Goal: Information Seeking & Learning: Find specific fact

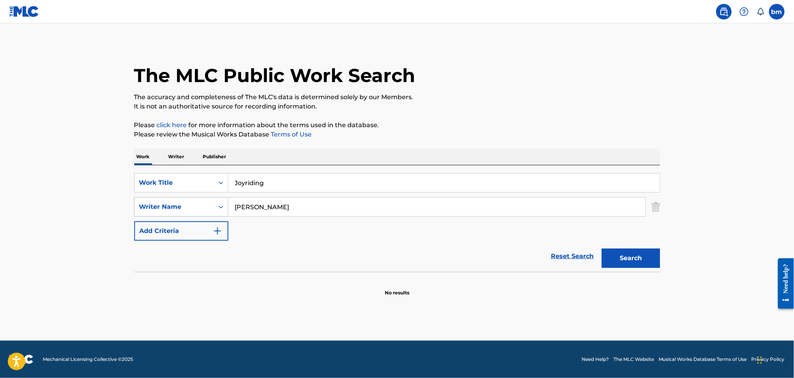
drag, startPoint x: 281, startPoint y: 208, endPoint x: 191, endPoint y: 205, distance: 89.9
click at [191, 205] on div "SearchWithCriteriaeebc789f-fb9f-41d9-ae05-81bbce167949 Writer Name [PERSON_NAME]" at bounding box center [397, 206] width 526 height 19
paste input "[PERSON_NAME]-WiigRamón [PERSON_NAME]"
type input "[PERSON_NAME]-WiigRamón [PERSON_NAME]"
drag, startPoint x: 275, startPoint y: 178, endPoint x: 196, endPoint y: 178, distance: 79.8
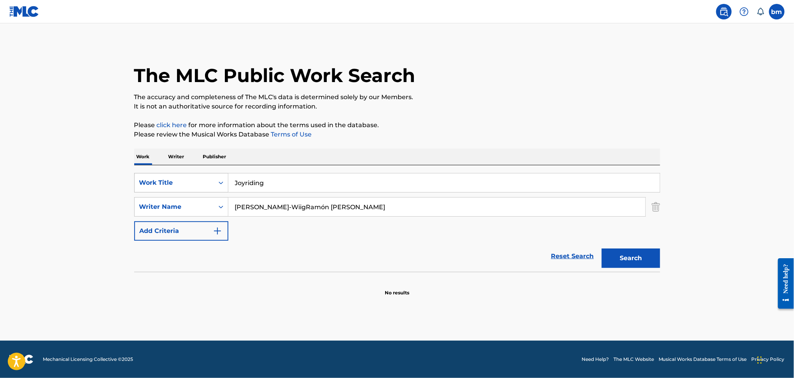
click at [194, 178] on div "SearchWithCriteriacc556dee-9fe9-44a3-9286-b6f4fd1323b3 Work Title Joyriding" at bounding box center [397, 182] width 526 height 19
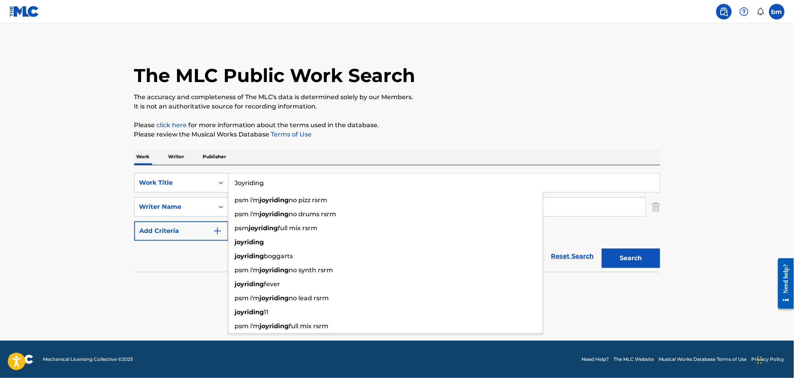
paste input "rodeo [PERSON_NAME]"
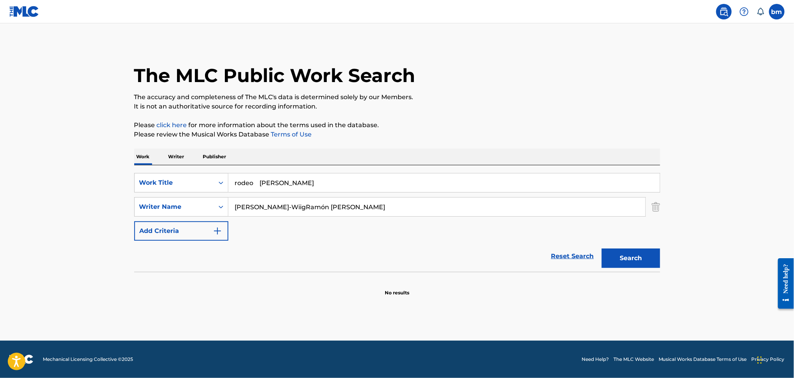
drag, startPoint x: 275, startPoint y: 179, endPoint x: 551, endPoint y: 107, distance: 285.7
click at [549, 128] on div "The MLC Public Work Search The accuracy and completeness of The MLC's data is d…" at bounding box center [397, 170] width 545 height 254
type input "rodeo"
drag, startPoint x: 551, startPoint y: 107, endPoint x: 521, endPoint y: 124, distance: 34.5
click at [551, 106] on p "It is not an authoritative source for recording information." at bounding box center [397, 106] width 526 height 9
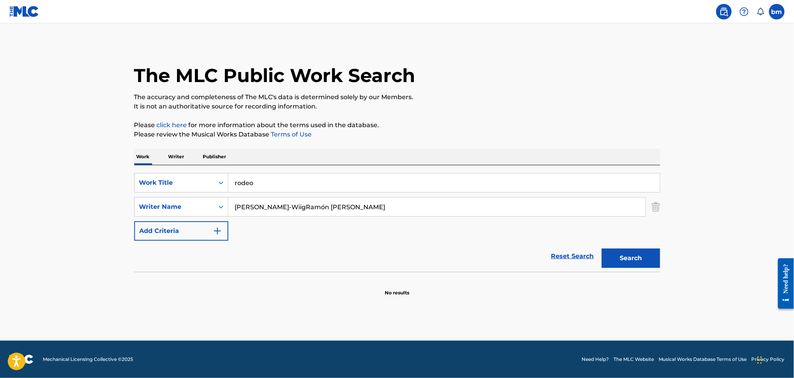
drag, startPoint x: 300, startPoint y: 206, endPoint x: 722, endPoint y: 249, distance: 425.1
click at [759, 243] on main "The MLC Public Work Search The accuracy and completeness of The MLC's data is d…" at bounding box center [397, 181] width 794 height 317
click at [651, 254] on button "Search" at bounding box center [631, 258] width 58 height 19
type input "[PERSON_NAME]"
click at [640, 258] on button "Search" at bounding box center [631, 258] width 58 height 19
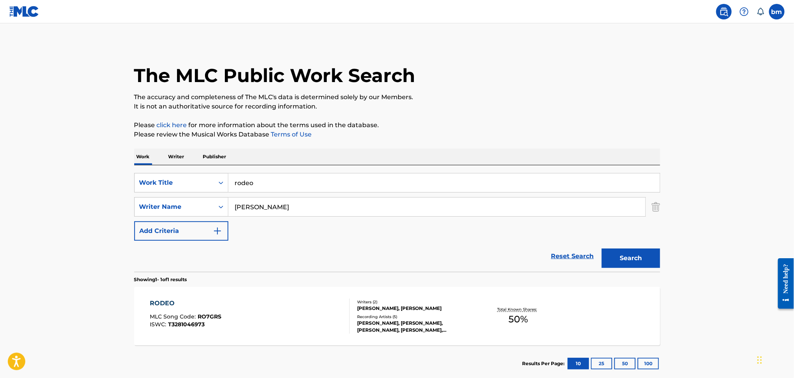
click at [288, 325] on div "RODEO MLC Song Code : RO7GRS ISWC : T3281046973" at bounding box center [250, 316] width 200 height 35
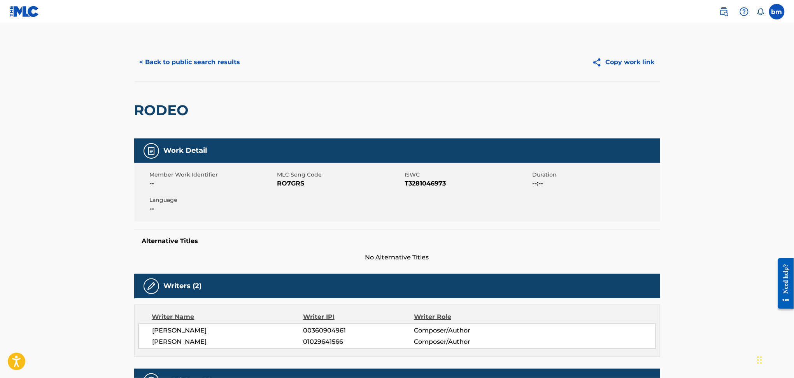
click at [287, 181] on span "RO7GRS" at bounding box center [340, 183] width 126 height 9
click at [294, 186] on span "RO7GRS" at bounding box center [340, 183] width 126 height 9
copy span "RO7GRS"
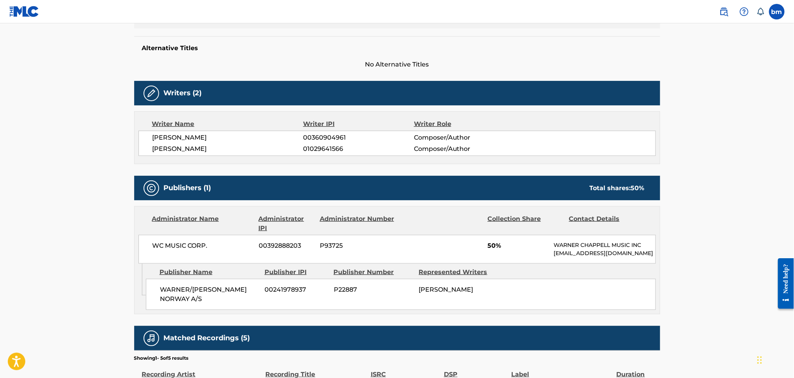
scroll to position [259, 0]
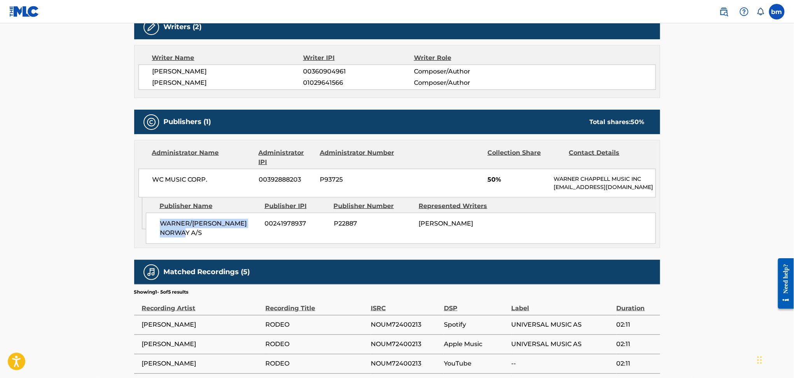
drag, startPoint x: 156, startPoint y: 230, endPoint x: 190, endPoint y: 248, distance: 38.6
click at [190, 244] on div "WARNER/[PERSON_NAME] NORWAY A/S 00241978937 P22887 [PERSON_NAME]" at bounding box center [401, 228] width 510 height 31
copy span "WARNER/[PERSON_NAME] NORWAY A/S"
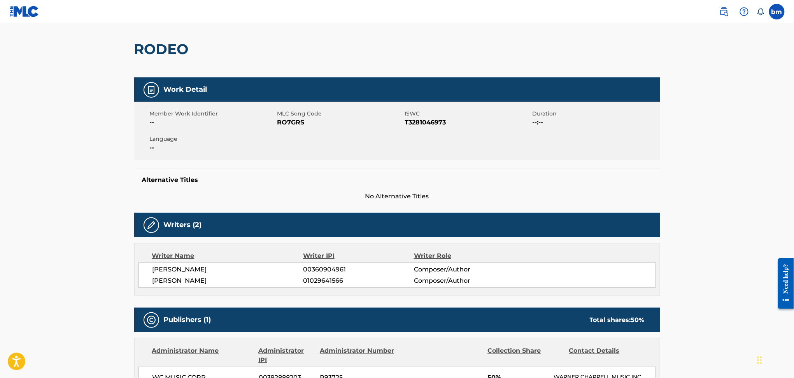
scroll to position [0, 0]
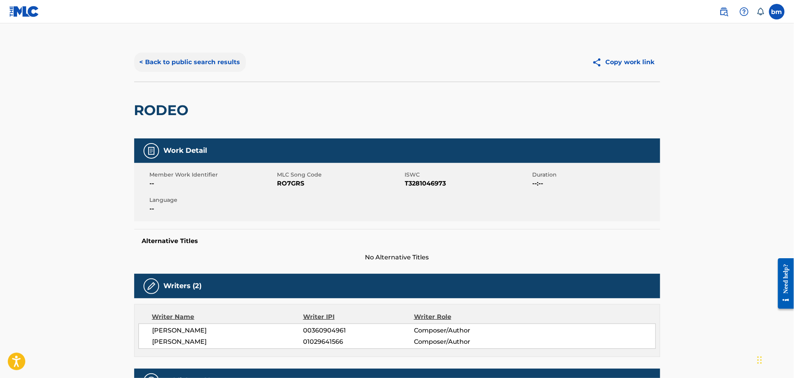
click at [174, 62] on button "< Back to public search results" at bounding box center [190, 62] width 112 height 19
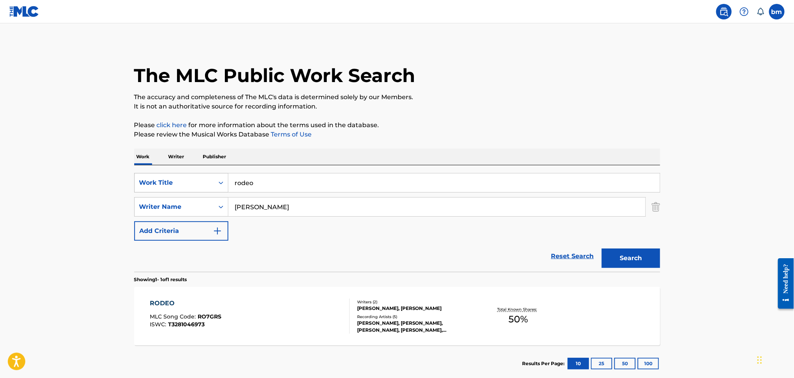
drag, startPoint x: 222, startPoint y: 181, endPoint x: 209, endPoint y: 186, distance: 14.0
click at [204, 181] on div "SearchWithCriteriacc556dee-9fe9-44a3-9286-b6f4fd1323b3 Work Title rodeo" at bounding box center [397, 182] width 526 height 19
paste input "oops!"
type input "oops!"
click at [642, 263] on button "Search" at bounding box center [631, 258] width 58 height 19
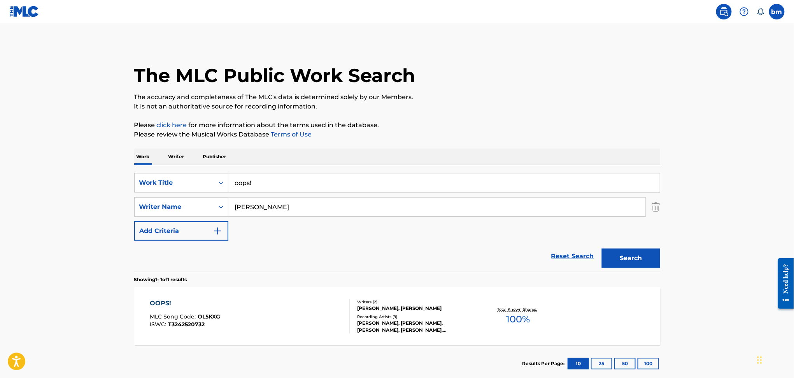
click at [231, 313] on div "OOPS! MLC Song Code : OL5KXG ISWC : T3242520732" at bounding box center [250, 316] width 200 height 35
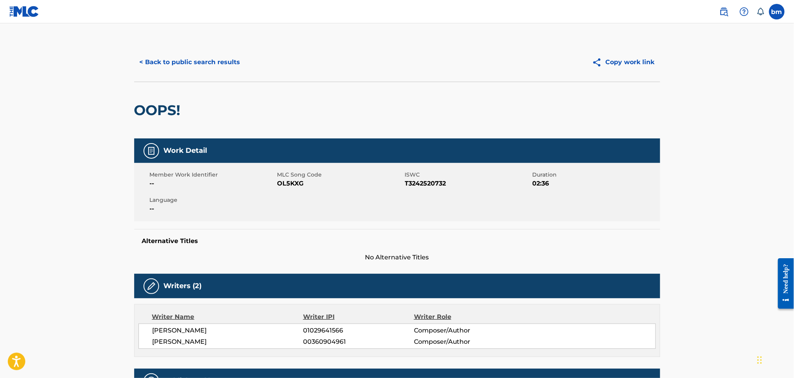
click at [295, 181] on span "OL5KXG" at bounding box center [340, 183] width 126 height 9
copy span "OL5KXG"
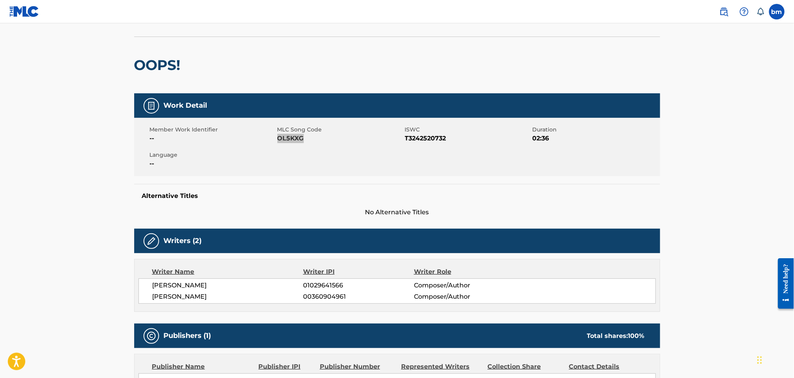
scroll to position [259, 0]
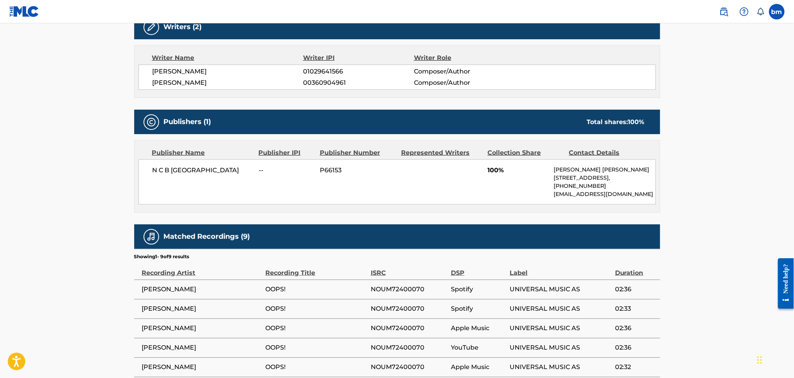
click at [173, 174] on span "N C B [GEOGRAPHIC_DATA]" at bounding box center [203, 170] width 101 height 9
copy div "N C B [GEOGRAPHIC_DATA]"
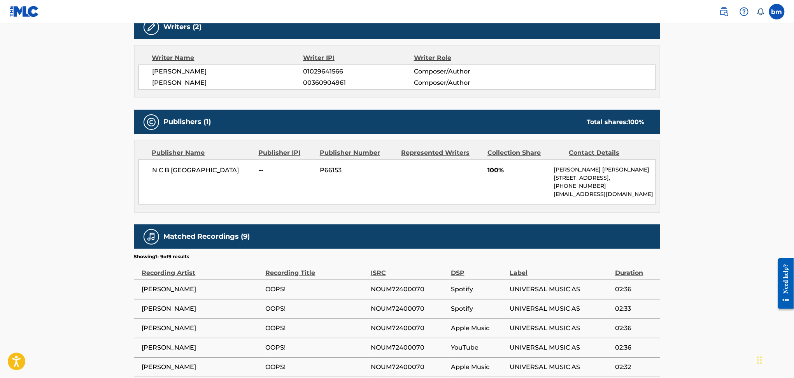
click at [198, 82] on span "[PERSON_NAME]" at bounding box center [228, 82] width 151 height 9
copy div "[PERSON_NAME]"
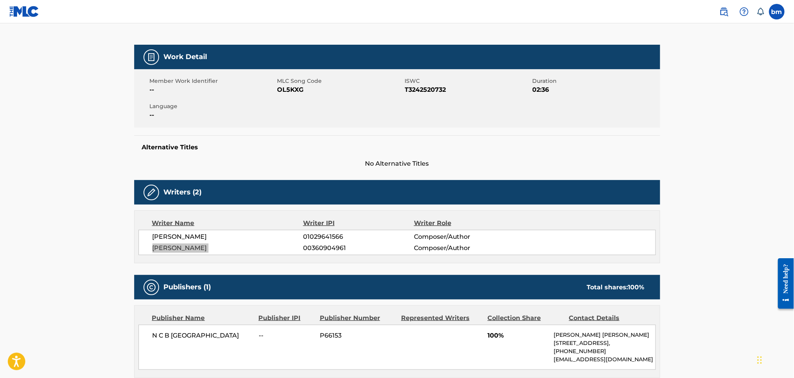
scroll to position [0, 0]
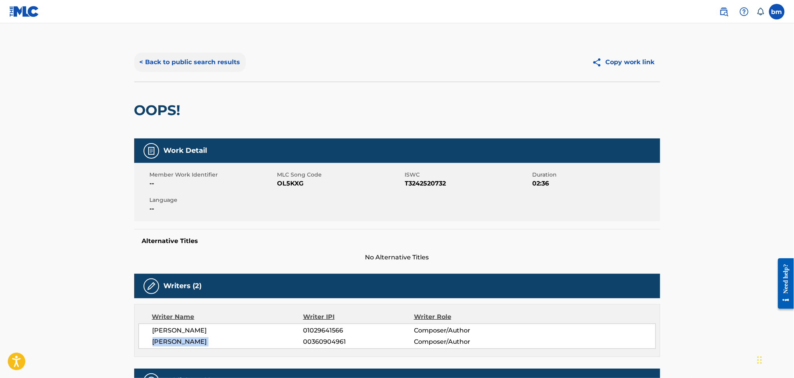
drag, startPoint x: 174, startPoint y: 71, endPoint x: 175, endPoint y: 67, distance: 4.3
click at [174, 69] on button "< Back to public search results" at bounding box center [190, 62] width 112 height 19
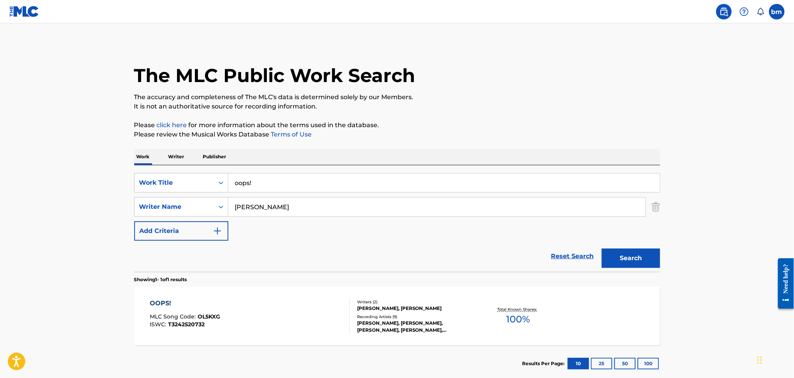
click at [297, 230] on div "SearchWithCriteriacc556dee-9fe9-44a3-9286-b6f4fd1323b3 Work Title oops! SearchW…" at bounding box center [397, 207] width 526 height 68
drag, startPoint x: 298, startPoint y: 181, endPoint x: 188, endPoint y: 181, distance: 110.5
click at [188, 181] on div "SearchWithCriteriacc556dee-9fe9-44a3-9286-b6f4fd1323b3 Work Title oops!" at bounding box center [397, 182] width 526 height 19
paste input "racer"
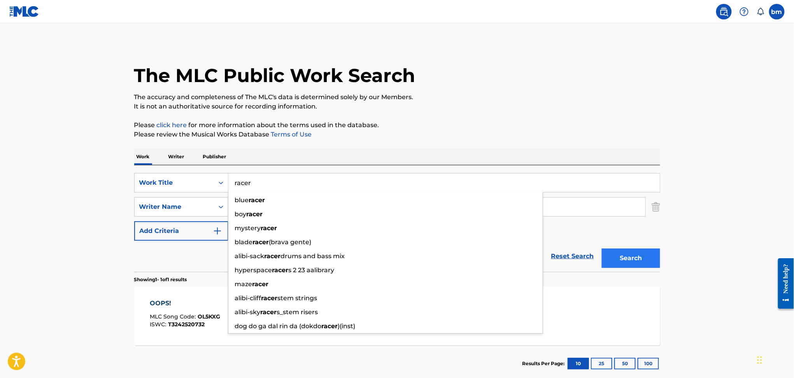
type input "racer"
click at [651, 251] on button "Search" at bounding box center [631, 258] width 58 height 19
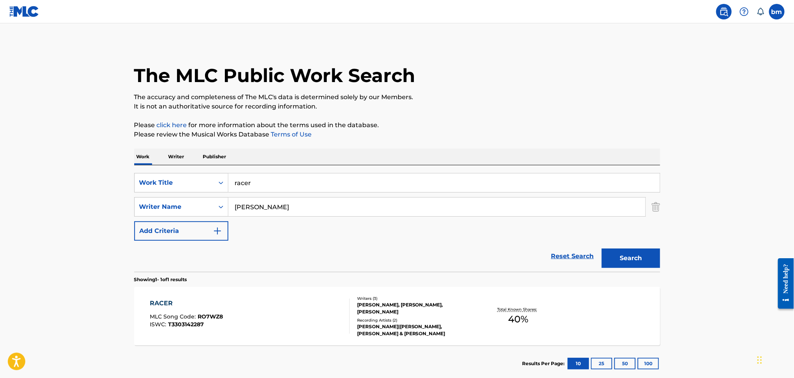
click at [305, 313] on div "RACER MLC Song Code : RO7WZ8 ISWC : T3303142287" at bounding box center [250, 316] width 200 height 35
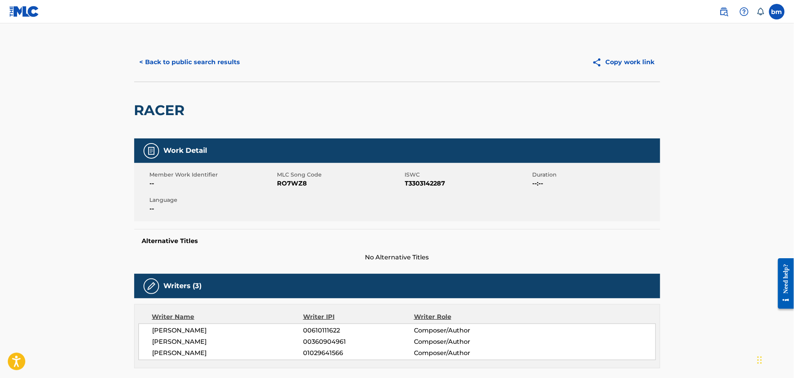
click at [286, 186] on span "RO7WZ8" at bounding box center [340, 183] width 126 height 9
copy span "RO7WZ8"
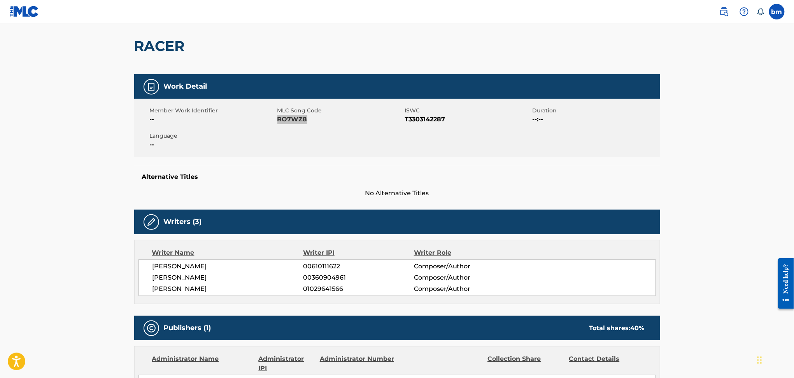
scroll to position [156, 0]
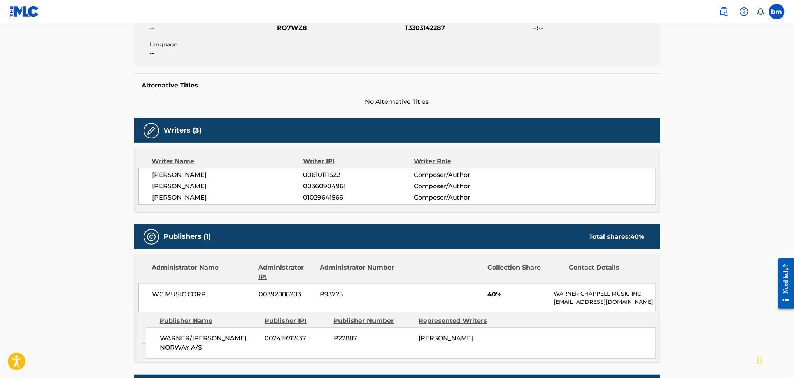
click at [197, 173] on span "[PERSON_NAME]" at bounding box center [228, 174] width 151 height 9
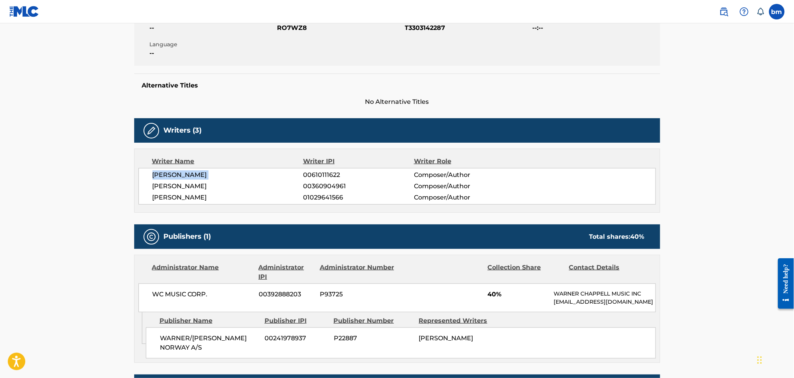
copy div "[PERSON_NAME]"
click at [187, 188] on span "[PERSON_NAME]" at bounding box center [228, 186] width 151 height 9
copy div "[PERSON_NAME]"
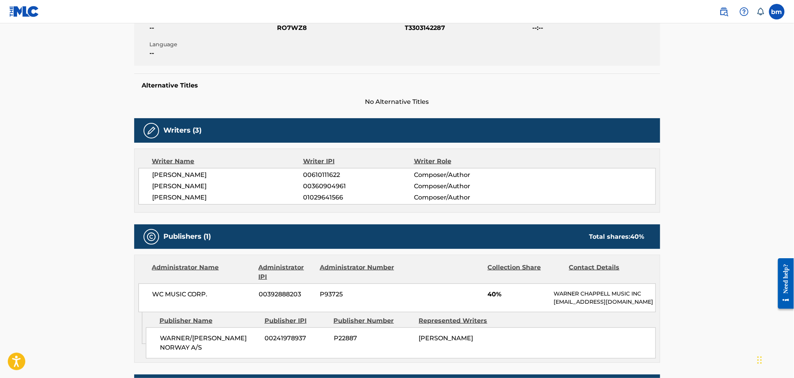
click at [207, 201] on span "[PERSON_NAME]" at bounding box center [228, 197] width 151 height 9
click at [207, 200] on span "[PERSON_NAME]" at bounding box center [228, 197] width 151 height 9
copy div "[PERSON_NAME]"
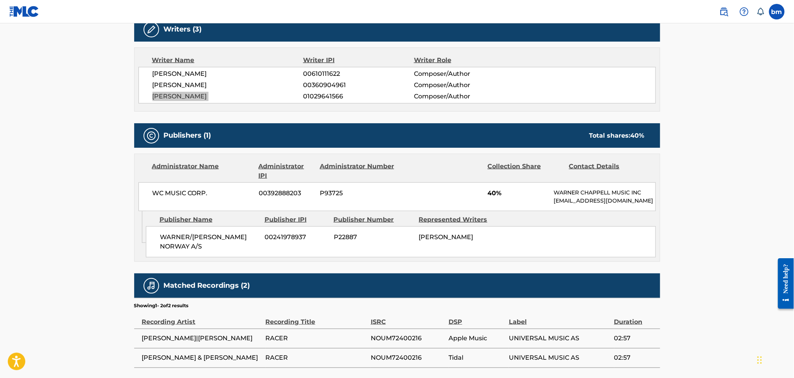
scroll to position [259, 0]
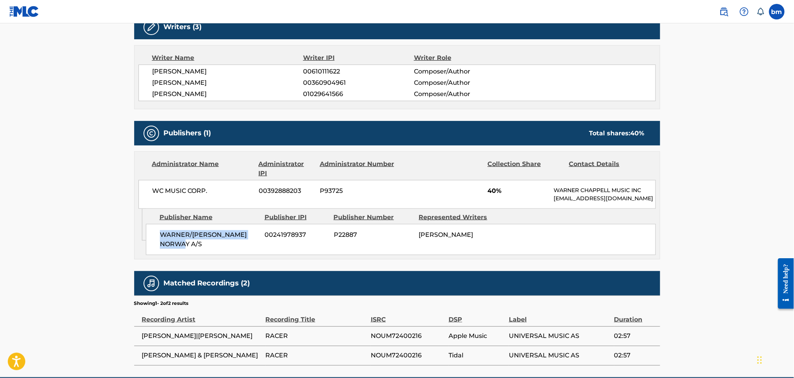
drag, startPoint x: 155, startPoint y: 238, endPoint x: 185, endPoint y: 263, distance: 39.3
click at [185, 255] on div "WARNER/[PERSON_NAME] NORWAY A/S 00241978937 P22887 [PERSON_NAME]" at bounding box center [401, 239] width 510 height 31
copy span "WARNER/[PERSON_NAME] NORWAY A/S"
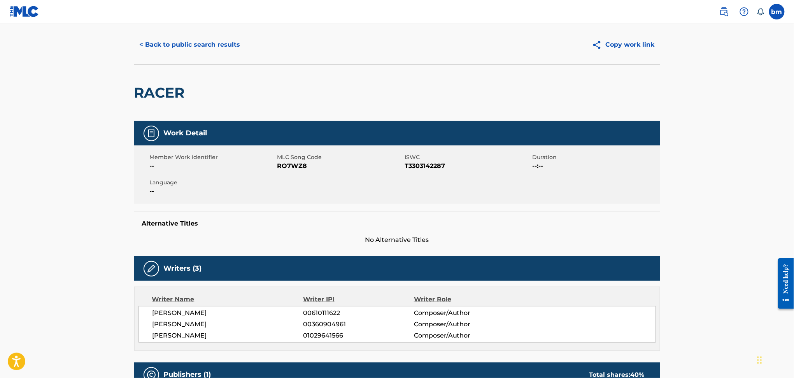
scroll to position [0, 0]
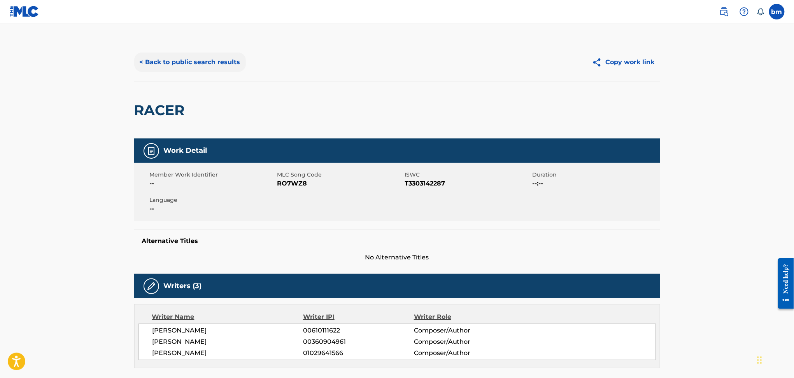
click at [182, 59] on button "< Back to public search results" at bounding box center [190, 62] width 112 height 19
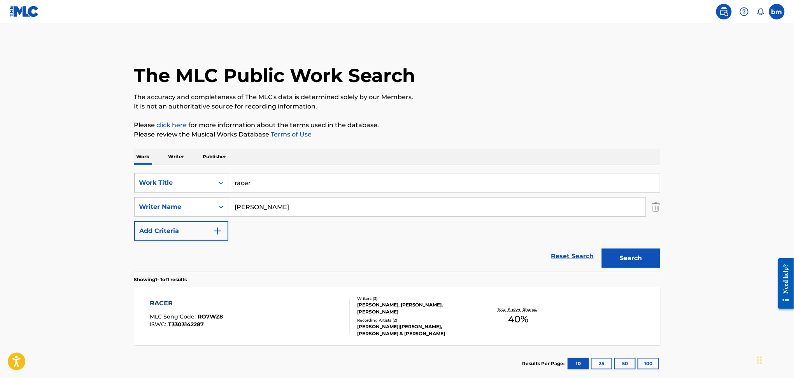
drag, startPoint x: 265, startPoint y: 175, endPoint x: 178, endPoint y: 175, distance: 86.4
click at [178, 175] on div "SearchWithCriteriacc556dee-9fe9-44a3-9286-b6f4fd1323b3 Work Title racer" at bounding box center [397, 182] width 526 height 19
paste input "konfetti"
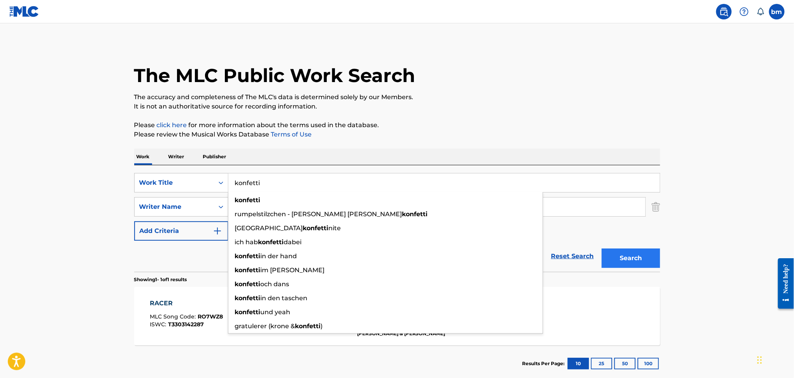
type input "konfetti"
click at [629, 254] on button "Search" at bounding box center [631, 258] width 58 height 19
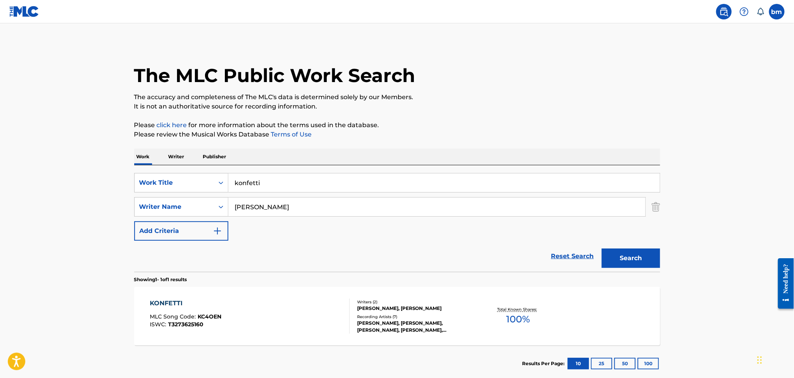
click at [281, 308] on div "KONFETTI MLC Song Code : KC4OEN ISWC : T3273625160" at bounding box center [250, 316] width 200 height 35
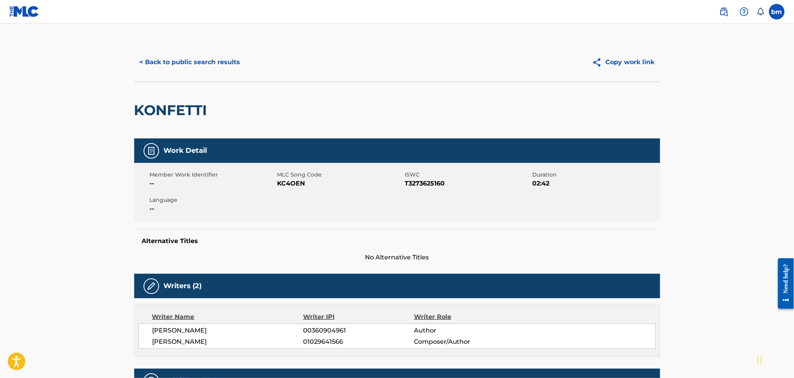
click at [293, 184] on span "KC4OEN" at bounding box center [340, 183] width 126 height 9
click at [184, 55] on button "< Back to public search results" at bounding box center [190, 62] width 112 height 19
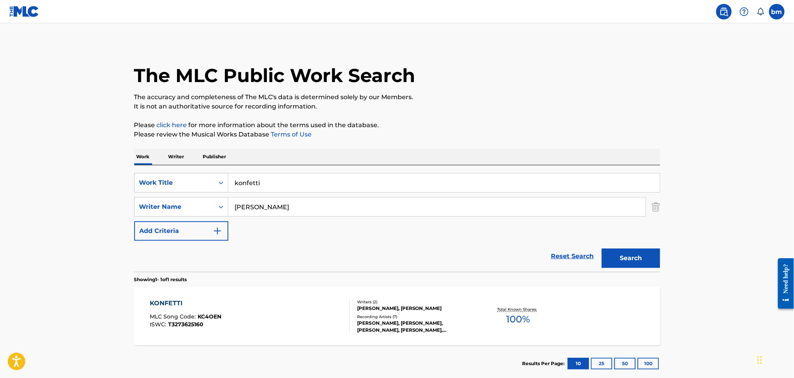
drag, startPoint x: 300, startPoint y: 214, endPoint x: 340, endPoint y: 217, distance: 39.8
click at [301, 215] on input "[PERSON_NAME]" at bounding box center [436, 207] width 417 height 19
drag, startPoint x: 342, startPoint y: 217, endPoint x: 318, endPoint y: 215, distance: 24.7
click at [319, 215] on div "SearchWithCriteriacc556dee-9fe9-44a3-9286-b6f4fd1323b3 Work Title konfetti Sear…" at bounding box center [397, 207] width 526 height 68
drag, startPoint x: 316, startPoint y: 209, endPoint x: 181, endPoint y: 208, distance: 135.0
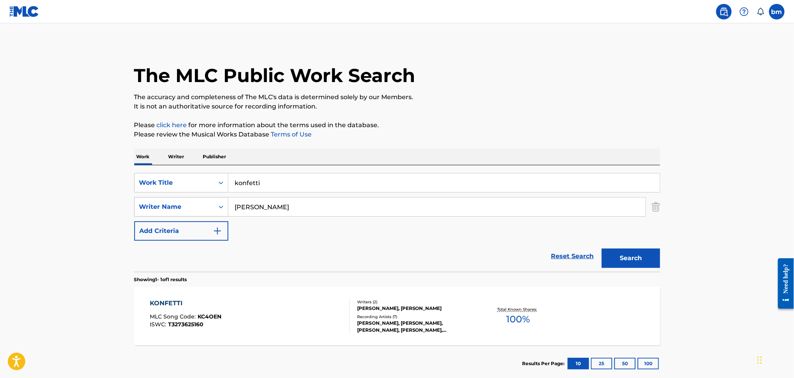
click at [181, 208] on div "SearchWithCriteriaeebc789f-fb9f-41d9-ae05-81bbce167949 Writer Name [PERSON_NAME]" at bounding box center [397, 206] width 526 height 19
paste input "ugust [PERSON_NAME]-[PERSON_NAME] [PERSON_NAME]"
type input "[PERSON_NAME]-[PERSON_NAME] [PERSON_NAME]"
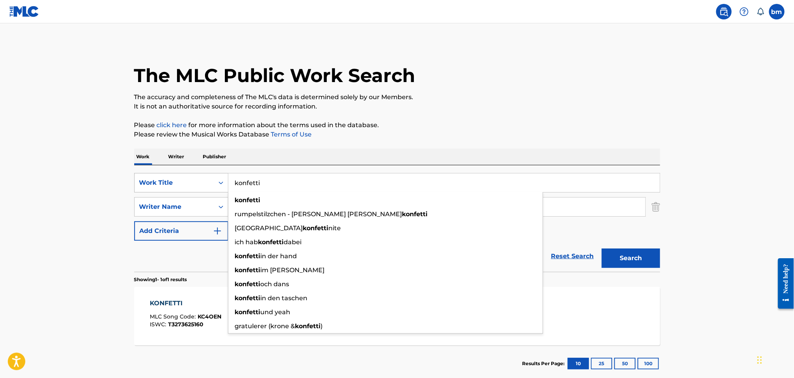
drag, startPoint x: 296, startPoint y: 184, endPoint x: 308, endPoint y: 181, distance: 12.6
click at [192, 175] on div "SearchWithCriteriacc556dee-9fe9-44a3-9286-b6f4fd1323b3 Work Title konfetti konf…" at bounding box center [397, 182] width 526 height 19
paste input "midnatsbarn SASO"
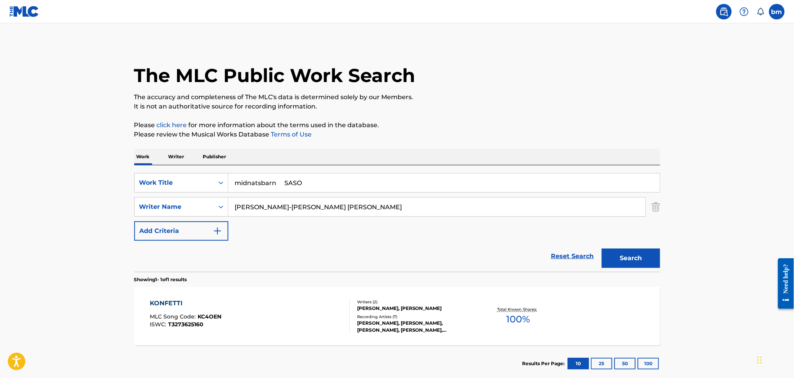
drag, startPoint x: 285, startPoint y: 182, endPoint x: 486, endPoint y: 117, distance: 211.1
click at [481, 144] on div "The MLC Public Work Search The accuracy and completeness of The MLC's data is d…" at bounding box center [397, 212] width 545 height 339
type input "midnatsbarn"
click at [414, 96] on p "The accuracy and completeness of The MLC's data is determined solely by our Mem…" at bounding box center [397, 97] width 526 height 9
drag, startPoint x: 452, startPoint y: 207, endPoint x: 100, endPoint y: 223, distance: 352.4
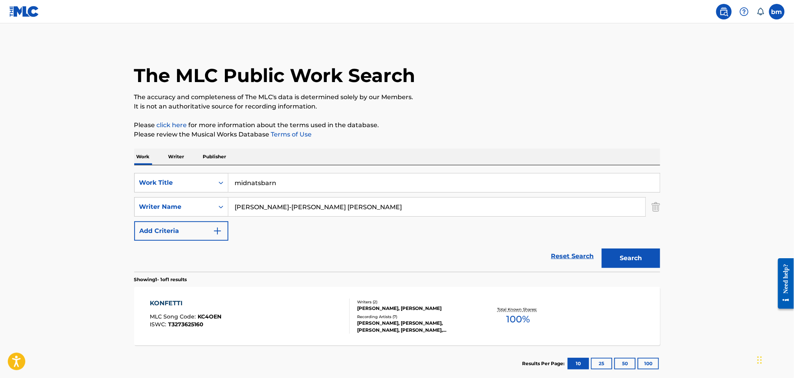
click at [100, 223] on main "The MLC Public Work Search The accuracy and completeness of The MLC's data is d…" at bounding box center [397, 204] width 794 height 363
type input "[PERSON_NAME] [PERSON_NAME]"
click at [627, 263] on button "Search" at bounding box center [631, 258] width 58 height 19
click at [285, 326] on div "MIDNATSBARN MLC Song Code : MV0Z7C ISWC : T3285594943" at bounding box center [250, 316] width 200 height 35
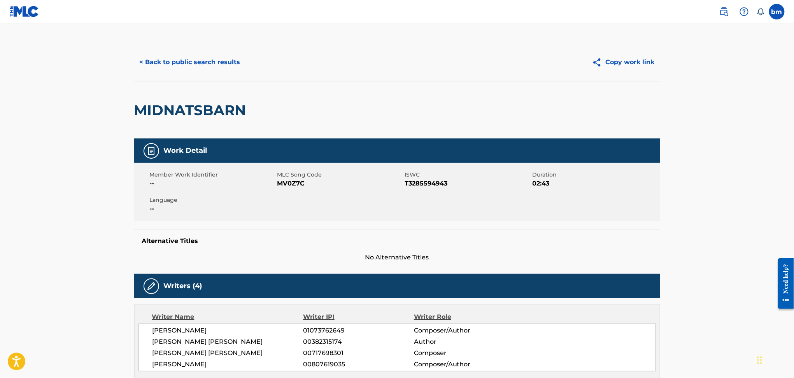
click at [293, 184] on span "MV0Z7C" at bounding box center [340, 183] width 126 height 9
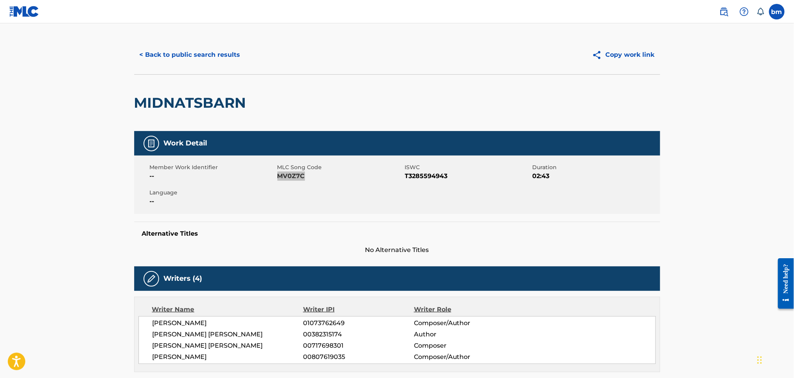
scroll to position [207, 0]
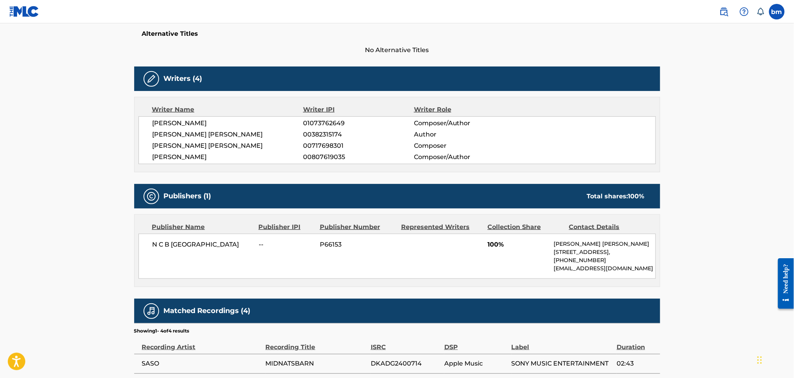
click at [157, 136] on span "[PERSON_NAME] [PERSON_NAME]" at bounding box center [228, 134] width 151 height 9
click at [160, 130] on span "[PERSON_NAME] [PERSON_NAME]" at bounding box center [228, 134] width 151 height 9
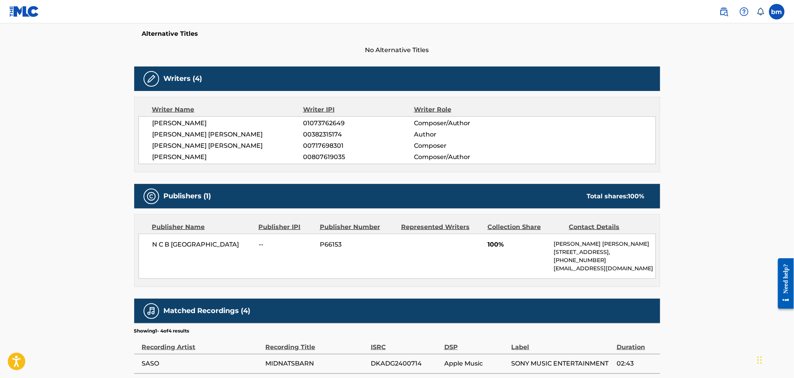
click at [165, 125] on span "[PERSON_NAME]" at bounding box center [228, 123] width 151 height 9
click at [170, 144] on span "[PERSON_NAME] [PERSON_NAME]" at bounding box center [228, 145] width 151 height 9
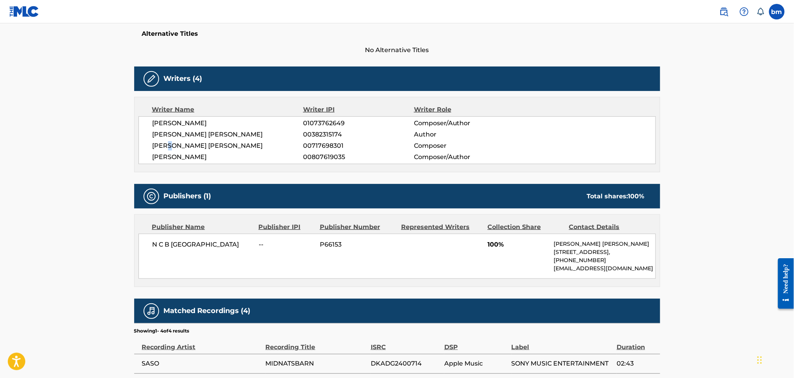
click at [170, 144] on span "[PERSON_NAME] [PERSON_NAME]" at bounding box center [228, 145] width 151 height 9
click at [174, 153] on span "[PERSON_NAME]" at bounding box center [228, 157] width 151 height 9
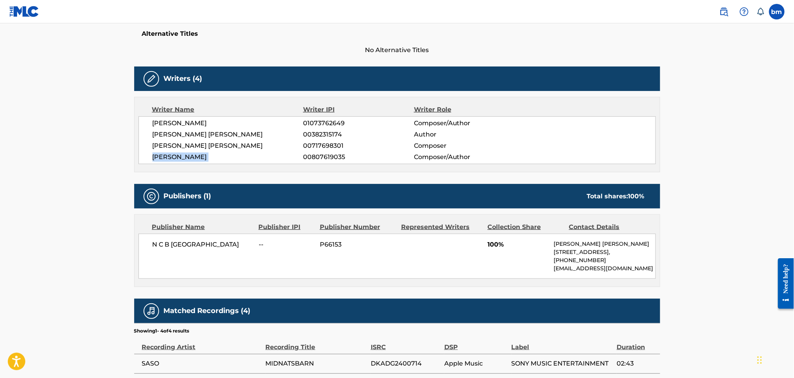
click at [174, 153] on span "[PERSON_NAME]" at bounding box center [228, 157] width 151 height 9
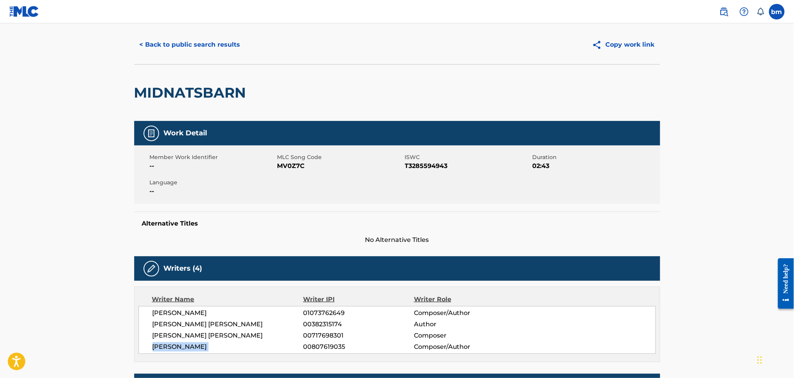
scroll to position [0, 0]
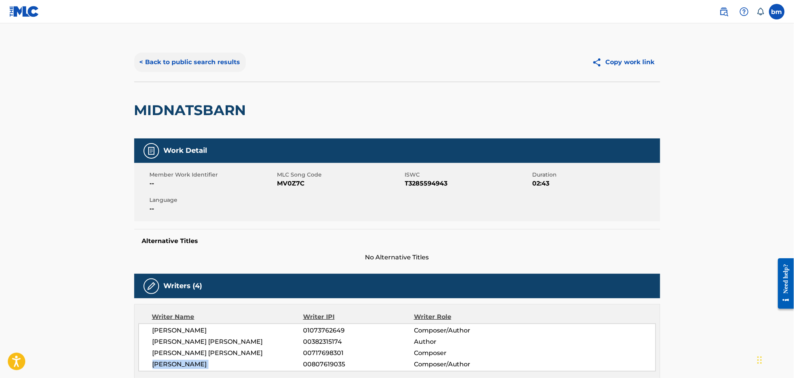
click at [201, 67] on button "< Back to public search results" at bounding box center [190, 62] width 112 height 19
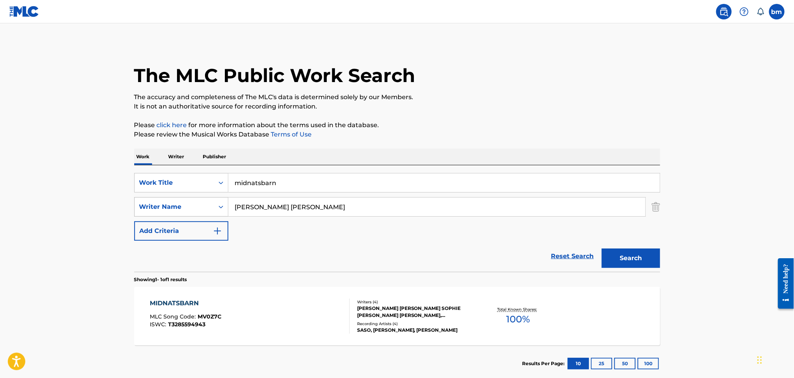
drag, startPoint x: 331, startPoint y: 211, endPoint x: 168, endPoint y: 212, distance: 163.0
click at [168, 212] on div "SearchWithCriteriaeebc789f-fb9f-41d9-ae05-81bbce167949 Writer Name [PERSON_NAME…" at bounding box center [397, 206] width 526 height 19
paste input "[PERSON_NAME]"
type input "[PERSON_NAME]"
drag, startPoint x: 374, startPoint y: 171, endPoint x: 233, endPoint y: 171, distance: 141.6
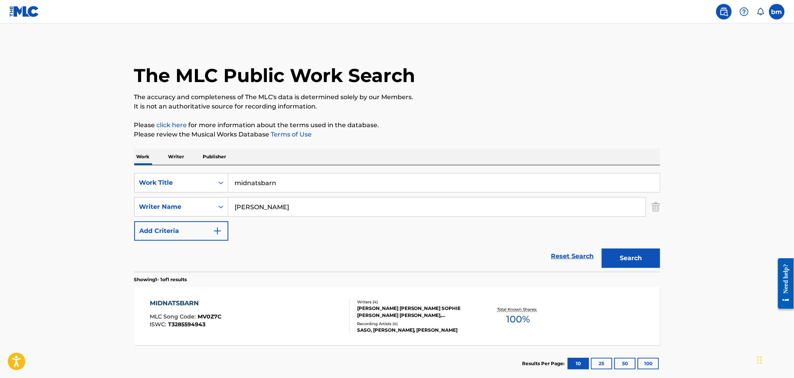
click at [233, 171] on div "SearchWithCriteriacc556dee-9fe9-44a3-9286-b6f4fd1323b3 Work Title midnatsbarn S…" at bounding box center [397, 218] width 526 height 107
click at [206, 197] on div "SearchWithCriteriacc556dee-9fe9-44a3-9286-b6f4fd1323b3 Work Title midnatsbarn S…" at bounding box center [397, 207] width 526 height 68
paste input "Besvær Will"
drag, startPoint x: 271, startPoint y: 184, endPoint x: 349, endPoint y: 186, distance: 78.6
click at [428, 182] on input "Besvær Will" at bounding box center [443, 183] width 431 height 19
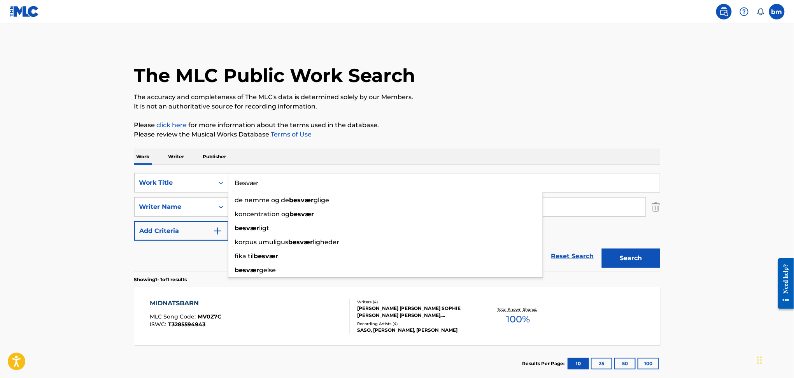
drag, startPoint x: 258, startPoint y: 184, endPoint x: 254, endPoint y: 186, distance: 5.4
click at [254, 186] on input "Besvær" at bounding box center [443, 183] width 431 height 19
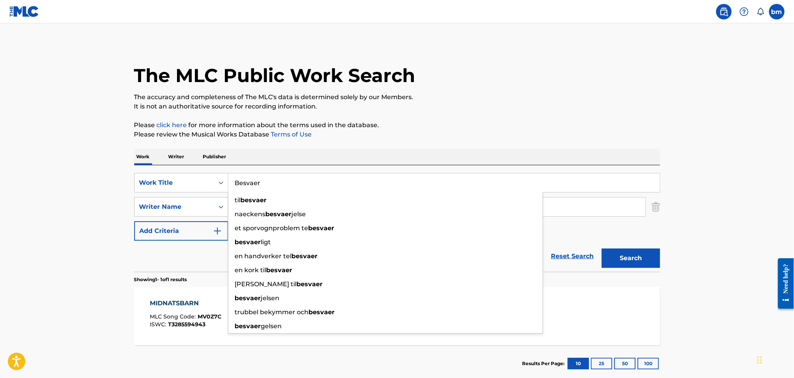
type input "Besvaer"
click at [459, 113] on div "The MLC Public Work Search The accuracy and completeness of The MLC's data is d…" at bounding box center [397, 212] width 545 height 339
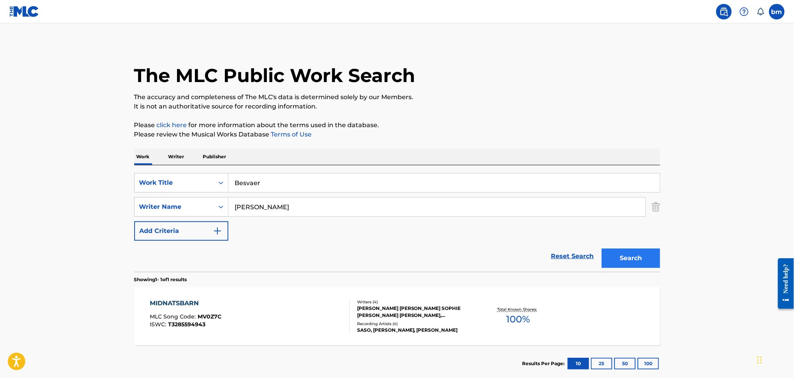
drag, startPoint x: 300, startPoint y: 205, endPoint x: 608, endPoint y: 257, distance: 311.7
click at [587, 249] on form "SearchWithCriteriacc556dee-9fe9-44a3-9286-b6f4fd1323b3 Work Title Besvaer Searc…" at bounding box center [397, 222] width 526 height 99
drag, startPoint x: 625, startPoint y: 261, endPoint x: 612, endPoint y: 263, distance: 12.6
click at [626, 261] on button "Search" at bounding box center [631, 258] width 58 height 19
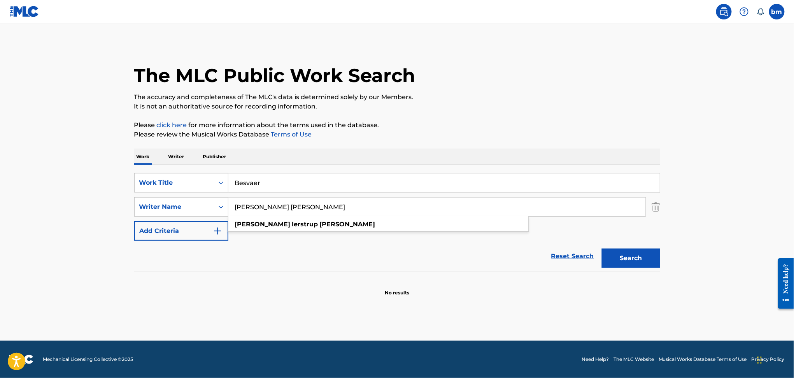
drag, startPoint x: 314, startPoint y: 210, endPoint x: 128, endPoint y: 209, distance: 185.6
click at [128, 209] on div "The MLC Public Work Search The accuracy and completeness of The MLC's data is d…" at bounding box center [397, 170] width 545 height 254
paste input "[PERSON_NAME]"
drag, startPoint x: 276, startPoint y: 205, endPoint x: 260, endPoint y: 207, distance: 16.4
click at [260, 207] on input "[PERSON_NAME]" at bounding box center [436, 207] width 417 height 19
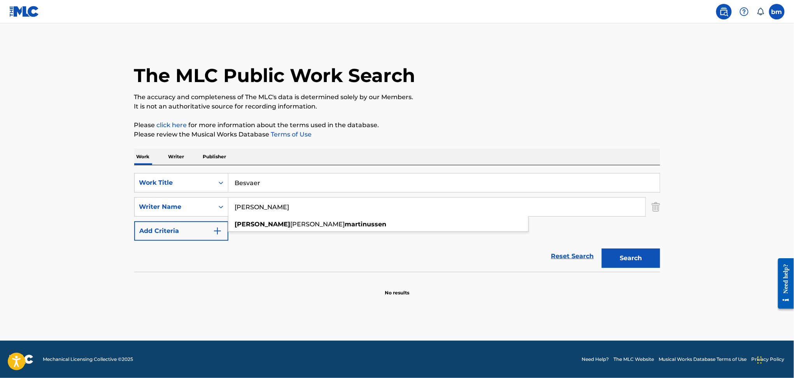
type input "[PERSON_NAME]"
click at [626, 256] on button "Search" at bounding box center [631, 258] width 58 height 19
drag, startPoint x: 273, startPoint y: 184, endPoint x: 190, endPoint y: 182, distance: 83.3
click at [190, 182] on div "SearchWithCriteriacc556dee-9fe9-44a3-9286-b6f4fd1323b3 Work Title Besvaer" at bounding box center [397, 182] width 526 height 19
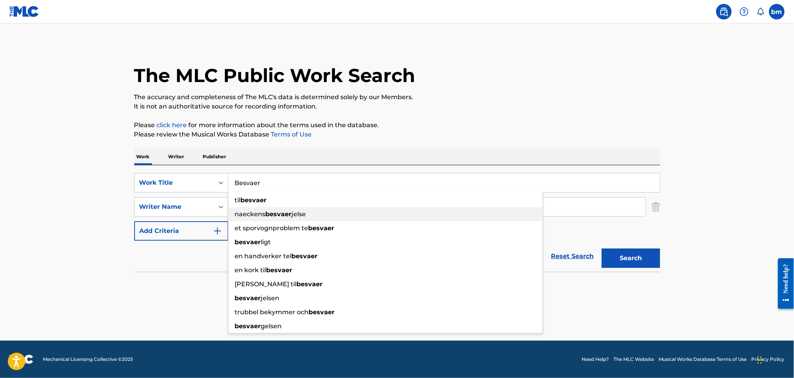
click at [269, 219] on div "naeckens besvaer jelse" at bounding box center [385, 214] width 314 height 14
type input "naeckens besvaerjelse"
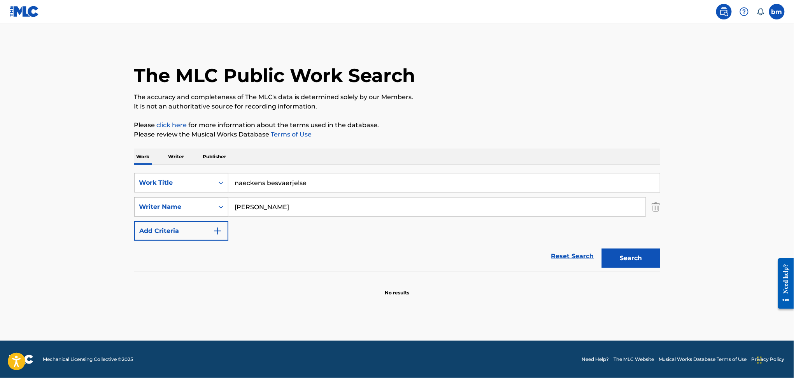
drag, startPoint x: 268, startPoint y: 204, endPoint x: 184, endPoint y: 203, distance: 84.8
click at [184, 203] on div "SearchWithCriteriaeebc789f-fb9f-41d9-ae05-81bbce167949 Writer Name [PERSON_NAME]" at bounding box center [397, 206] width 526 height 19
paste input "[PERSON_NAME] [PERSON_NAME]"
type input "[PERSON_NAME] [PERSON_NAME]"
click at [191, 187] on div "SearchWithCriteriacc556dee-9fe9-44a3-9286-b6f4fd1323b3 Work Title naeckens besv…" at bounding box center [397, 182] width 526 height 19
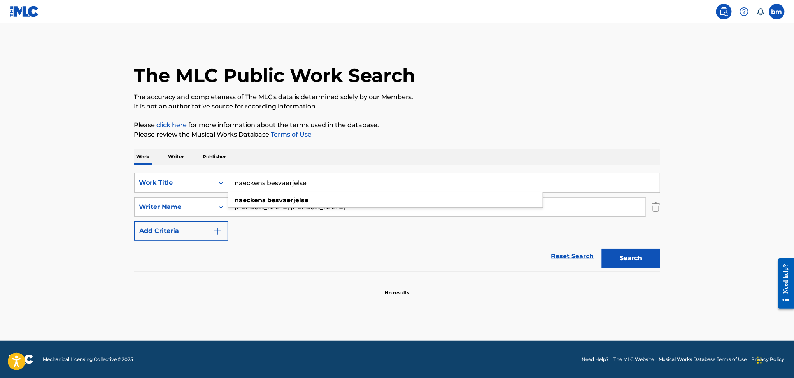
paste input "Santa Drives An Astrovan The Philly Specials and Mt. Joy"
drag, startPoint x: 329, startPoint y: 182, endPoint x: 664, endPoint y: 133, distance: 338.8
click at [648, 140] on div "The MLC Public Work Search The accuracy and completeness of The MLC's data is d…" at bounding box center [397, 170] width 545 height 254
type input "Santa Drives An Astrovan"
drag, startPoint x: 644, startPoint y: 107, endPoint x: 496, endPoint y: 165, distance: 157.9
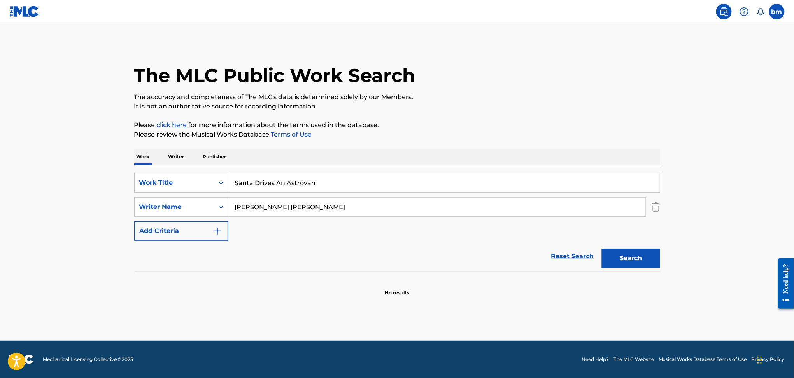
click at [643, 107] on p "It is not an authoritative source for recording information." at bounding box center [397, 106] width 526 height 9
drag, startPoint x: 272, startPoint y: 206, endPoint x: 621, endPoint y: 250, distance: 351.7
click at [617, 246] on form "SearchWithCriteriacc556dee-9fe9-44a3-9286-b6f4fd1323b3 Work Title Santa Drives …" at bounding box center [397, 222] width 526 height 99
click at [620, 258] on button "Search" at bounding box center [631, 258] width 58 height 19
drag, startPoint x: 297, startPoint y: 207, endPoint x: 190, endPoint y: 207, distance: 107.4
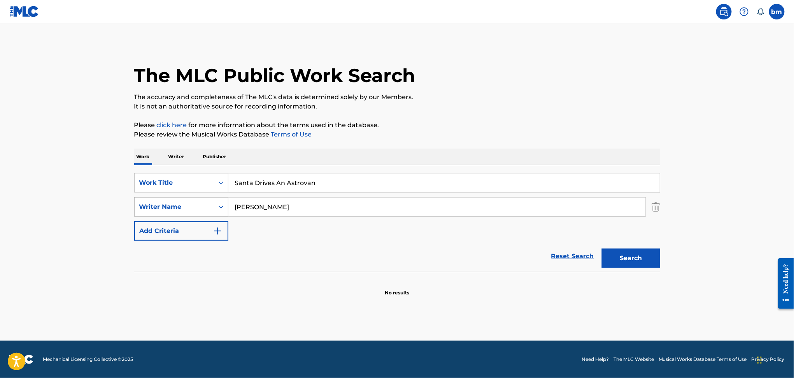
click at [190, 207] on div "SearchWithCriteriaeebc789f-fb9f-41d9-ae05-81bbce167949 Writer Name [PERSON_NAME]" at bounding box center [397, 206] width 526 height 19
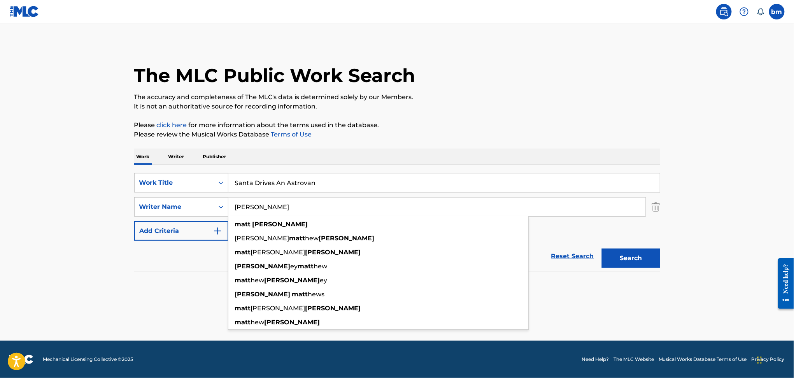
paste input "[PERSON_NAME]"
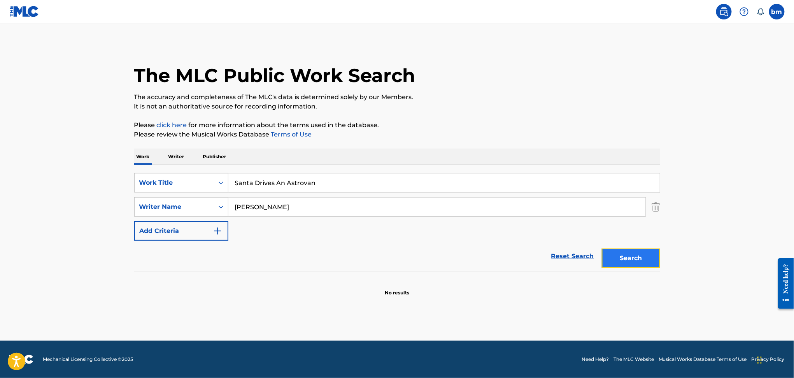
click at [633, 256] on button "Search" at bounding box center [631, 258] width 58 height 19
drag, startPoint x: 295, startPoint y: 210, endPoint x: 212, endPoint y: 209, distance: 83.3
click at [212, 209] on div "SearchWithCriteriaeebc789f-fb9f-41d9-ae05-81bbce167949 Writer Name [PERSON_NAME]" at bounding box center [397, 206] width 526 height 19
paste input "[PERSON_NAME] [PERSON_NAME]"
type input "[PERSON_NAME] [PERSON_NAME]"
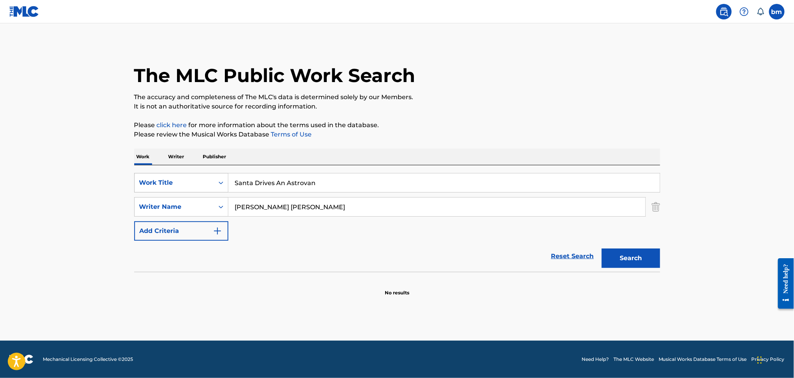
drag, startPoint x: 346, startPoint y: 178, endPoint x: 203, endPoint y: 182, distance: 142.9
click at [203, 182] on div "SearchWithCriteriacc556dee-9fe9-44a3-9286-b6f4fd1323b3 Work Title Santa Drives …" at bounding box center [397, 182] width 526 height 19
paste input "Ung, Dum og Forelsket Mumle"
drag, startPoint x: 311, startPoint y: 183, endPoint x: 517, endPoint y: 155, distance: 207.7
click at [527, 174] on input "Ung, Dum og Forelsket Mumle" at bounding box center [443, 183] width 431 height 19
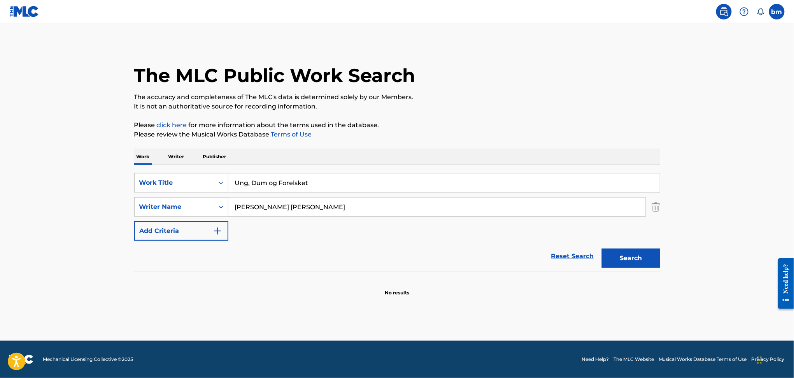
type input "Ung, Dum og Forelsket"
click at [501, 126] on p "Please click here for more information about the terms used in the database." at bounding box center [397, 125] width 526 height 9
drag, startPoint x: 291, startPoint y: 206, endPoint x: 673, endPoint y: 271, distance: 387.9
click at [694, 259] on main "The MLC Public Work Search The accuracy and completeness of The MLC's data is d…" at bounding box center [397, 181] width 794 height 317
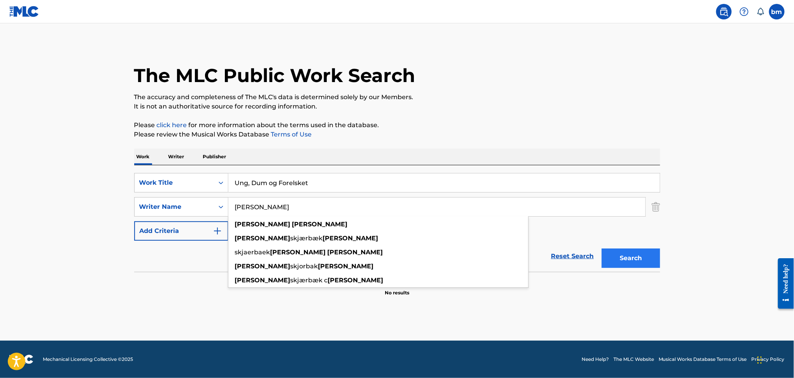
type input "[PERSON_NAME]"
click at [638, 258] on button "Search" at bounding box center [631, 258] width 58 height 19
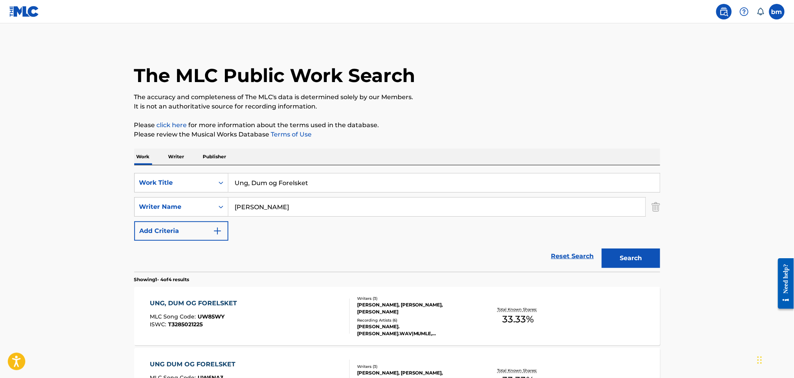
click at [253, 317] on div "UNG, DUM OG FORELSKET MLC Song Code : UW85WY ISWC : T3285021225" at bounding box center [250, 316] width 200 height 35
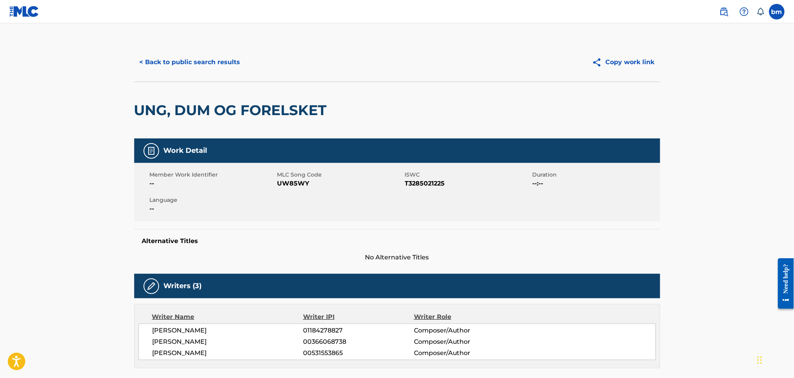
click at [281, 183] on span "UW85WY" at bounding box center [340, 183] width 126 height 9
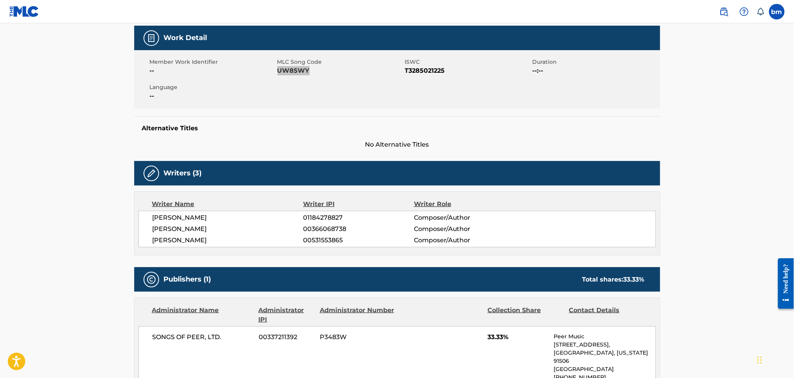
scroll to position [207, 0]
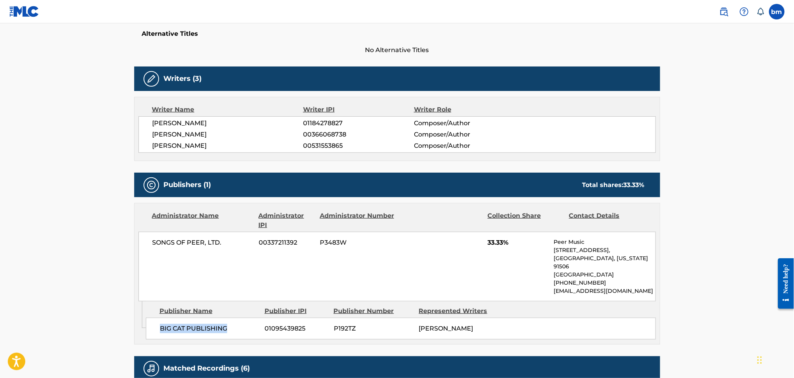
drag, startPoint x: 146, startPoint y: 326, endPoint x: 235, endPoint y: 332, distance: 89.3
click at [235, 332] on div "BIG CAT PUBLISHING 01095439825 P192TZ [PERSON_NAME]" at bounding box center [401, 329] width 510 height 22
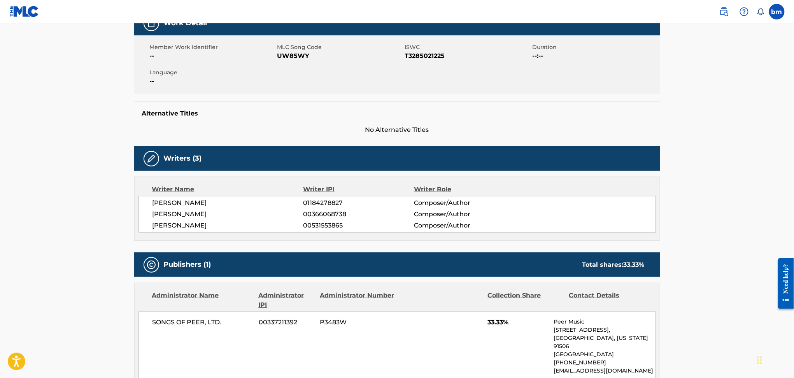
scroll to position [0, 0]
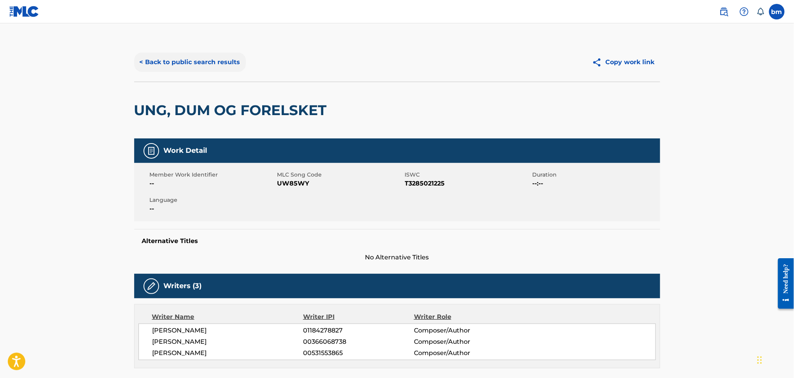
click at [186, 61] on button "< Back to public search results" at bounding box center [190, 62] width 112 height 19
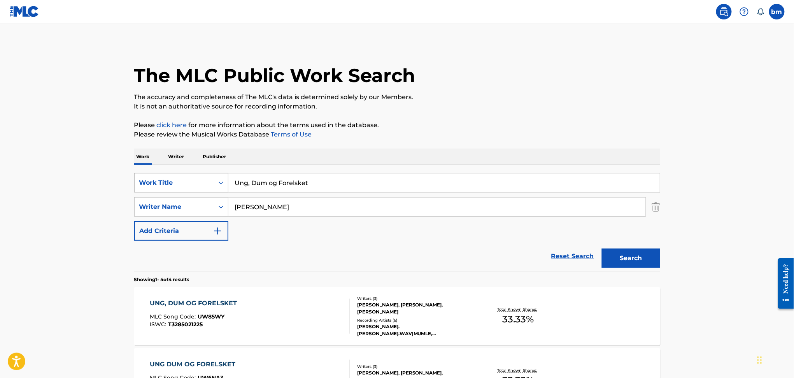
drag, startPoint x: 210, startPoint y: 184, endPoint x: 176, endPoint y: 184, distance: 34.6
click at [176, 184] on div "SearchWithCriteriacc556dee-9fe9-44a3-9286-b6f4fd1323b3 Work Title Ung, Dum og F…" at bounding box center [397, 182] width 526 height 19
paste input "It's Beginning to Look a Lot Like Christmas"
type input "It's Beginning to Look a Lot Like Christmas"
drag, startPoint x: 461, startPoint y: 126, endPoint x: 443, endPoint y: 161, distance: 39.1
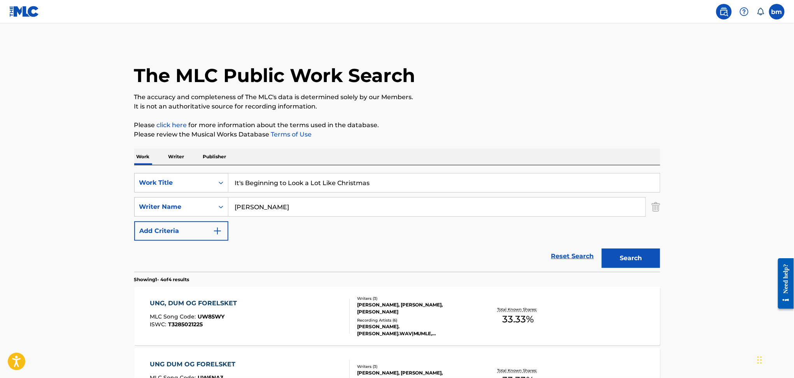
click at [462, 125] on p "Please click here for more information about the terms used in the database." at bounding box center [397, 125] width 526 height 9
drag, startPoint x: 310, startPoint y: 212, endPoint x: 202, endPoint y: 207, distance: 108.3
click at [202, 207] on div "SearchWithCriteriaeebc789f-fb9f-41d9-ae05-81bbce167949 Writer Name [PERSON_NAME]" at bounding box center [397, 206] width 526 height 19
click at [602, 249] on button "Search" at bounding box center [631, 258] width 58 height 19
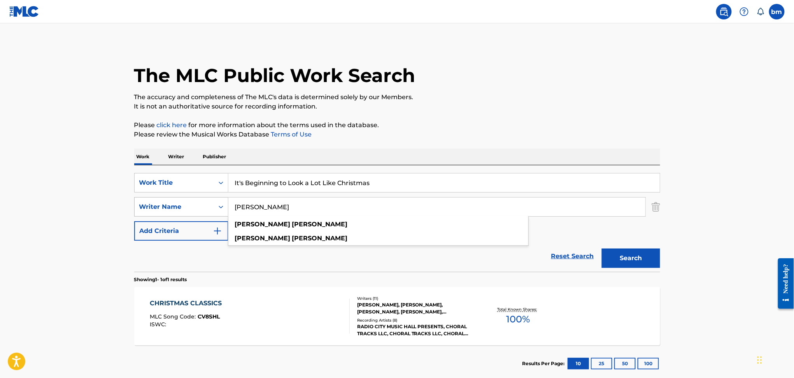
drag, startPoint x: 308, startPoint y: 202, endPoint x: 216, endPoint y: 202, distance: 91.4
click at [216, 202] on div "SearchWithCriteriaeebc789f-fb9f-41d9-ae05-81bbce167949 Writer Name [PERSON_NAME…" at bounding box center [397, 206] width 526 height 19
paste input "[PERSON_NAME] EubanksKelly [PERSON_NAME]"
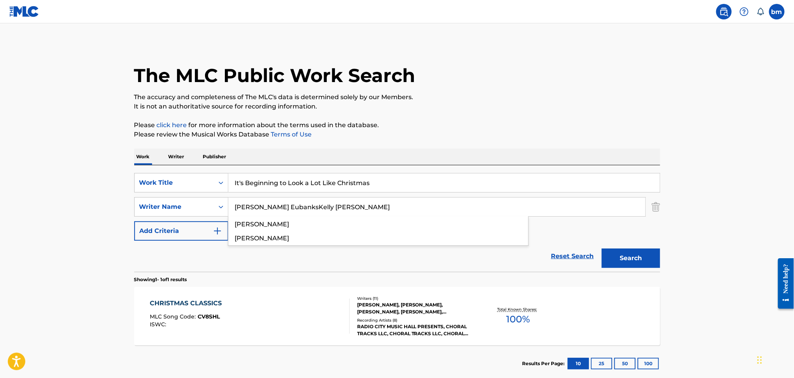
type input "[PERSON_NAME] EubanksKelly [PERSON_NAME]"
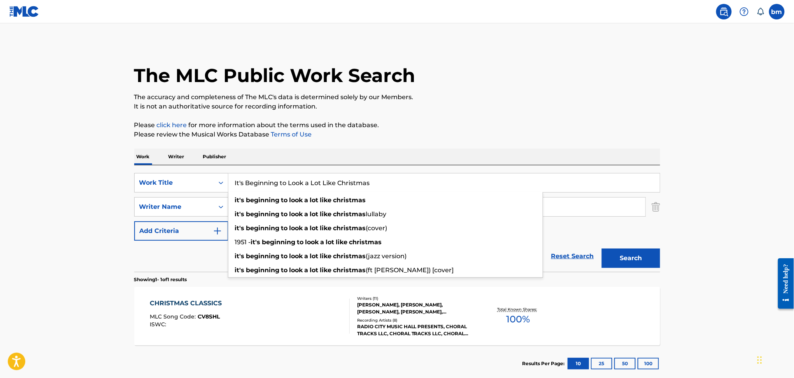
drag, startPoint x: 428, startPoint y: 181, endPoint x: 233, endPoint y: 182, distance: 195.3
click at [233, 182] on input "It's Beginning to Look a Lot Like Christmas" at bounding box center [443, 183] width 431 height 19
paste input "Santa, Can’t You Hear Me [PERSON_NAME]"
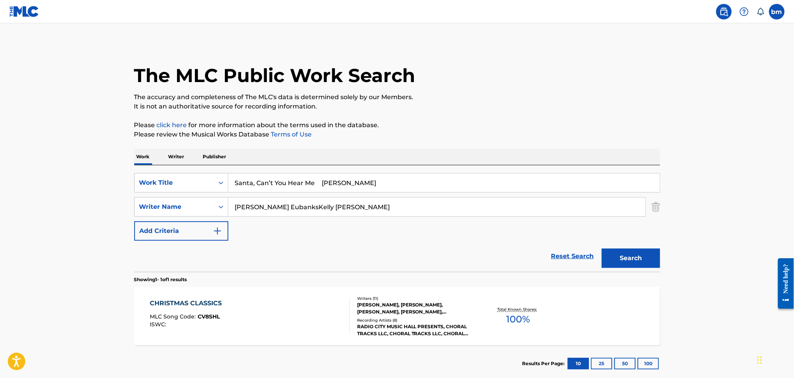
drag, startPoint x: 330, startPoint y: 182, endPoint x: 523, endPoint y: 153, distance: 194.9
click at [513, 157] on div "Work Writer Publisher SearchWithCriteriacc556dee-9fe9-44a3-9286-b6f4fd1323b3 Wo…" at bounding box center [397, 265] width 526 height 233
type input "Santa, Can’t You Hear Me"
click at [512, 109] on p "It is not an authoritative source for recording information." at bounding box center [397, 106] width 526 height 9
drag, startPoint x: 279, startPoint y: 208, endPoint x: 170, endPoint y: 231, distance: 111.6
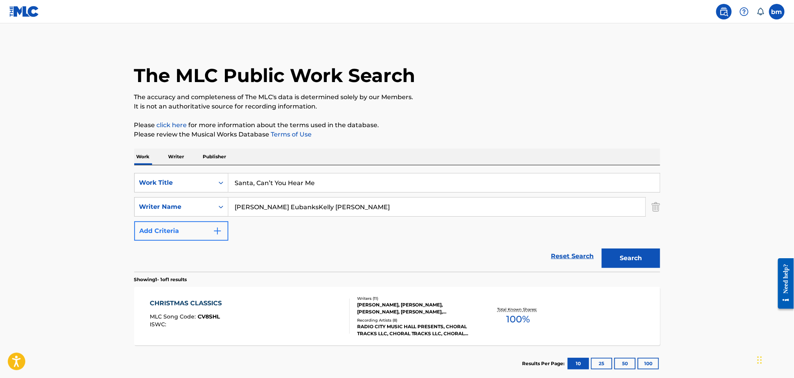
click at [121, 202] on main "The MLC Public Work Search The accuracy and completeness of The MLC's data is d…" at bounding box center [397, 204] width 794 height 363
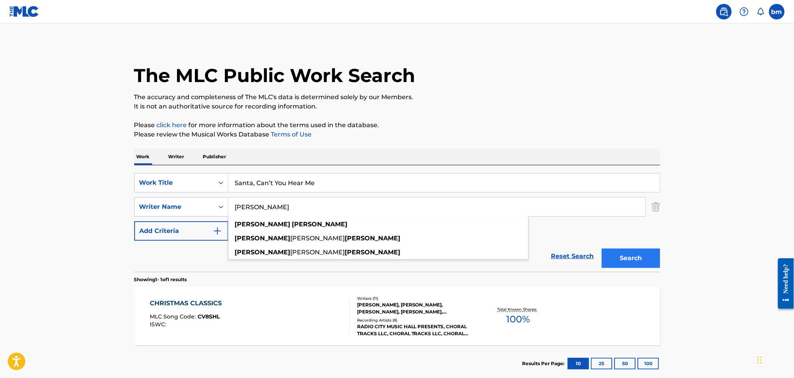
type input "[PERSON_NAME]"
click at [631, 262] on button "Search" at bounding box center [631, 258] width 58 height 19
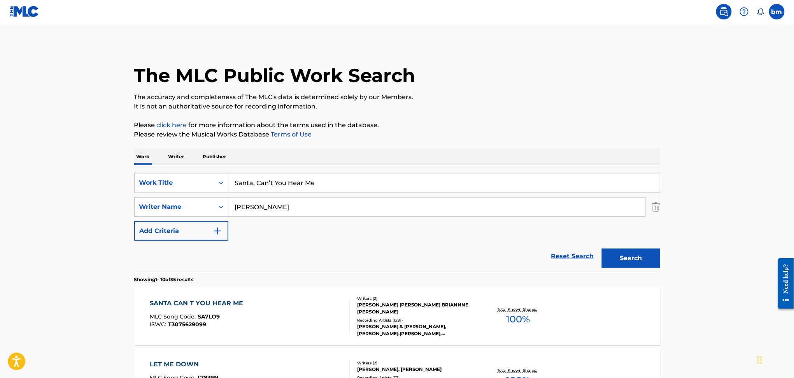
click at [281, 314] on div "SANTA CAN T YOU HEAR ME MLC Song Code : SA7LO9 ISWC : T3075629099" at bounding box center [250, 316] width 200 height 35
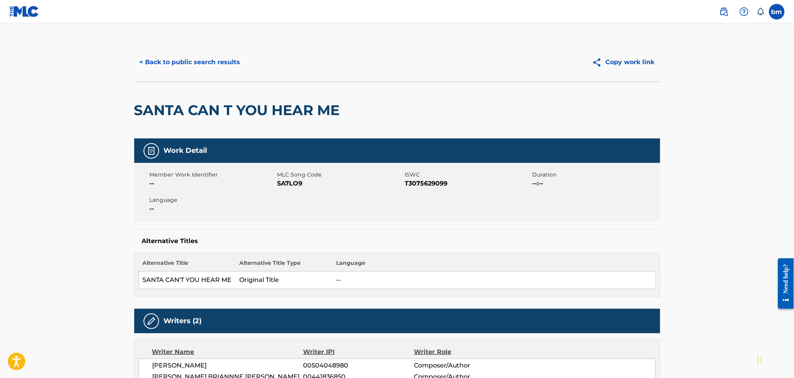
click at [291, 181] on span "SA7LO9" at bounding box center [340, 183] width 126 height 9
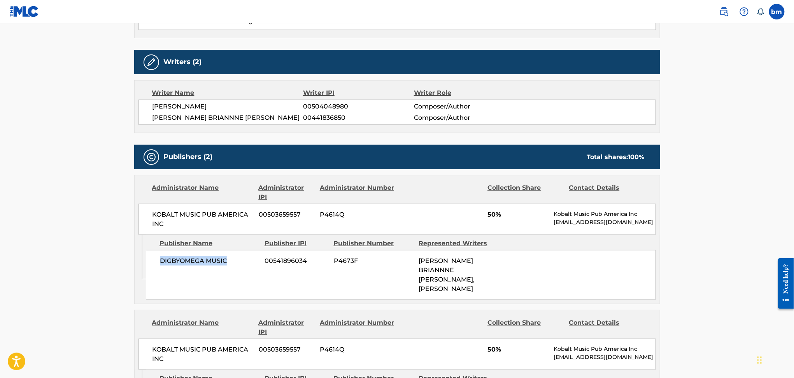
drag, startPoint x: 160, startPoint y: 263, endPoint x: 249, endPoint y: 263, distance: 88.7
click at [249, 263] on span "DIGBYOMEGA MUSIC" at bounding box center [209, 260] width 99 height 9
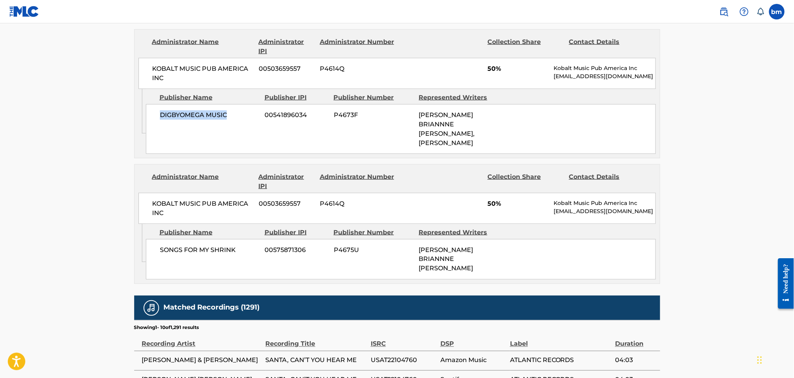
scroll to position [467, 0]
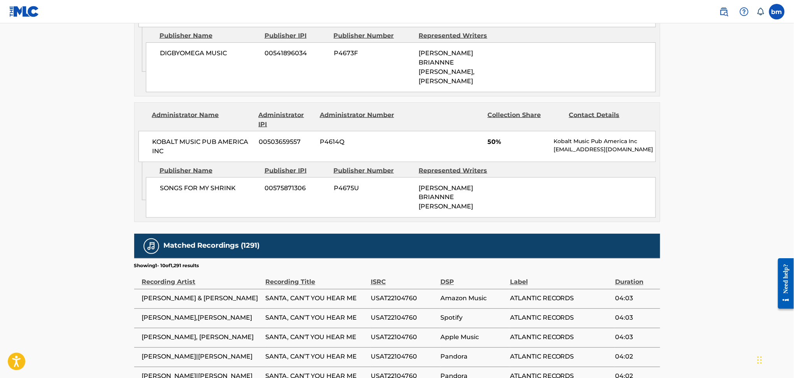
click at [197, 186] on div "SONGS FOR MY SHRINK 00575871306 P4675U [PERSON_NAME] BRIANNNE [PERSON_NAME]" at bounding box center [401, 197] width 510 height 40
click at [196, 186] on div "SONGS FOR MY SHRINK 00575871306 P4675U [PERSON_NAME] BRIANNNE [PERSON_NAME]" at bounding box center [401, 197] width 510 height 40
click at [196, 185] on div "SONGS FOR MY SHRINK 00575871306 P4675U [PERSON_NAME] BRIANNNE [PERSON_NAME]" at bounding box center [401, 197] width 510 height 40
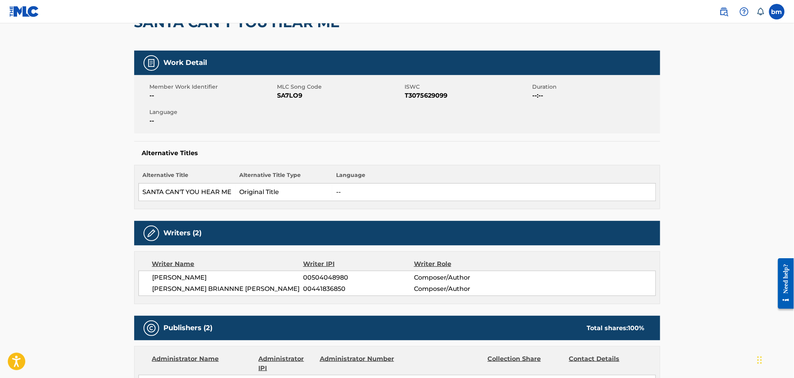
scroll to position [0, 0]
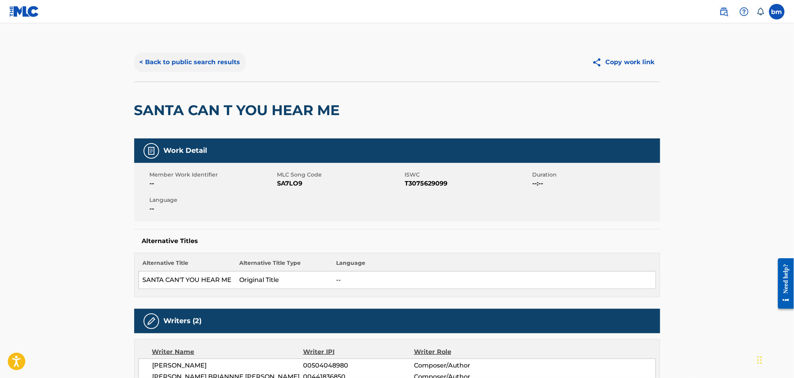
click at [176, 62] on button "< Back to public search results" at bounding box center [190, 62] width 112 height 19
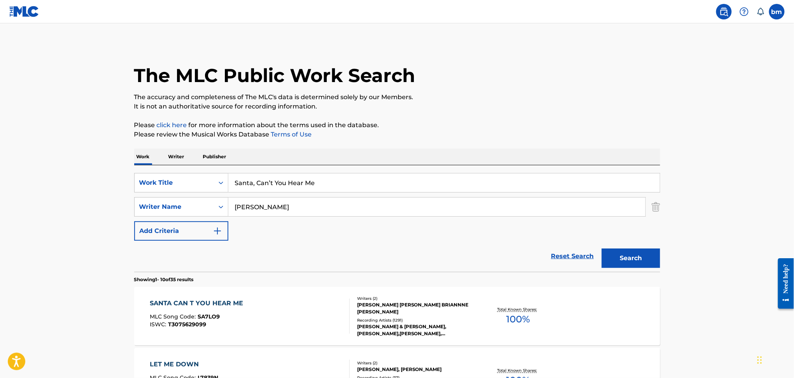
drag, startPoint x: 290, startPoint y: 221, endPoint x: 291, endPoint y: 215, distance: 5.8
click at [291, 221] on div "SearchWithCriteriacc556dee-9fe9-44a3-9286-b6f4fd1323b3 Work Title Santa, Can’t …" at bounding box center [397, 207] width 526 height 68
drag, startPoint x: 295, startPoint y: 207, endPoint x: 177, endPoint y: 200, distance: 117.7
click at [177, 200] on div "SearchWithCriteriaeebc789f-fb9f-41d9-ae05-81bbce167949 Writer Name [PERSON_NAME]" at bounding box center [397, 206] width 526 height 19
paste input "[PERSON_NAME]"
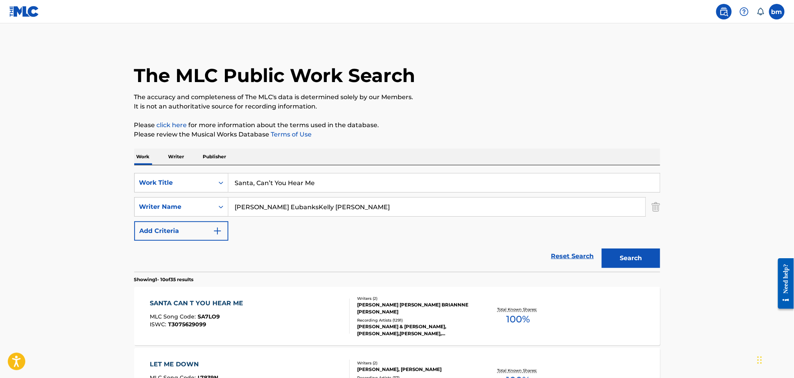
type input "[PERSON_NAME] EubanksKelly [PERSON_NAME]"
drag, startPoint x: 388, startPoint y: 184, endPoint x: 242, endPoint y: 182, distance: 145.9
click at [242, 182] on input "Santa, Can’t You Hear Me" at bounding box center [443, 183] width 431 height 19
paste input "Under The Mistletoe (Bonus Track) [PERSON_NAME] and [PERSON_NAME]"
drag, startPoint x: 244, startPoint y: 181, endPoint x: 300, endPoint y: 188, distance: 56.1
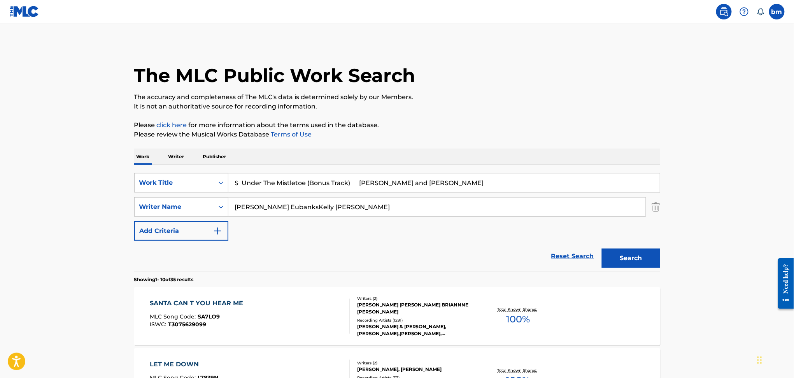
click at [158, 188] on div "SearchWithCriteriacc556dee-9fe9-44a3-9286-b6f4fd1323b3 Work Title S Under The M…" at bounding box center [397, 182] width 526 height 19
click at [335, 180] on input "Under The Mistletoe (Bonus Track) [PERSON_NAME] and [PERSON_NAME]" at bounding box center [443, 183] width 431 height 19
drag, startPoint x: 302, startPoint y: 184, endPoint x: 647, endPoint y: 190, distance: 344.8
click at [648, 192] on div "Under The Mistletoe" at bounding box center [444, 182] width 432 height 19
type input "Under The Mistletoe"
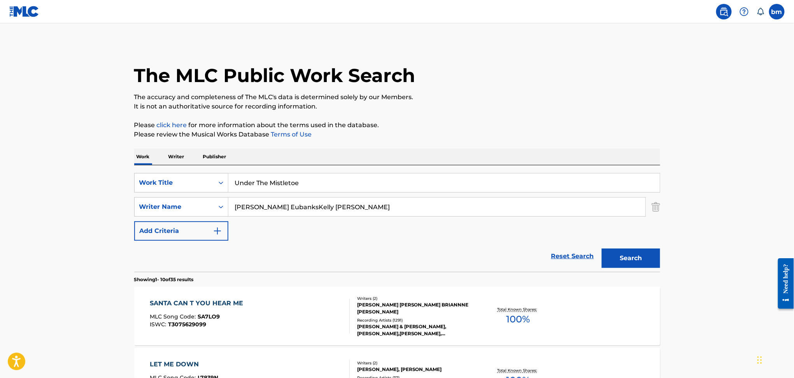
click at [549, 101] on p "The accuracy and completeness of The MLC's data is determined solely by our Mem…" at bounding box center [397, 97] width 526 height 9
drag, startPoint x: 281, startPoint y: 207, endPoint x: 86, endPoint y: 215, distance: 195.1
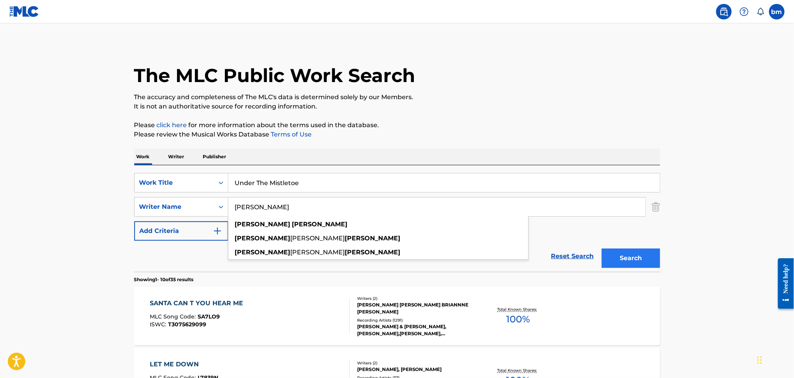
type input "[PERSON_NAME]"
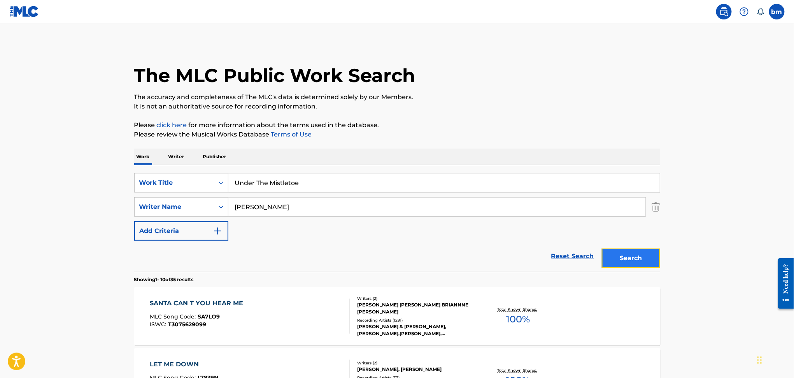
click at [621, 258] on button "Search" at bounding box center [631, 258] width 58 height 19
click at [310, 313] on div "UNDER THE MISTLETOE MLC Song Code : UA5NK5 ISWC : T3018109036" at bounding box center [250, 316] width 200 height 35
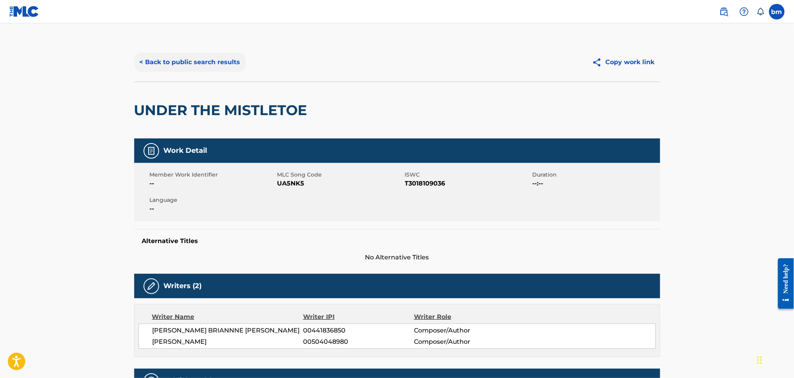
click at [196, 60] on button "< Back to public search results" at bounding box center [190, 62] width 112 height 19
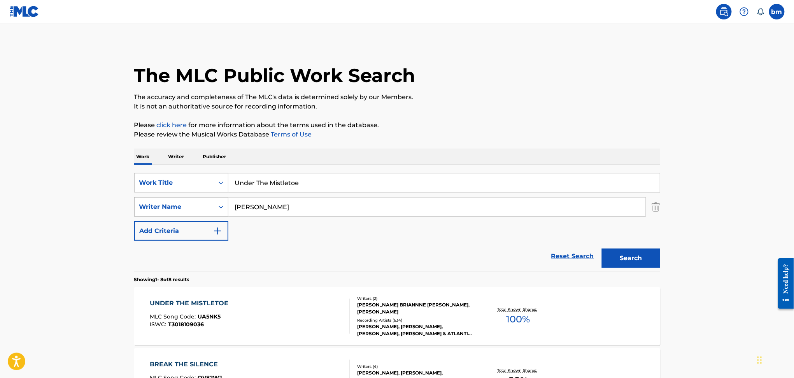
drag, startPoint x: 306, startPoint y: 209, endPoint x: 206, endPoint y: 214, distance: 100.5
click at [207, 213] on div "SearchWithCriteriaeebc789f-fb9f-41d9-ae05-81bbce167949 Writer Name [PERSON_NAME]" at bounding box center [397, 206] width 526 height 19
paste input "[PERSON_NAME] [PERSON_NAME]"
type input "[PERSON_NAME] [PERSON_NAME]"
drag, startPoint x: 338, startPoint y: 182, endPoint x: 208, endPoint y: 182, distance: 130.7
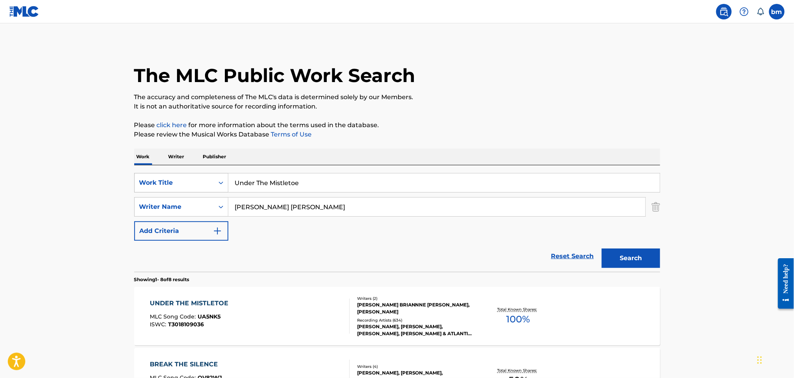
click at [208, 182] on div "SearchWithCriteriacc556dee-9fe9-44a3-9286-b6f4fd1323b3 Work Title Under The Mis…" at bounding box center [397, 182] width 526 height 19
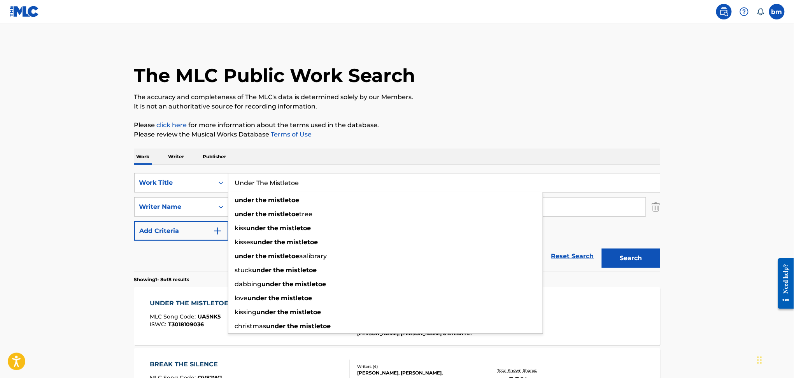
paste input "Milk and [PERSON_NAME]"
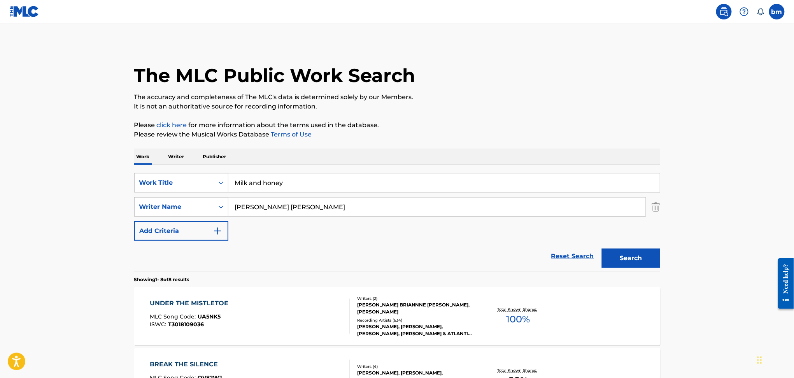
drag, startPoint x: 287, startPoint y: 184, endPoint x: 535, endPoint y: 105, distance: 260.1
type input "Milk and honey"
click at [519, 89] on div "The MLC Public Work Search" at bounding box center [397, 71] width 526 height 57
drag, startPoint x: 318, startPoint y: 209, endPoint x: 589, endPoint y: 206, distance: 270.8
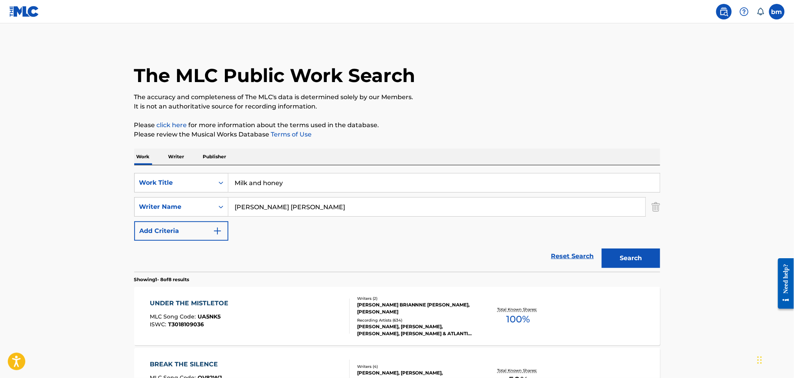
drag, startPoint x: 304, startPoint y: 207, endPoint x: 309, endPoint y: 206, distance: 5.2
click at [309, 206] on input "[PERSON_NAME]" at bounding box center [436, 207] width 417 height 19
click at [602, 249] on button "Search" at bounding box center [631, 258] width 58 height 19
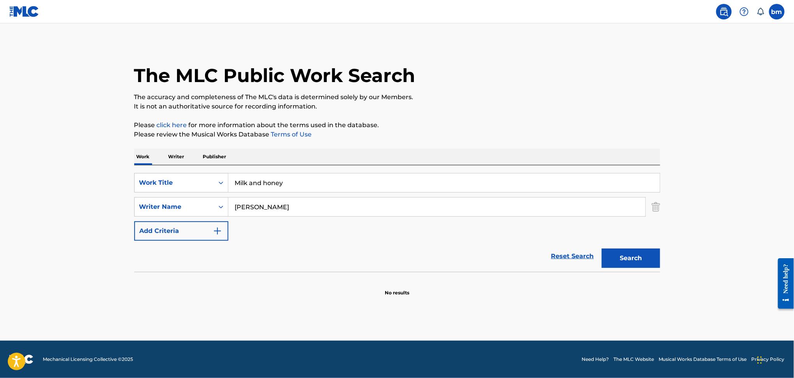
drag, startPoint x: 265, startPoint y: 201, endPoint x: 125, endPoint y: 217, distance: 141.0
click at [125, 217] on div "The MLC Public Work Search The accuracy and completeness of The MLC's data is d…" at bounding box center [397, 170] width 545 height 254
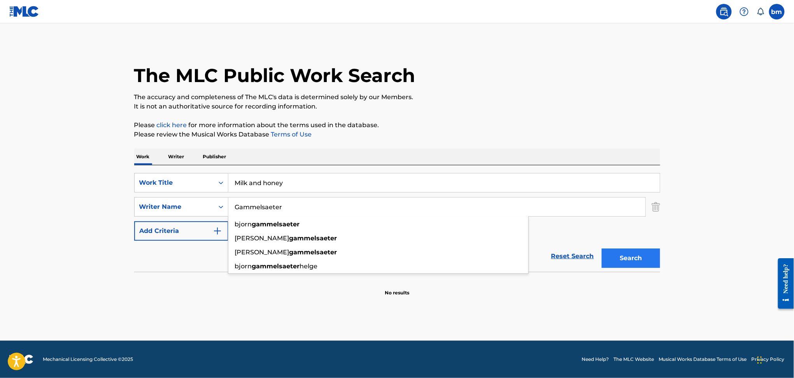
type input "Gammelsaeter"
click at [632, 257] on button "Search" at bounding box center [631, 258] width 58 height 19
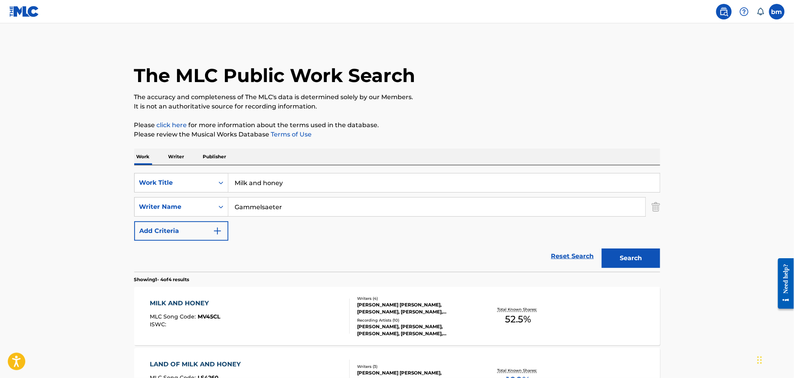
click at [287, 314] on div "MILK AND HONEY MLC Song Code : MV45CL ISWC :" at bounding box center [250, 316] width 200 height 35
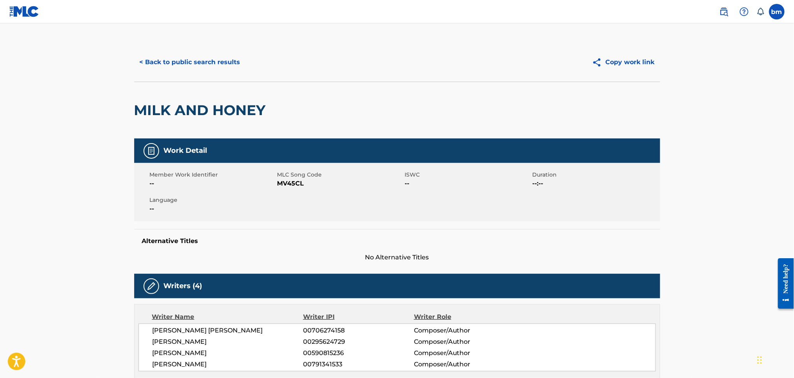
click at [289, 182] on span "MV45CL" at bounding box center [340, 183] width 126 height 9
click at [290, 182] on span "MV45CL" at bounding box center [340, 183] width 126 height 9
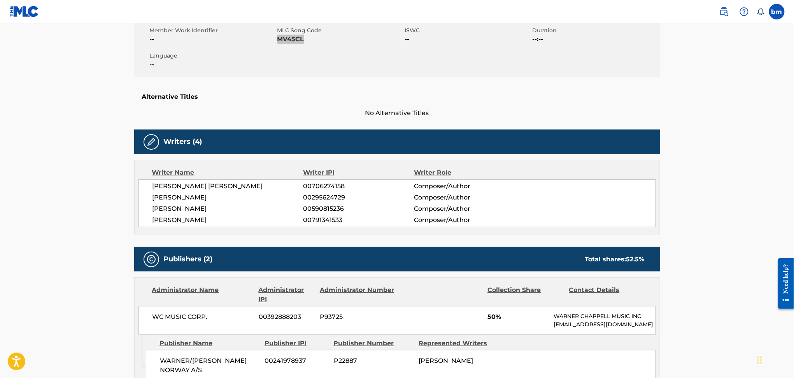
scroll to position [156, 0]
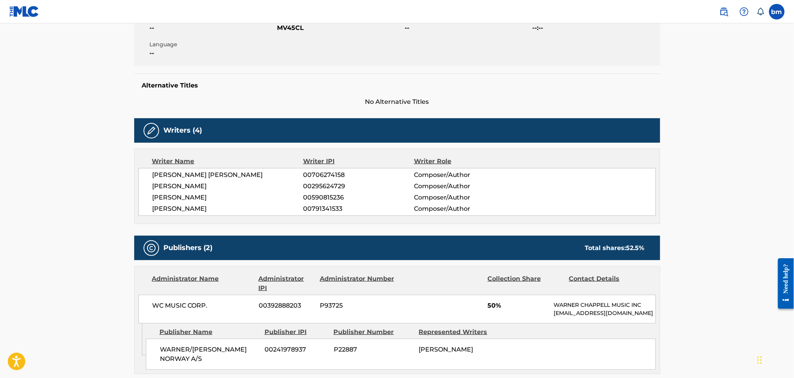
click at [184, 196] on span "[PERSON_NAME]" at bounding box center [228, 197] width 151 height 9
click at [188, 209] on span "[PERSON_NAME]" at bounding box center [228, 208] width 151 height 9
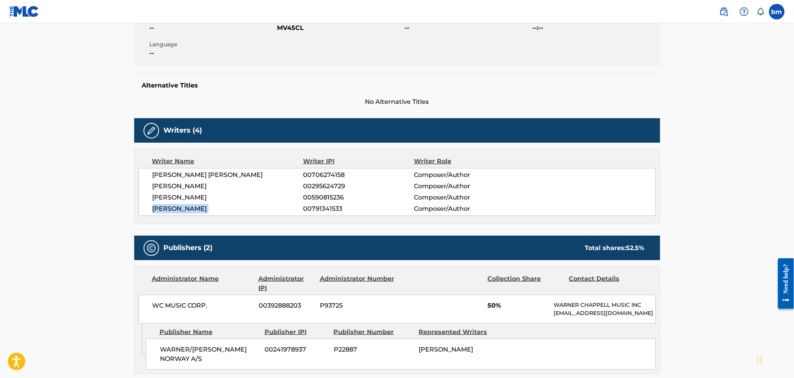
click at [188, 209] on span "[PERSON_NAME]" at bounding box center [228, 208] width 151 height 9
click at [170, 187] on span "[PERSON_NAME]" at bounding box center [228, 186] width 151 height 9
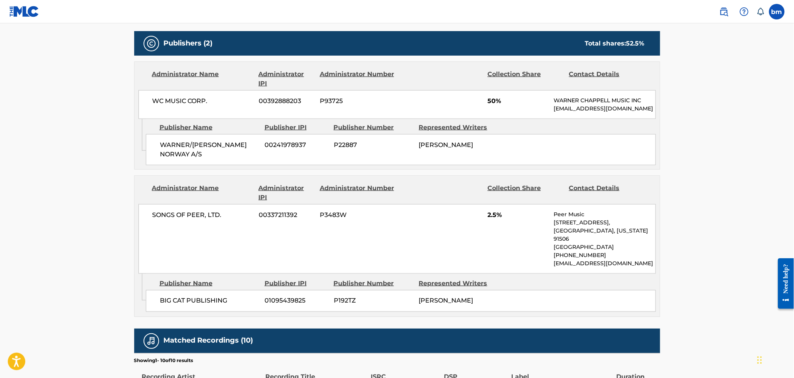
scroll to position [363, 0]
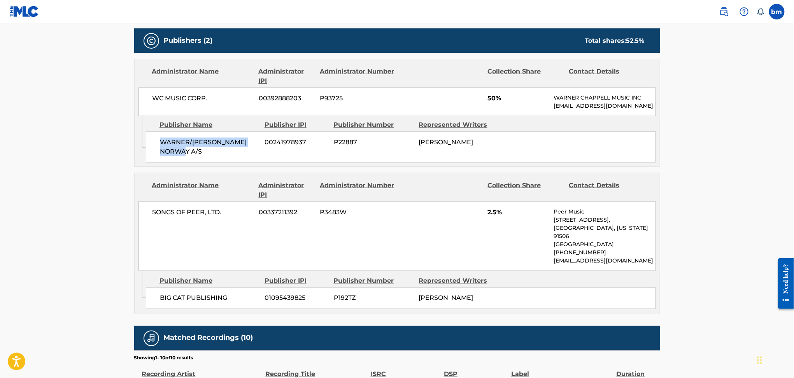
drag, startPoint x: 147, startPoint y: 146, endPoint x: 201, endPoint y: 164, distance: 57.2
click at [201, 163] on div "WARNER/[PERSON_NAME] NORWAY A/S 00241978937 P22887 [PERSON_NAME]" at bounding box center [401, 147] width 510 height 31
click at [175, 300] on div "BIG CAT PUBLISHING 01095439825 P192TZ MADS [PERSON_NAME]" at bounding box center [401, 299] width 510 height 22
click at [176, 300] on div "BIG CAT PUBLISHING 01095439825 P192TZ MADS [PERSON_NAME]" at bounding box center [401, 299] width 510 height 22
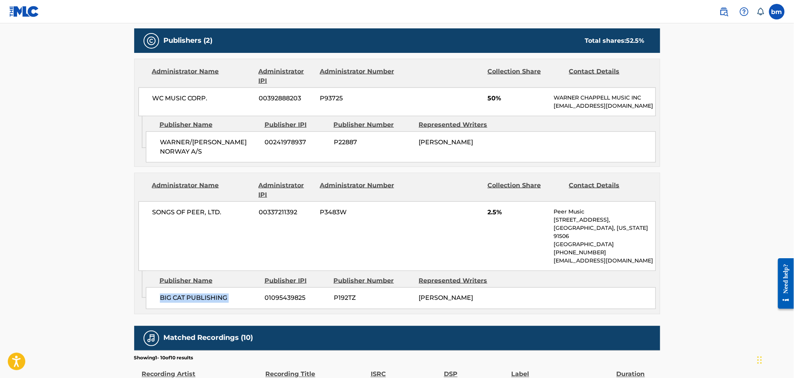
click at [176, 300] on div "BIG CAT PUBLISHING 01095439825 P192TZ MADS [PERSON_NAME]" at bounding box center [401, 299] width 510 height 22
drag, startPoint x: 156, startPoint y: 309, endPoint x: 233, endPoint y: 309, distance: 77.0
click at [233, 309] on div "BIG CAT PUBLISHING 01095439825 P192TZ MADS [PERSON_NAME]" at bounding box center [401, 299] width 510 height 22
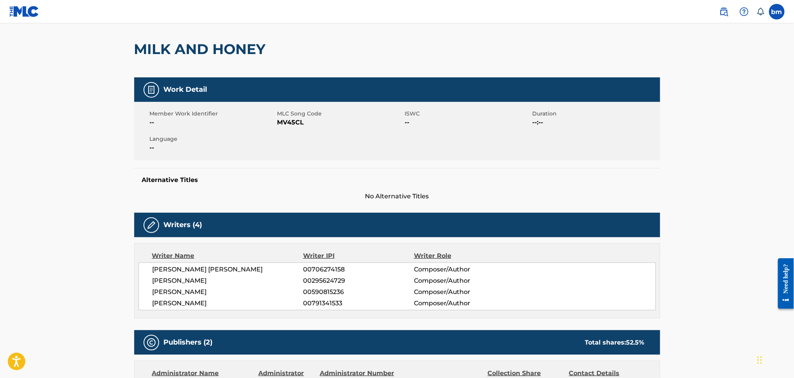
scroll to position [0, 0]
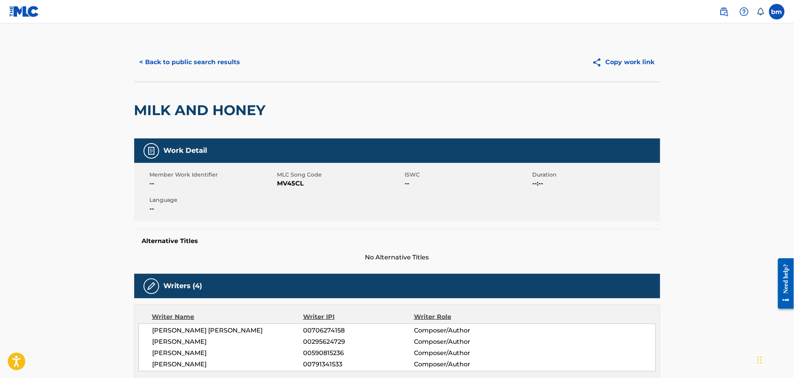
click at [284, 181] on span "MV45CL" at bounding box center [340, 183] width 126 height 9
click at [139, 61] on button "< Back to public search results" at bounding box center [190, 62] width 112 height 19
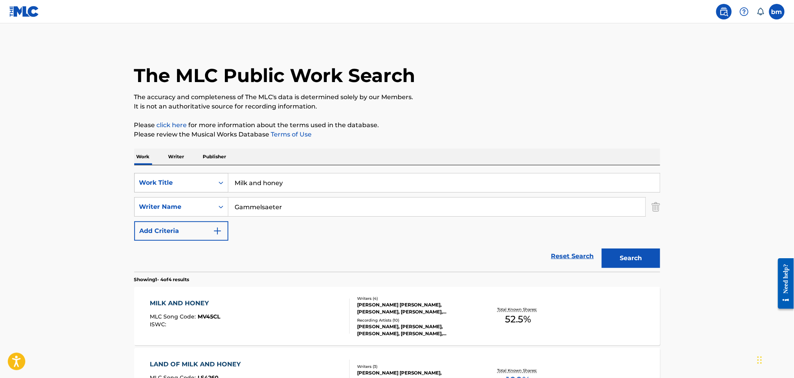
drag, startPoint x: 299, startPoint y: 186, endPoint x: 170, endPoint y: 186, distance: 129.2
click at [170, 186] on div "SearchWithCriteriacc556dee-9fe9-44a3-9286-b6f4fd1323b3 Work Title Milk and honey" at bounding box center [397, 182] width 526 height 19
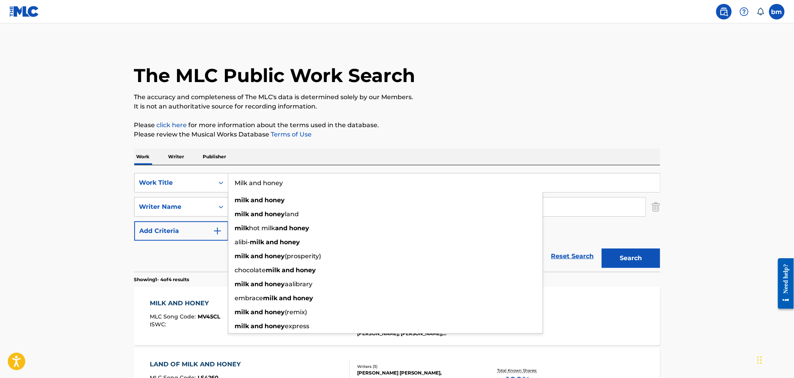
paste input "En Voksenting siné"
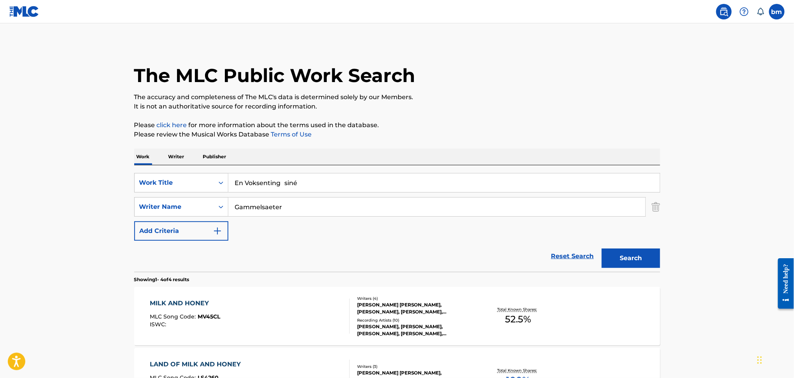
drag, startPoint x: 289, startPoint y: 181, endPoint x: 516, endPoint y: 174, distance: 226.2
click at [500, 184] on input "En Voksenting siné" at bounding box center [443, 183] width 431 height 19
type input "En Voksenting"
click at [631, 267] on button "Search" at bounding box center [631, 258] width 58 height 19
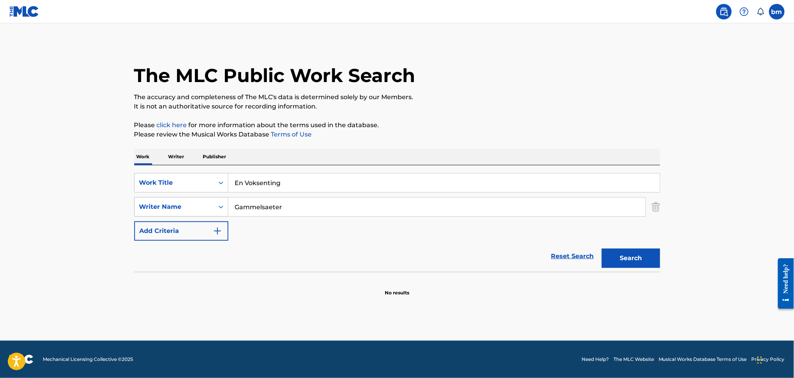
drag, startPoint x: 289, startPoint y: 205, endPoint x: 194, endPoint y: 203, distance: 95.7
click at [194, 203] on div "SearchWithCriteriaeebc789f-fb9f-41d9-ae05-81bbce167949 Writer Name Gammelsaeter" at bounding box center [397, 206] width 526 height 19
drag, startPoint x: 372, startPoint y: 223, endPoint x: 357, endPoint y: 219, distance: 15.5
click at [372, 223] on div "SearchWithCriteriacc556dee-9fe9-44a3-9286-b6f4fd1323b3 Work Title En Voksenting…" at bounding box center [397, 207] width 526 height 68
drag, startPoint x: 296, startPoint y: 207, endPoint x: 201, endPoint y: 203, distance: 95.0
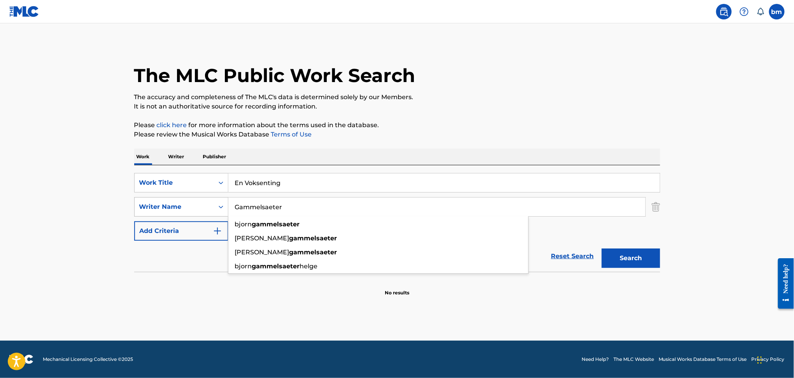
click at [202, 203] on div "SearchWithCriteriaeebc789f-fb9f-41d9-ae05-81bbce167949 Writer Name [PERSON_NAME…" at bounding box center [397, 206] width 526 height 19
paste input "[PERSON_NAME]"
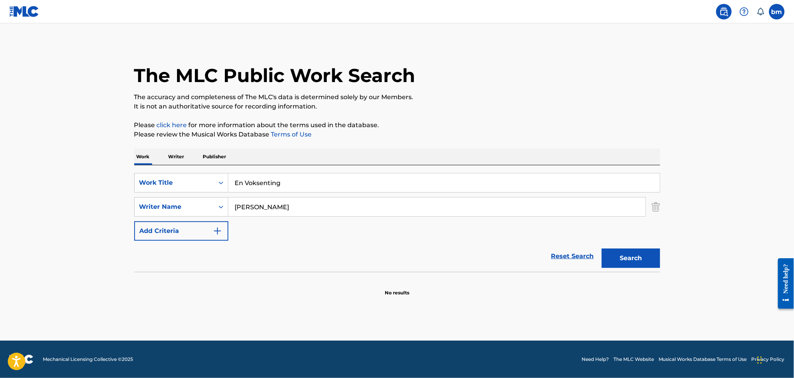
drag, startPoint x: 266, startPoint y: 211, endPoint x: 262, endPoint y: 211, distance: 3.9
click at [262, 211] on input "[PERSON_NAME]" at bounding box center [436, 207] width 417 height 19
type input "[PERSON_NAME]"
click at [602, 249] on button "Search" at bounding box center [631, 258] width 58 height 19
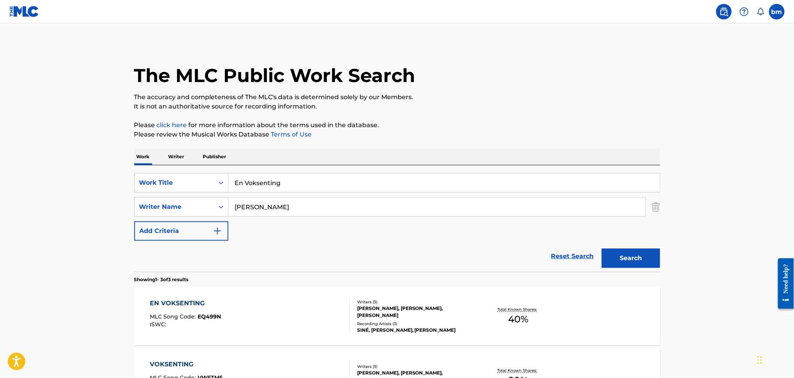
click at [265, 322] on div "EN VOKSENTING MLC Song Code : EQ499N ISWC :" at bounding box center [250, 316] width 200 height 35
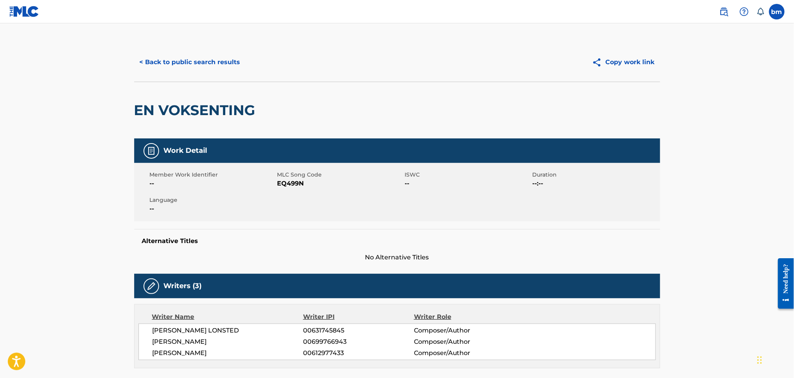
click at [294, 184] on span "EQ499N" at bounding box center [340, 183] width 126 height 9
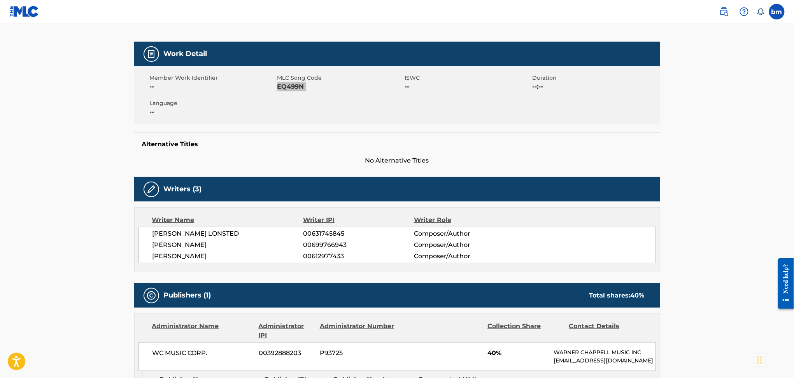
scroll to position [103, 0]
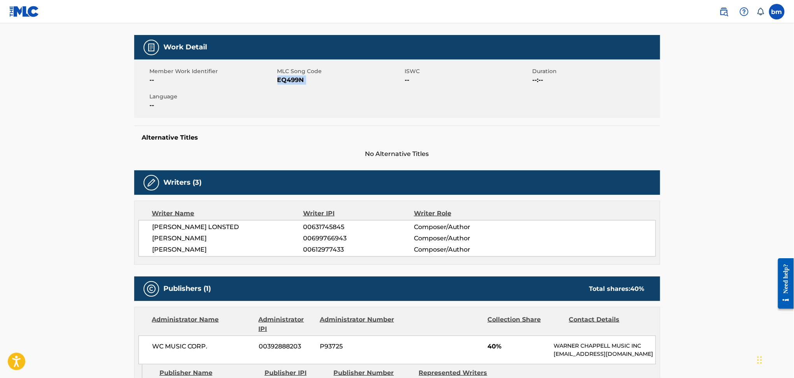
drag, startPoint x: 223, startPoint y: 252, endPoint x: 152, endPoint y: 249, distance: 71.3
click at [153, 249] on span "[PERSON_NAME]" at bounding box center [228, 249] width 151 height 9
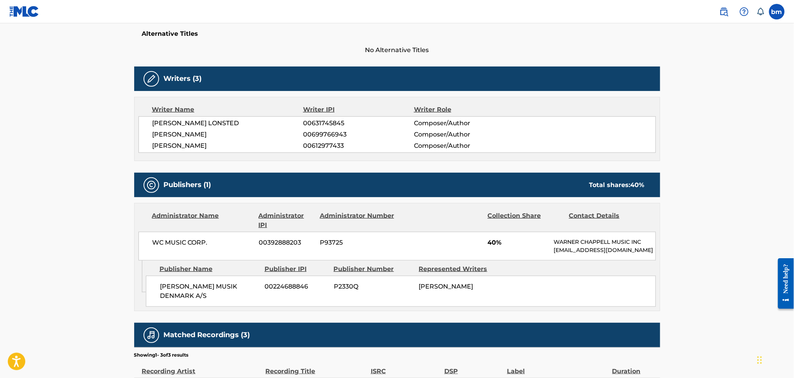
scroll to position [259, 0]
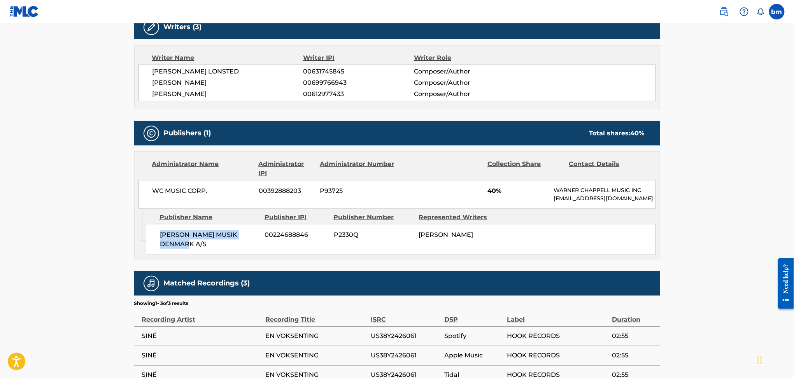
drag, startPoint x: 153, startPoint y: 243, endPoint x: 171, endPoint y: 257, distance: 23.3
click at [171, 255] on div "[PERSON_NAME] MUSIK DENMARK A/S 00224688846 P2330Q [PERSON_NAME]" at bounding box center [401, 239] width 510 height 31
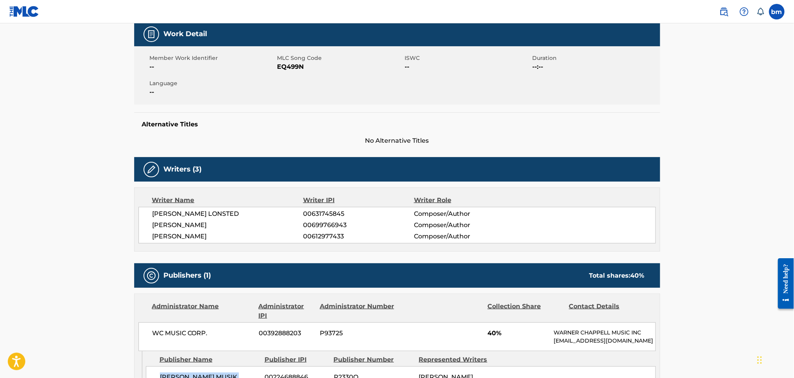
scroll to position [0, 0]
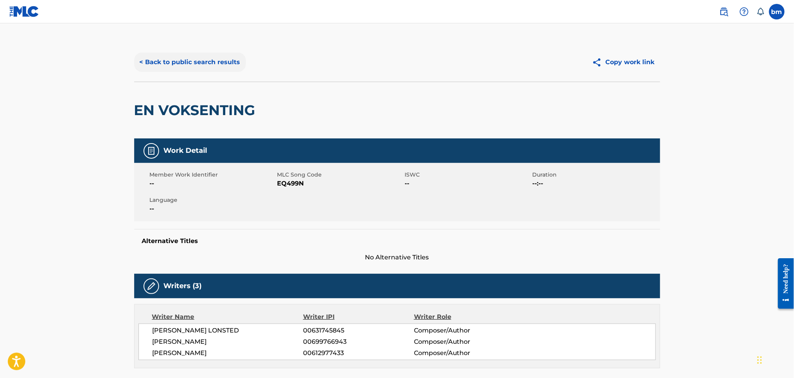
click at [191, 61] on button "< Back to public search results" at bounding box center [190, 62] width 112 height 19
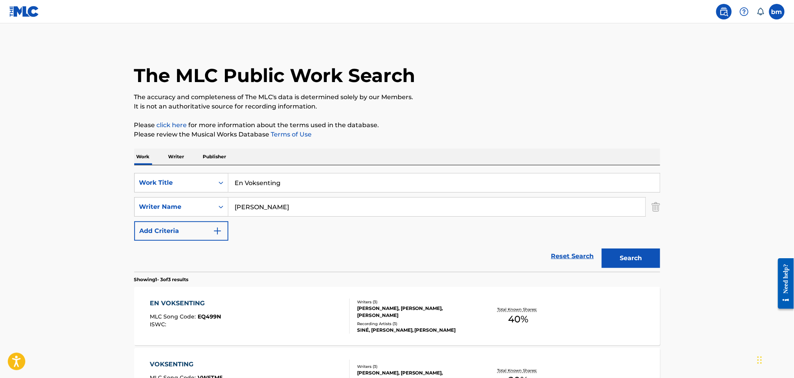
click at [309, 220] on div "SearchWithCriteriacc556dee-9fe9-44a3-9286-b6f4fd1323b3 Work Title En Voksenting…" at bounding box center [397, 207] width 526 height 68
drag, startPoint x: 307, startPoint y: 201, endPoint x: 210, endPoint y: 210, distance: 96.9
click at [212, 210] on div "SearchWithCriteriaeebc789f-fb9f-41d9-ae05-81bbce167949 Writer Name [PERSON_NAME]" at bounding box center [397, 206] width 526 height 19
paste input "Columbus MarslewJenneJenneJens [PERSON_NAME] SmylesSivas TorbatisweepyThor Farl…"
type input "Columbus MarslewJenneJenneJens [PERSON_NAME] SmylesSivas TorbatisweepyThor Farl…"
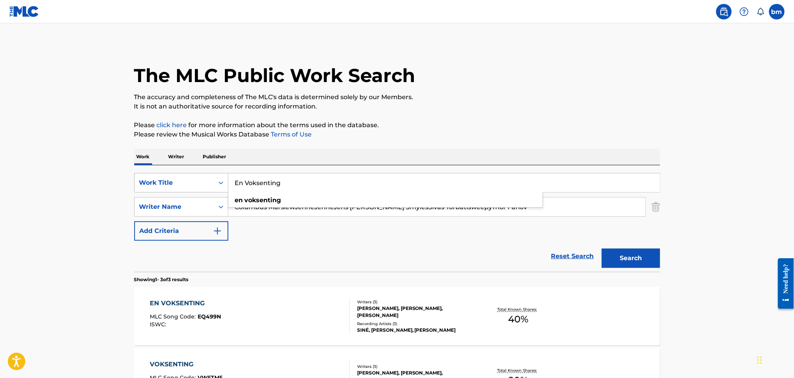
drag, startPoint x: 287, startPoint y: 181, endPoint x: 202, endPoint y: 181, distance: 85.6
click at [202, 181] on div "SearchWithCriteriacc556dee-9fe9-44a3-9286-b6f4fd1323b3 Work Title En Voksenting…" at bounding box center [397, 182] width 526 height 19
paste input "Hver [PERSON_NAME]"
drag, startPoint x: 277, startPoint y: 181, endPoint x: 515, endPoint y: 157, distance: 239.0
click at [549, 165] on div "Work Writer Publisher SearchWithCriteriacc556dee-9fe9-44a3-9286-b6f4fd1323b3 Wo…" at bounding box center [397, 327] width 526 height 356
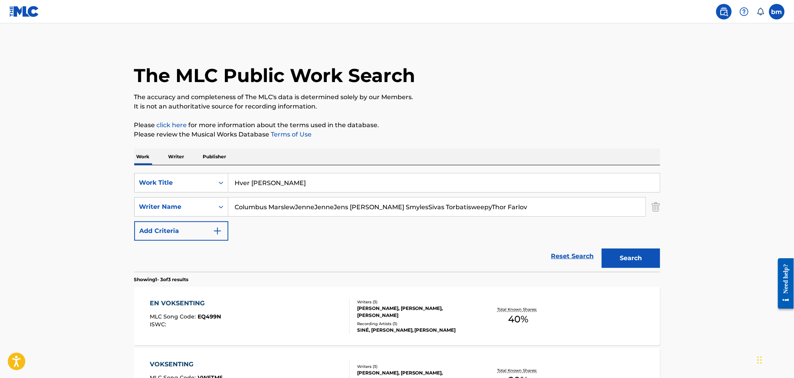
drag, startPoint x: 268, startPoint y: 183, endPoint x: 492, endPoint y: 121, distance: 232.1
click at [504, 187] on input "Hver [PERSON_NAME]" at bounding box center [443, 183] width 431 height 19
type input "Hver Dag"
click at [483, 77] on div "The MLC Public Work Search" at bounding box center [397, 71] width 526 height 57
drag, startPoint x: 296, startPoint y: 207, endPoint x: 682, endPoint y: 274, distance: 391.8
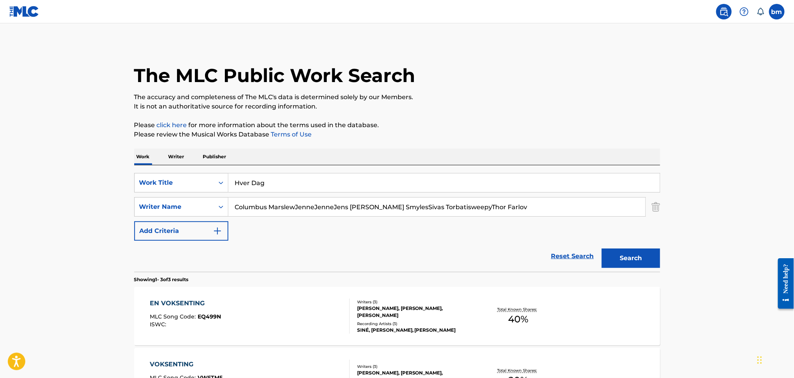
click at [709, 269] on main "The MLC Public Work Search The accuracy and completeness of The MLC's data is d…" at bounding box center [397, 265] width 794 height 485
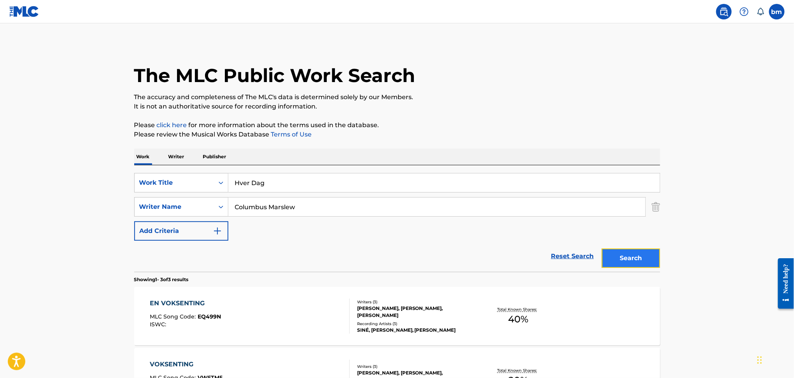
click at [637, 258] on button "Search" at bounding box center [631, 258] width 58 height 19
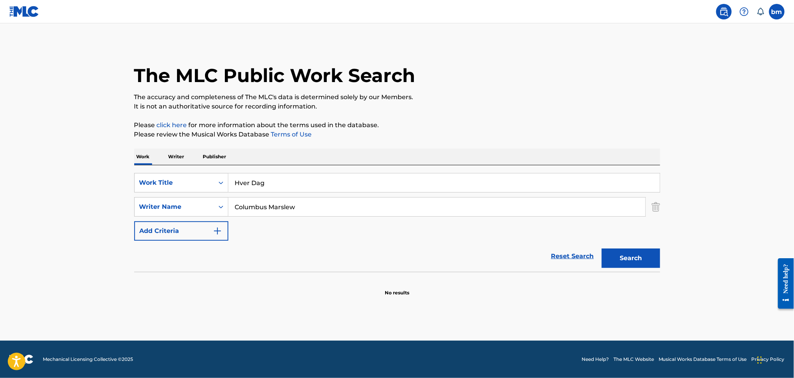
drag, startPoint x: 267, startPoint y: 209, endPoint x: 274, endPoint y: 215, distance: 9.2
click at [267, 209] on input "Columbus Marslew" at bounding box center [436, 207] width 417 height 19
drag, startPoint x: 313, startPoint y: 205, endPoint x: 100, endPoint y: 203, distance: 212.8
click at [100, 203] on main "The MLC Public Work Search The accuracy and completeness of The MLC's data is d…" at bounding box center [397, 181] width 794 height 317
paste input "JenneJenneJens [PERSON_NAME] SmylesSivas TorbatisweepyThor [PERSON_NAME]"
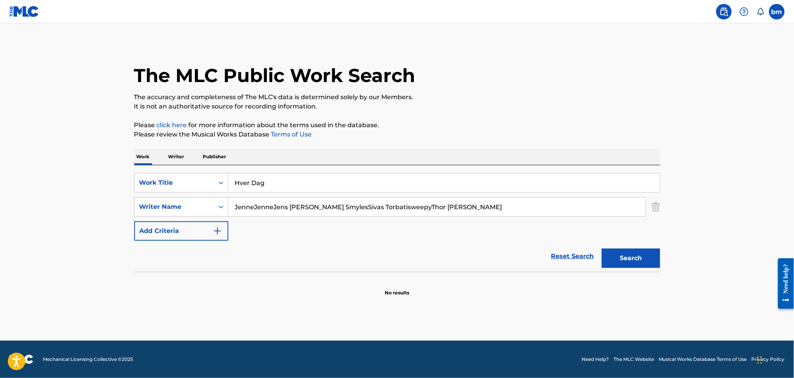
drag, startPoint x: 424, startPoint y: 209, endPoint x: 484, endPoint y: 238, distance: 65.9
click at [82, 218] on main "The MLC Public Work Search The accuracy and completeness of The MLC's data is d…" at bounding box center [397, 181] width 794 height 317
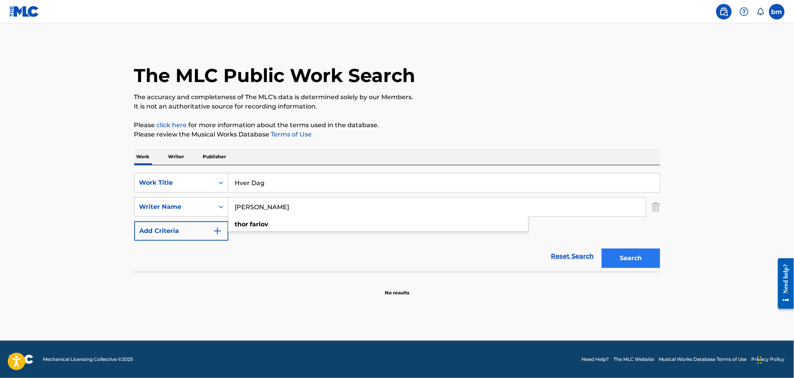
type input "[PERSON_NAME]"
click at [642, 254] on button "Search" at bounding box center [631, 258] width 58 height 19
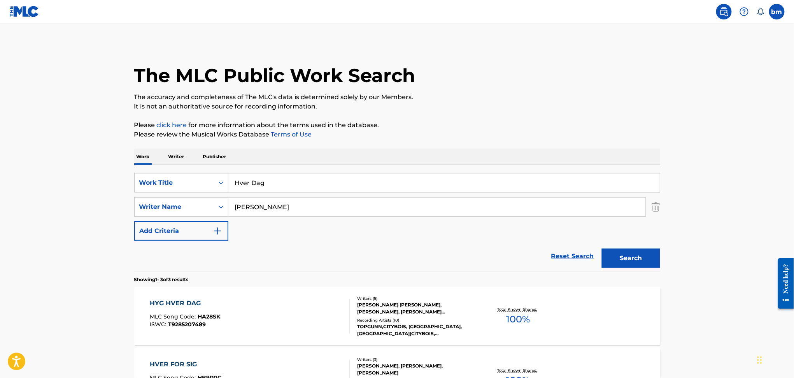
click at [293, 317] on div "HYG HVER DAG MLC Song Code : HA28SK ISWC : T9285207489" at bounding box center [250, 316] width 200 height 35
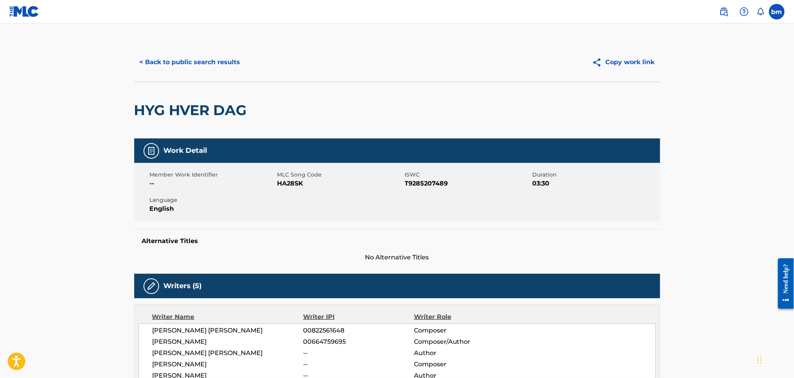
click at [295, 180] on span "HA28SK" at bounding box center [340, 183] width 126 height 9
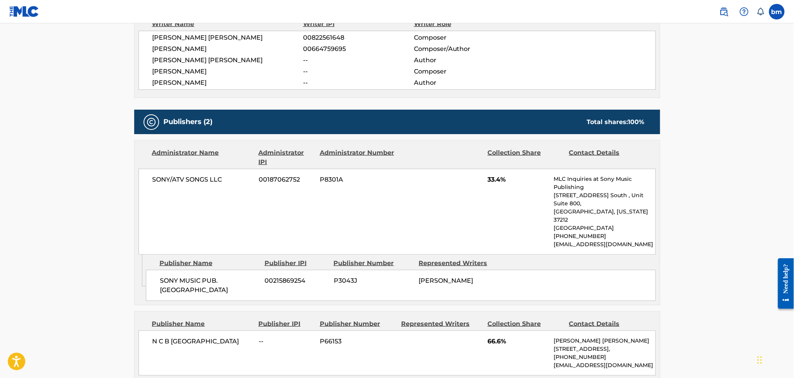
scroll to position [311, 0]
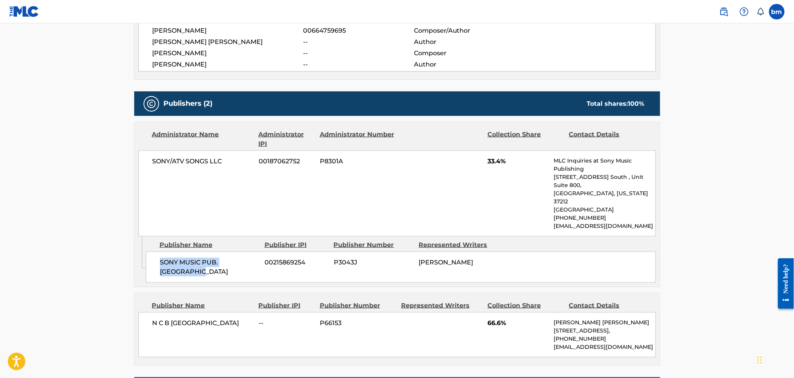
drag, startPoint x: 154, startPoint y: 245, endPoint x: 230, endPoint y: 267, distance: 78.9
click at [230, 267] on div "SONY MUSIC PUB. SCANDINAVIA 00215869254 P3043J [PERSON_NAME]" at bounding box center [401, 267] width 510 height 31
drag, startPoint x: 146, startPoint y: 310, endPoint x: 247, endPoint y: 317, distance: 101.4
click at [247, 317] on div "N C B SCANDINAVIA -- P66153 66.6% [PERSON_NAME] [PERSON_NAME] [STREET_ADDRESS],…" at bounding box center [397, 334] width 517 height 45
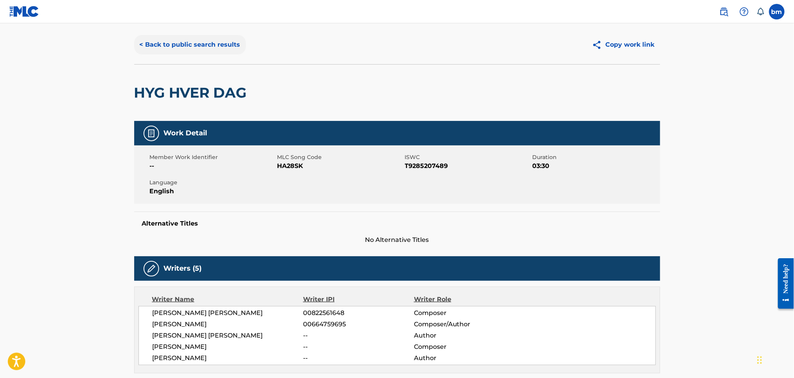
scroll to position [0, 0]
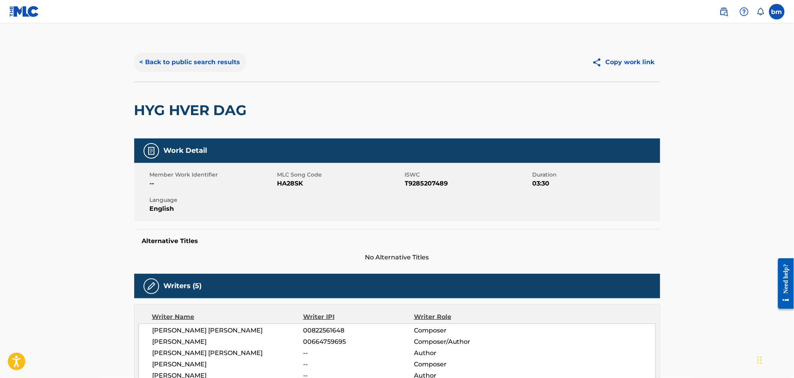
click at [153, 55] on button "< Back to public search results" at bounding box center [190, 62] width 112 height 19
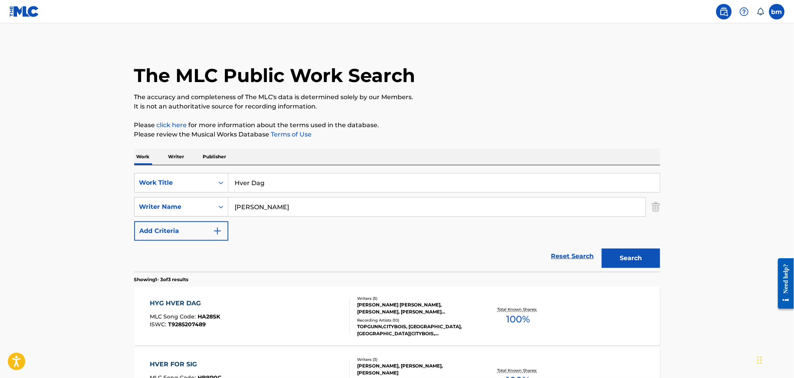
click at [311, 201] on input "[PERSON_NAME]" at bounding box center [436, 207] width 417 height 19
drag, startPoint x: 301, startPoint y: 178, endPoint x: 35, endPoint y: 188, distance: 266.3
click at [35, 188] on main "The MLC Public Work Search The accuracy and completeness of The MLC's data is d…" at bounding box center [397, 265] width 794 height 485
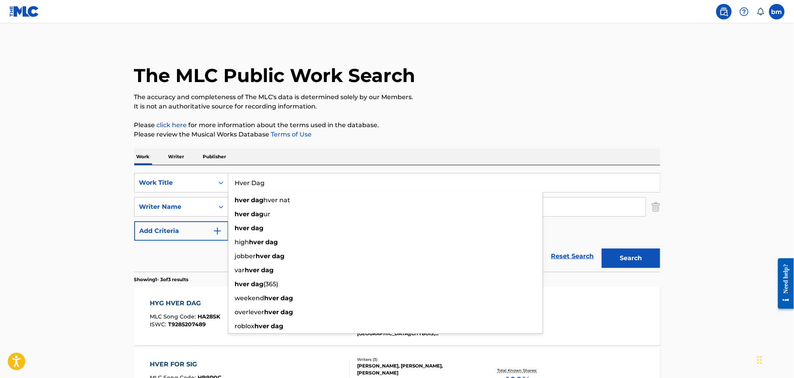
paste input "Op Det"
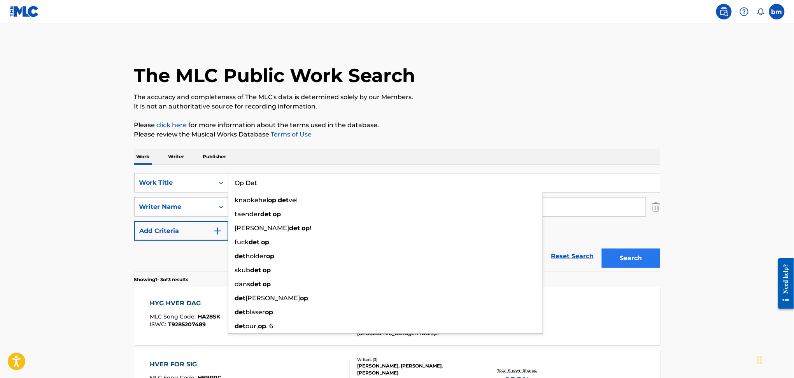
type input "Op Det"
drag, startPoint x: 629, startPoint y: 253, endPoint x: 647, endPoint y: 264, distance: 21.4
click at [629, 253] on button "Search" at bounding box center [631, 258] width 58 height 19
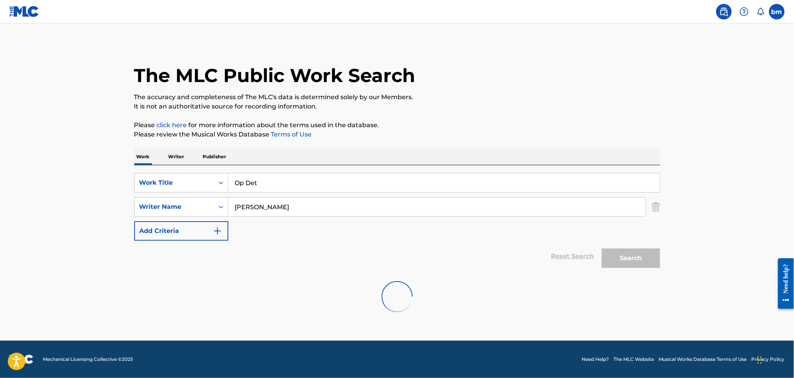
click at [647, 264] on div "Search" at bounding box center [629, 256] width 62 height 31
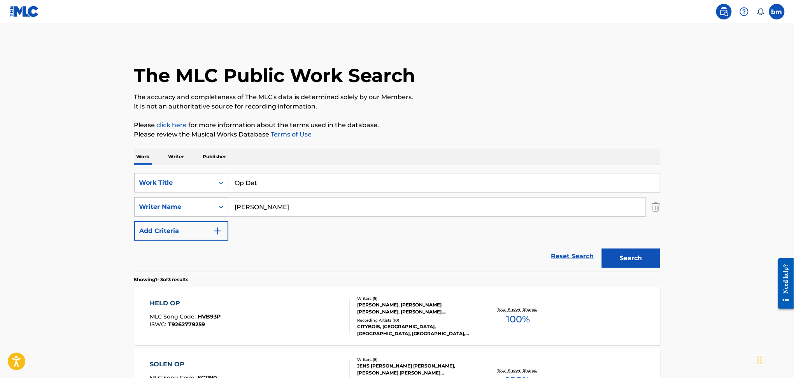
drag, startPoint x: 206, startPoint y: 207, endPoint x: 196, endPoint y: 213, distance: 12.0
click at [187, 210] on div "SearchWithCriteriaeebc789f-fb9f-41d9-ae05-81bbce167949 Writer Name [PERSON_NAME]" at bounding box center [397, 206] width 526 height 19
paste input "JenneJenneMads [PERSON_NAME] [PERSON_NAME]"
click at [264, 207] on input "JenneJenneMads [PERSON_NAME]" at bounding box center [436, 207] width 417 height 19
drag, startPoint x: 409, startPoint y: 209, endPoint x: 534, endPoint y: 219, distance: 125.7
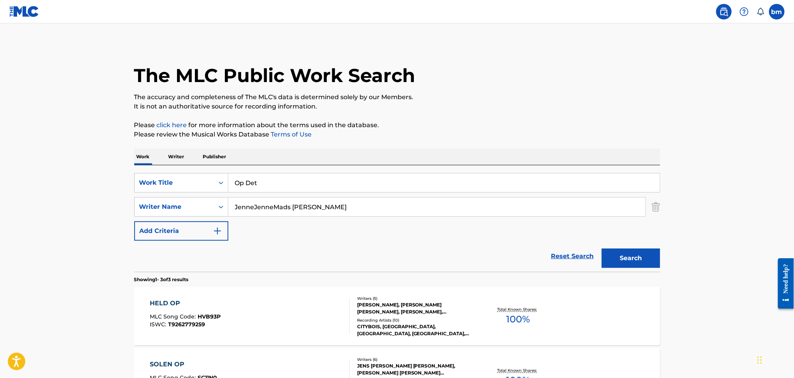
click at [534, 219] on div "SearchWithCriteriacc556dee-9fe9-44a3-9286-b6f4fd1323b3 Work Title Op Det Search…" at bounding box center [397, 207] width 526 height 68
click at [370, 209] on input "JenneJenneMads [PERSON_NAME] [PERSON_NAME]" at bounding box center [436, 207] width 417 height 19
drag, startPoint x: 372, startPoint y: 209, endPoint x: 203, endPoint y: 209, distance: 168.9
click at [204, 208] on div "SearchWithCriteriaeebc789f-fb9f-41d9-ae05-81bbce167949 Writer Name [PERSON_NAME]" at bounding box center [397, 206] width 526 height 19
drag, startPoint x: 619, startPoint y: 265, endPoint x: 618, endPoint y: 261, distance: 4.3
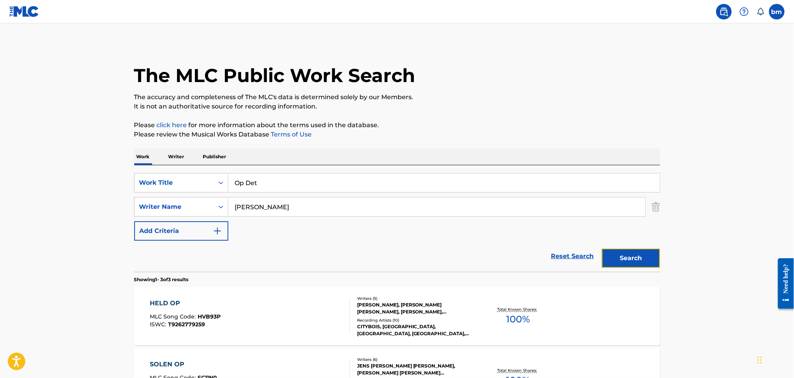
click at [618, 261] on button "Search" at bounding box center [631, 258] width 58 height 19
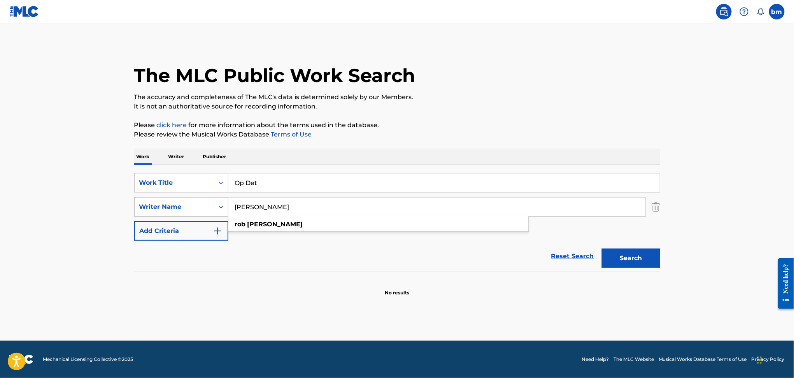
drag, startPoint x: 207, startPoint y: 210, endPoint x: 137, endPoint y: 210, distance: 70.0
click at [137, 210] on div "SearchWithCriteriaeebc789f-fb9f-41d9-ae05-81bbce167949 Writer Name [PERSON_NAME…" at bounding box center [397, 206] width 526 height 19
paste input "JenneJenneMads [PERSON_NAME]"
click at [276, 207] on input "JenneJenneMads [PERSON_NAME]" at bounding box center [436, 207] width 417 height 19
drag, startPoint x: 256, startPoint y: 207, endPoint x: 627, endPoint y: 233, distance: 372.5
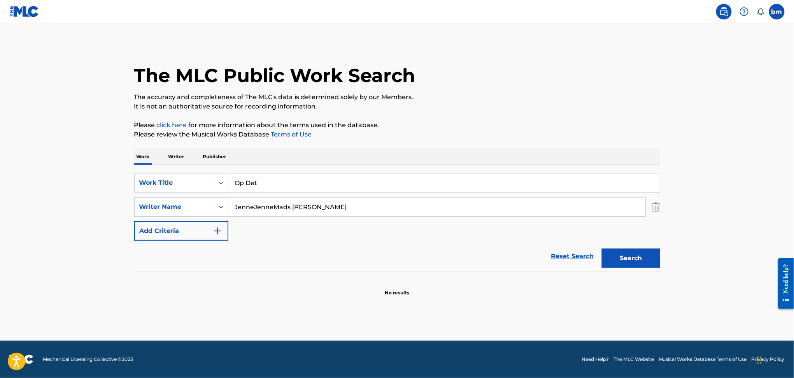
click at [627, 227] on div "SearchWithCriteriacc556dee-9fe9-44a3-9286-b6f4fd1323b3 Work Title Op Det Search…" at bounding box center [397, 207] width 526 height 68
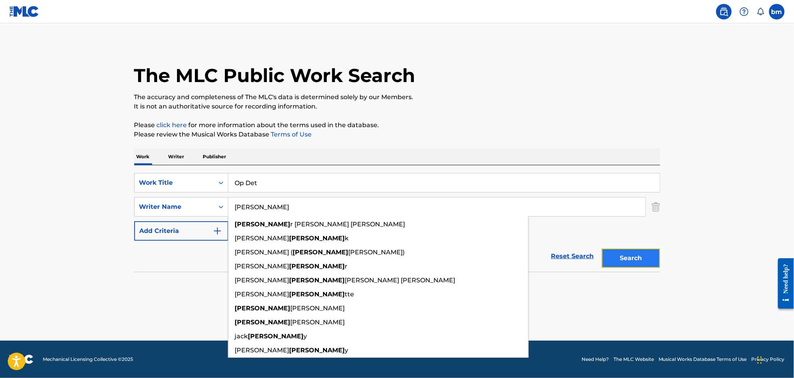
click at [648, 255] on button "Search" at bounding box center [631, 258] width 58 height 19
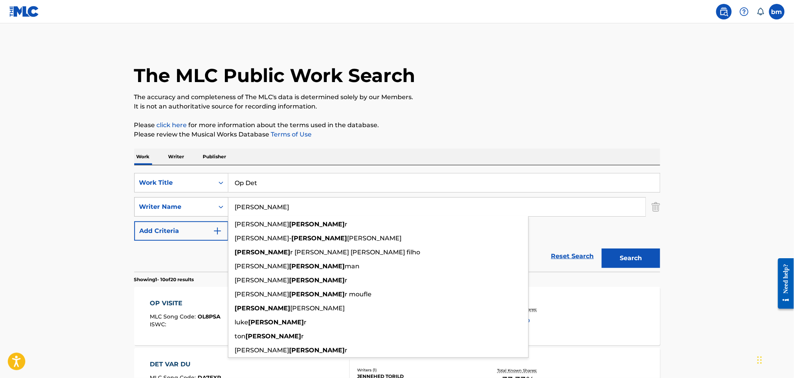
drag, startPoint x: 259, startPoint y: 207, endPoint x: 193, endPoint y: 197, distance: 66.2
click at [193, 197] on div "SearchWithCriteriaeebc789f-fb9f-41d9-ae05-81bbce167949 Writer Name [PERSON_NAME…" at bounding box center [397, 206] width 526 height 19
paste input "[PERSON_NAME]"
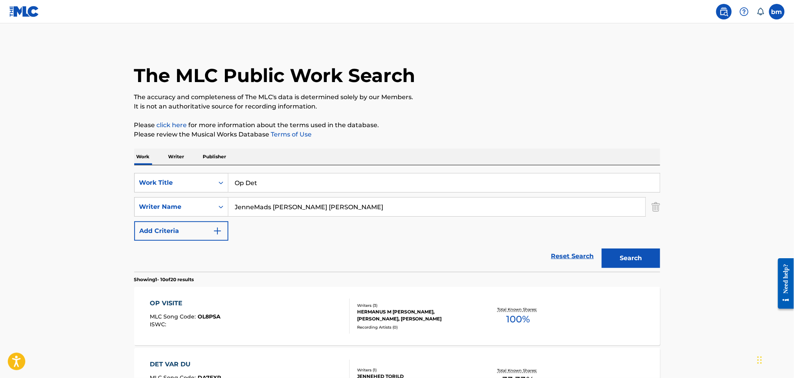
click at [275, 212] on input "JenneMads [PERSON_NAME] [PERSON_NAME]" at bounding box center [436, 207] width 417 height 19
drag, startPoint x: 254, startPoint y: 207, endPoint x: 133, endPoint y: 207, distance: 121.0
drag, startPoint x: 308, startPoint y: 205, endPoint x: 95, endPoint y: 212, distance: 213.3
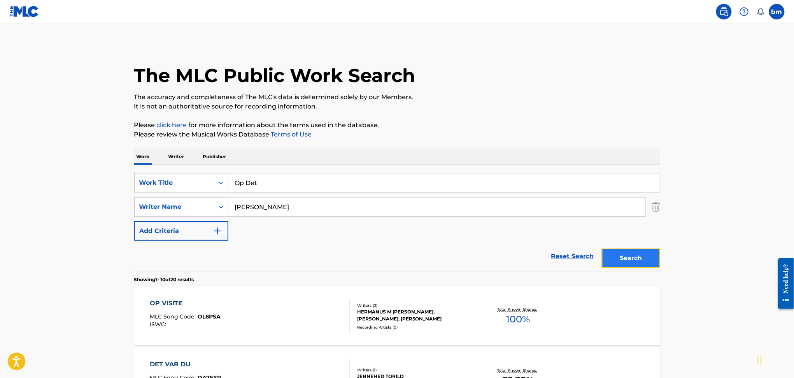
click at [646, 256] on button "Search" at bounding box center [631, 258] width 58 height 19
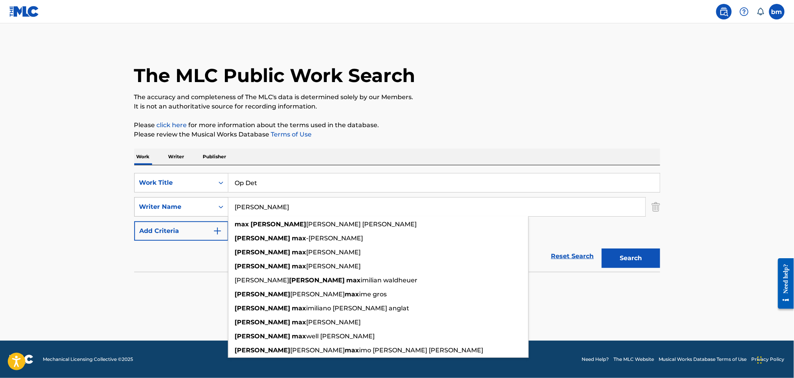
drag, startPoint x: 311, startPoint y: 206, endPoint x: 157, endPoint y: 206, distance: 154.5
click at [157, 206] on div "SearchWithCriteriaeebc789f-fb9f-41d9-ae05-81bbce167949 Writer Name [PERSON_NAME…" at bounding box center [397, 206] width 526 height 19
paste input "Mads [PERSON_NAME]"
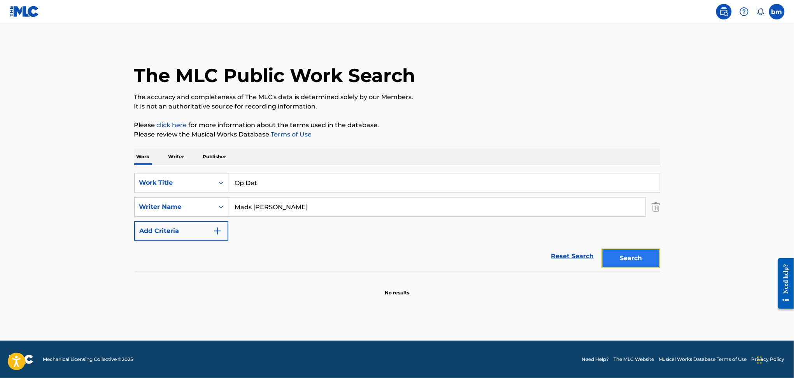
click at [633, 258] on button "Search" at bounding box center [631, 258] width 58 height 19
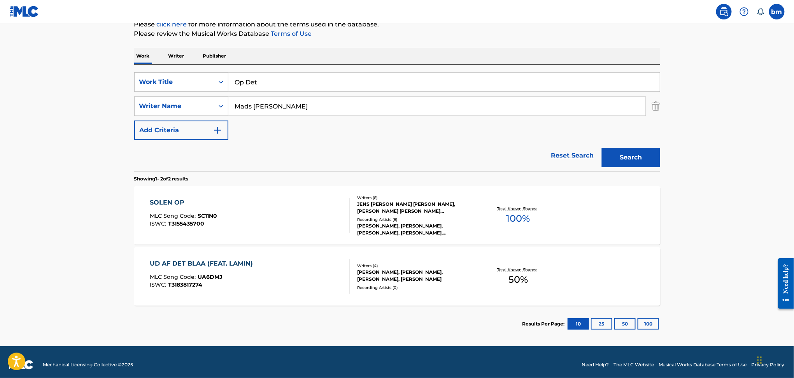
scroll to position [106, 0]
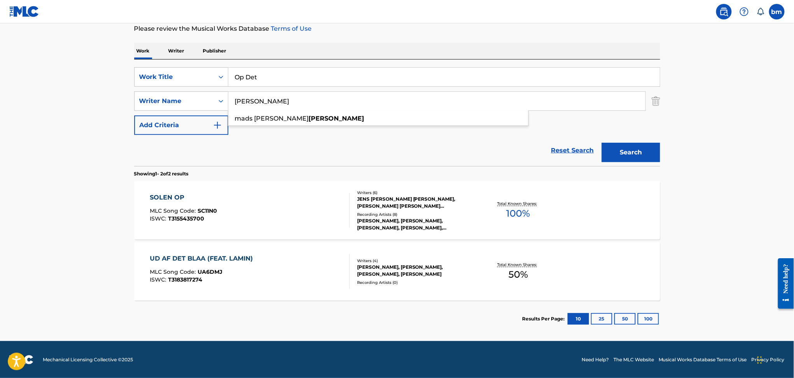
drag, startPoint x: 282, startPoint y: 100, endPoint x: 187, endPoint y: 122, distance: 97.5
click at [156, 112] on div "SearchWithCriteriacc556dee-9fe9-44a3-9286-b6f4fd1323b3 Work Title Op Det Search…" at bounding box center [397, 101] width 526 height 68
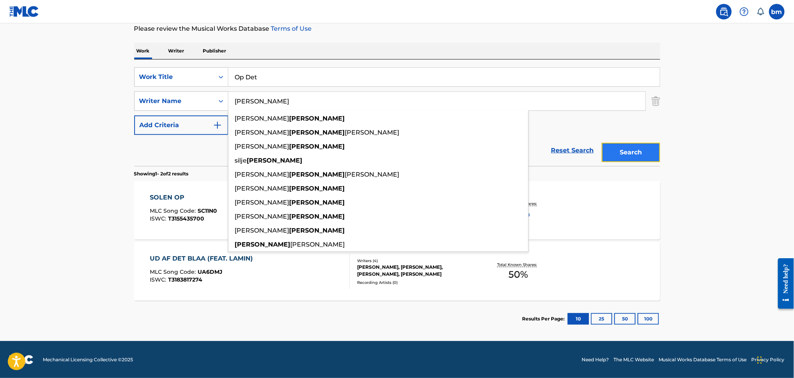
click at [605, 144] on button "Search" at bounding box center [631, 152] width 58 height 19
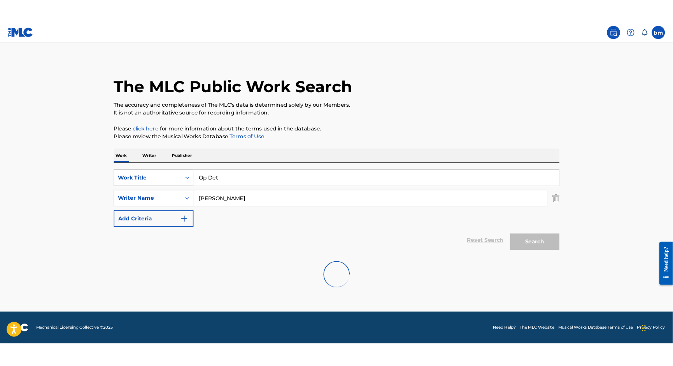
scroll to position [0, 0]
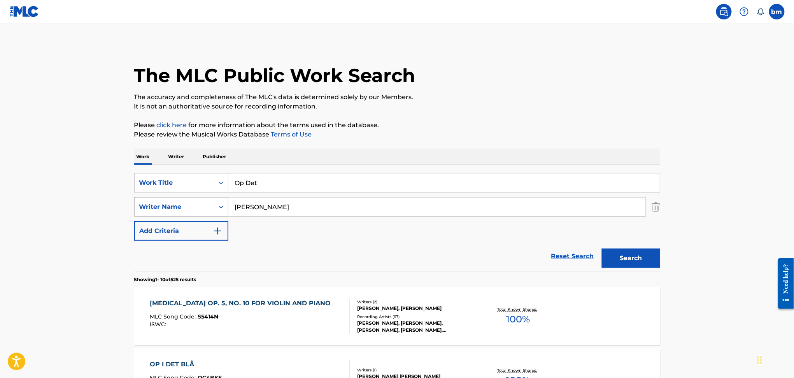
drag, startPoint x: 282, startPoint y: 210, endPoint x: 191, endPoint y: 210, distance: 91.0
click at [191, 210] on div "SearchWithCriteriaeebc789f-fb9f-41d9-ae05-81bbce167949 Writer Name [PERSON_NAME]" at bounding box center [397, 206] width 526 height 19
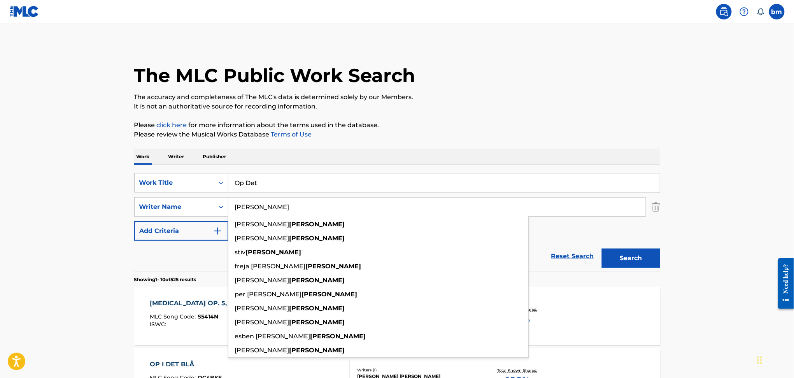
paste input "Op Det [PERSON_NAME]"
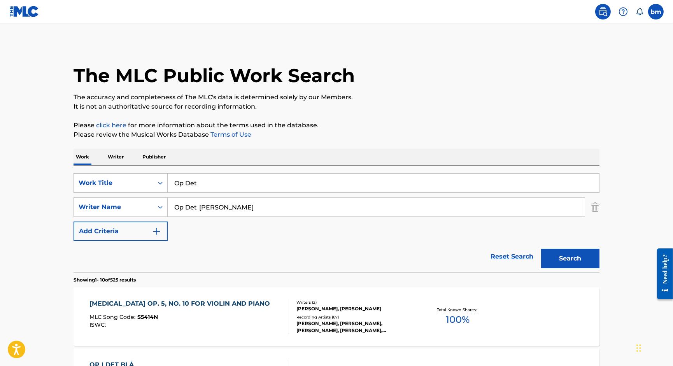
drag, startPoint x: 207, startPoint y: 203, endPoint x: 213, endPoint y: 209, distance: 7.7
click at [209, 204] on input "Op Det [PERSON_NAME]" at bounding box center [376, 207] width 417 height 19
drag, startPoint x: 254, startPoint y: 201, endPoint x: 235, endPoint y: 202, distance: 19.8
click at [93, 206] on div "SearchWithCriteriaeebc789f-fb9f-41d9-ae05-81bbce167949 Writer Name Op Det [PERS…" at bounding box center [337, 206] width 526 height 19
paste input "Lore Ipsumd, SIT, Ame Conse, Adi Elitse, DoeiuSmodt, Incid & UTLA ETDOLO - magn…"
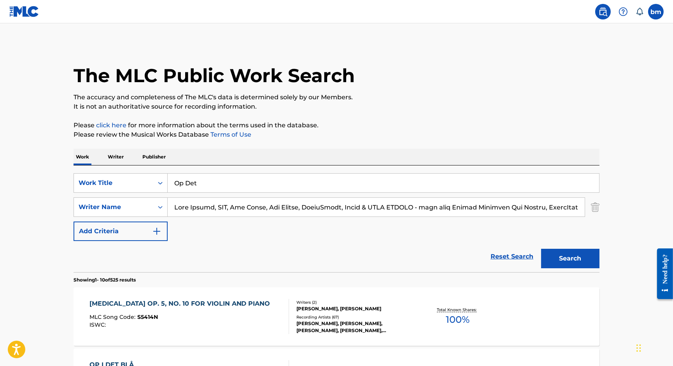
click at [405, 220] on div "SearchWithCriteriacc556dee-9fe9-44a3-9286-b6f4fd1323b3 Work Title Op Det Search…" at bounding box center [337, 207] width 526 height 68
drag, startPoint x: 363, startPoint y: 204, endPoint x: 368, endPoint y: 212, distance: 8.5
click at [365, 206] on input "Search Form" at bounding box center [376, 207] width 417 height 19
click at [369, 211] on input "Search Form" at bounding box center [376, 207] width 417 height 19
drag, startPoint x: 369, startPoint y: 209, endPoint x: 88, endPoint y: 209, distance: 280.9
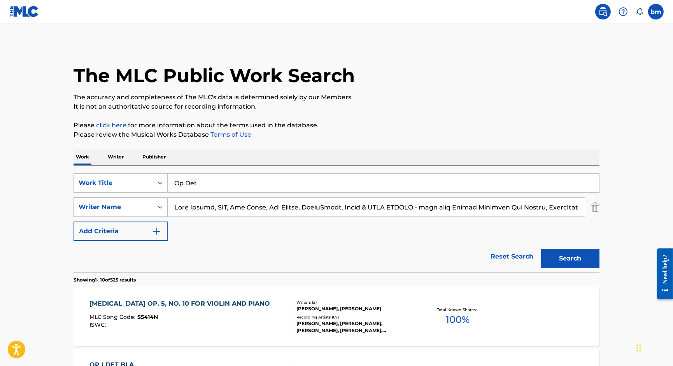
click at [88, 209] on div "SearchWithCriteriaeebc789f-fb9f-41d9-ae05-81bbce167949 Writer Name" at bounding box center [337, 206] width 526 height 19
click at [203, 208] on input "Search Form" at bounding box center [376, 207] width 417 height 19
drag, startPoint x: 223, startPoint y: 208, endPoint x: 775, endPoint y: 238, distance: 552.5
click at [673, 238] on html "Accessibility Screen-Reader Guide, Feedback, and Issue Reporting | New window 0…" at bounding box center [336, 183] width 673 height 366
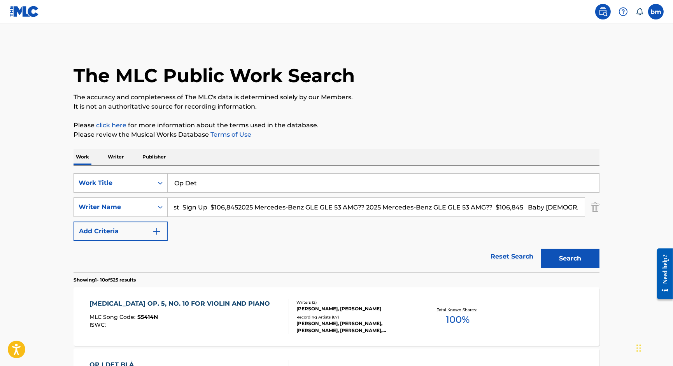
drag, startPoint x: 564, startPoint y: 205, endPoint x: 284, endPoint y: 208, distance: 280.5
click at [284, 208] on input "HADY MOAMER c Danmark Label FORTYFIVE (Label) Released on [DATE] Tags Rap Pop S…" at bounding box center [376, 207] width 417 height 19
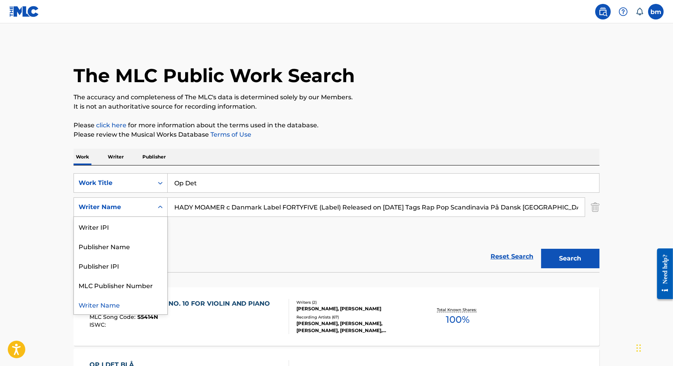
drag, startPoint x: 146, startPoint y: 202, endPoint x: 773, endPoint y: 221, distance: 627.9
click at [673, 221] on html "Accessibility Screen-Reader Guide, Feedback, and Issue Reporting | New window 0…" at bounding box center [336, 183] width 673 height 366
click at [200, 214] on input "HADY MOAMER c Danmark Label FORTYFIVE (Label) Released on [DATE] Tags Rap Pop S…" at bounding box center [376, 207] width 417 height 19
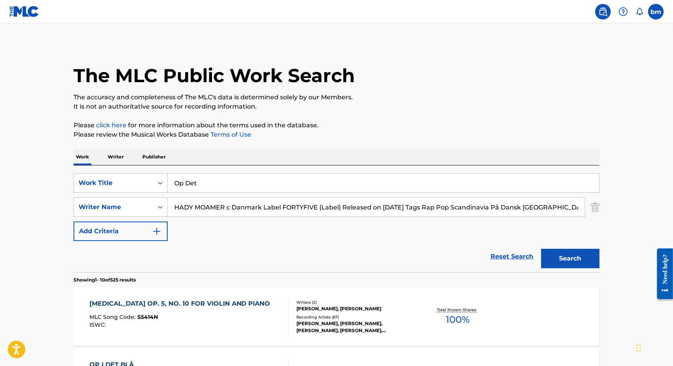
click at [200, 214] on input "HADY MOAMER c Danmark Label FORTYFIVE (Label) Released on [DATE] Tags Rap Pop S…" at bounding box center [376, 207] width 417 height 19
click at [226, 202] on input "HADY MOAMER c Danmark Label FORTYFIVE (Label) Released on [DATE] Tags Rap Pop S…" at bounding box center [376, 207] width 417 height 19
drag, startPoint x: 227, startPoint y: 208, endPoint x: 927, endPoint y: 224, distance: 700.1
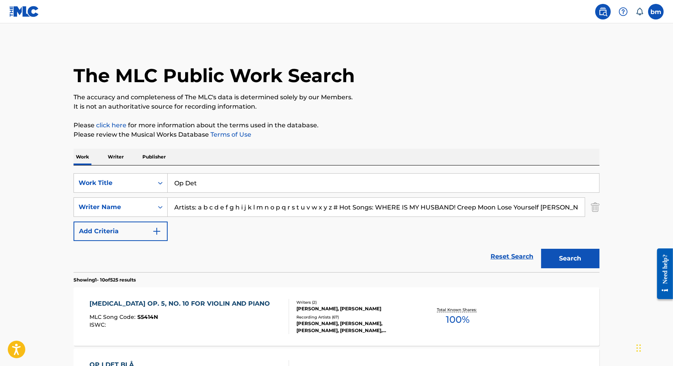
click at [673, 224] on html "Accessibility Screen-Reader Guide, Feedback, and Issue Reporting | New window 0…" at bounding box center [336, 183] width 673 height 366
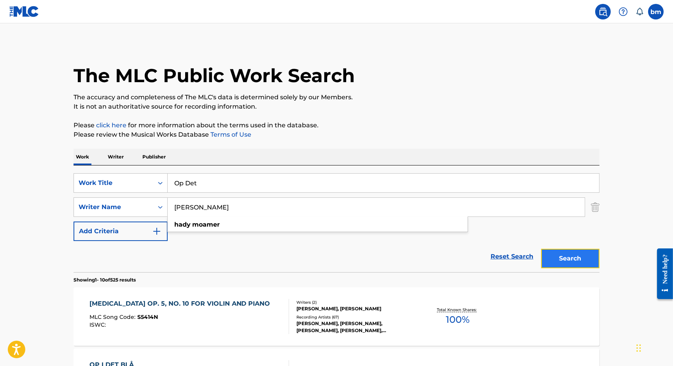
click at [569, 261] on button "Search" at bounding box center [570, 258] width 58 height 19
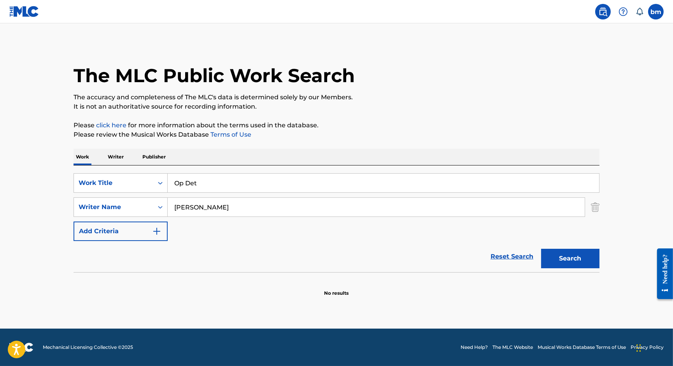
click at [233, 200] on input "[PERSON_NAME]" at bounding box center [376, 207] width 417 height 19
drag, startPoint x: 238, startPoint y: 208, endPoint x: 130, endPoint y: 207, distance: 108.2
click at [124, 207] on div "SearchWithCriteriaeebc789f-fb9f-41d9-ae05-81bbce167949 Writer Name [PERSON_NAME…" at bounding box center [337, 206] width 526 height 19
paste input "[PERSON_NAME] MooreLou [PERSON_NAME]"
type input "[PERSON_NAME] MooreLou [PERSON_NAME]"
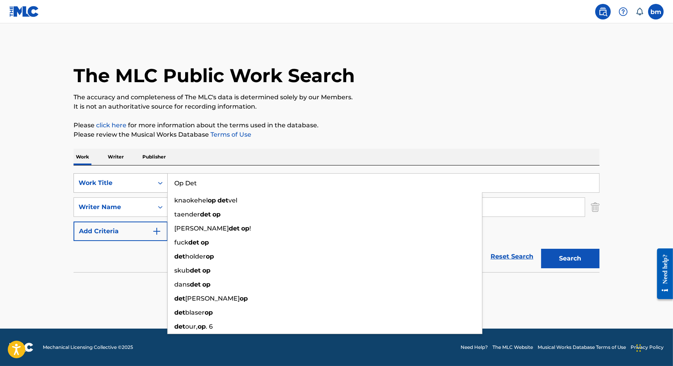
drag, startPoint x: 244, startPoint y: 188, endPoint x: 135, endPoint y: 185, distance: 109.0
click at [135, 185] on div "SearchWithCriteriacc556dee-9fe9-44a3-9286-b6f4fd1323b3 Work Title Op Det knaoke…" at bounding box center [337, 182] width 526 height 19
paste input "Merry Christmas Baby [PERSON_NAME]"
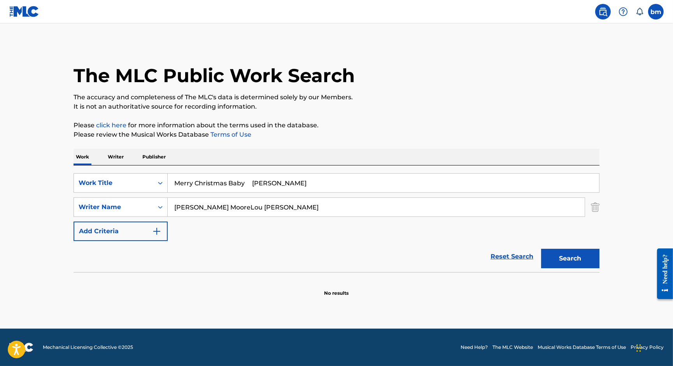
drag, startPoint x: 254, startPoint y: 182, endPoint x: 513, endPoint y: 188, distance: 258.8
click at [512, 188] on input "Merry Christmas Baby [PERSON_NAME]" at bounding box center [383, 183] width 431 height 19
click at [442, 132] on p "Please review the Musical Works Database Terms of Use" at bounding box center [337, 134] width 526 height 9
drag, startPoint x: 258, startPoint y: 183, endPoint x: 361, endPoint y: 193, distance: 104.4
click at [361, 193] on div "SearchWithCriteriacc556dee-9fe9-44a3-9286-b6f4fd1323b3 Work Title Merry Christm…" at bounding box center [337, 207] width 526 height 68
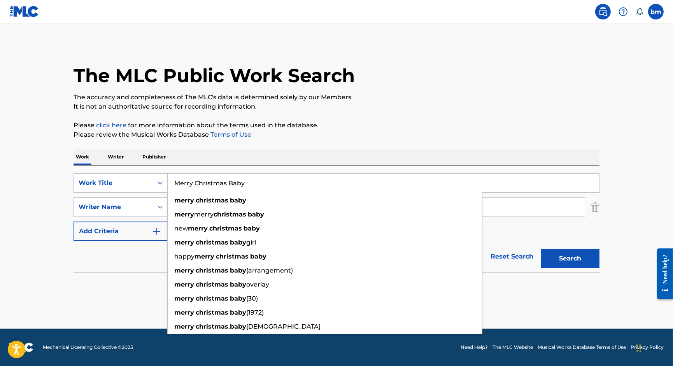
type input "Merry Christmas Baby"
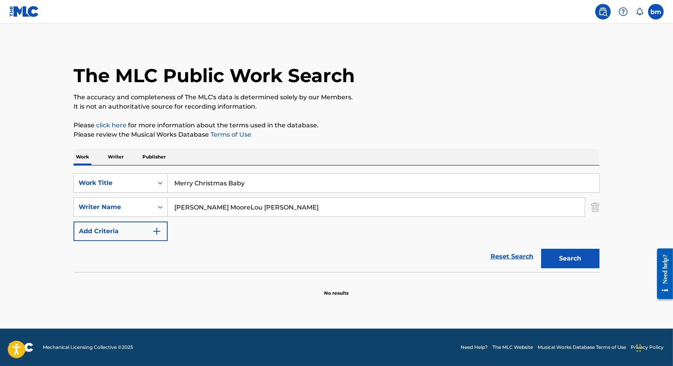
click at [377, 136] on p "Please review the Musical Works Database Terms of Use" at bounding box center [337, 134] width 526 height 9
drag, startPoint x: 219, startPoint y: 209, endPoint x: 496, endPoint y: 267, distance: 282.2
click at [472, 252] on form "SearchWithCriteriacc556dee-9fe9-44a3-9286-b6f4fd1323b3 Work Title Merry Christm…" at bounding box center [337, 222] width 526 height 99
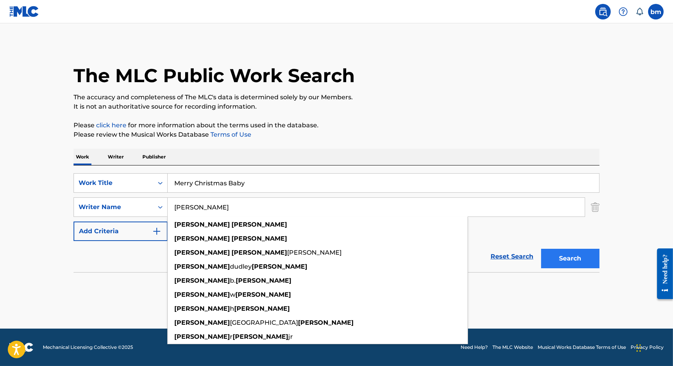
type input "[PERSON_NAME]"
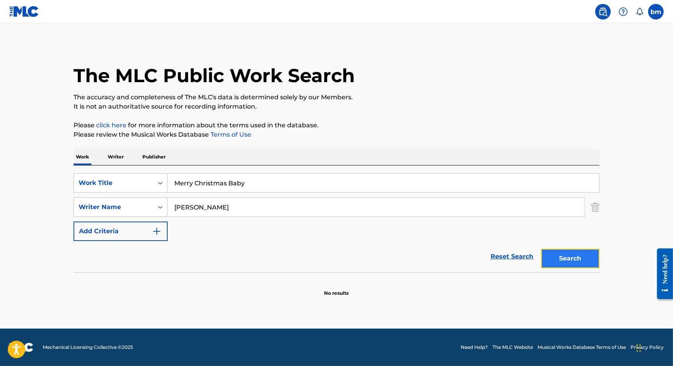
click at [564, 255] on button "Search" at bounding box center [570, 258] width 58 height 19
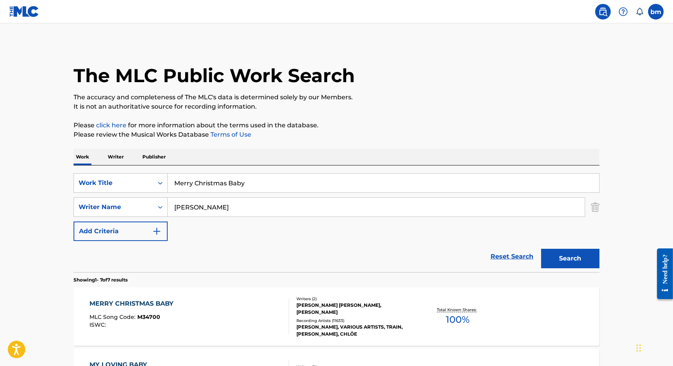
click at [210, 323] on div "MERRY CHRISTMAS BABY MLC Song Code : M34700 ISWC :" at bounding box center [189, 316] width 200 height 35
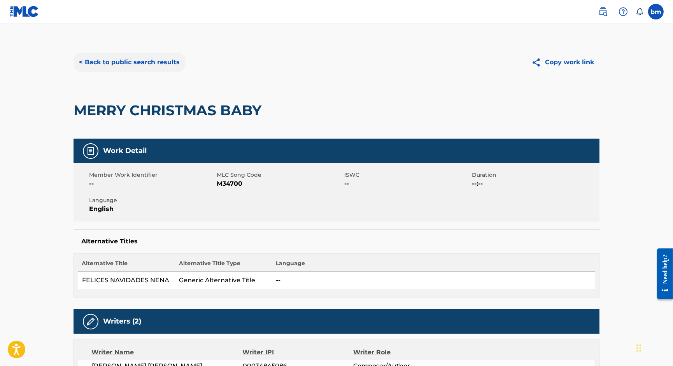
click at [126, 65] on button "< Back to public search results" at bounding box center [130, 62] width 112 height 19
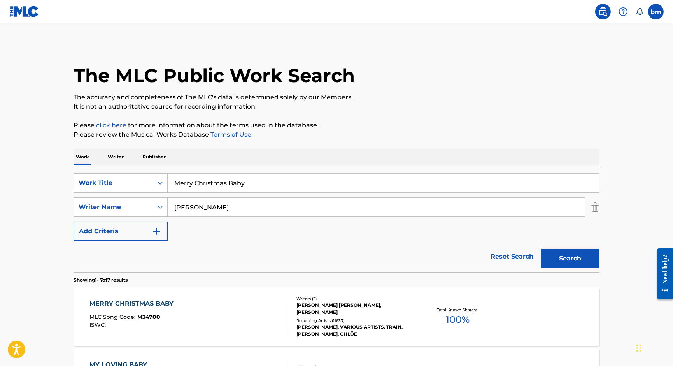
drag, startPoint x: 237, startPoint y: 194, endPoint x: 239, endPoint y: 210, distance: 16.5
click at [239, 210] on div "SearchWithCriteriacc556dee-9fe9-44a3-9286-b6f4fd1323b3 Work Title Merry Christm…" at bounding box center [337, 207] width 526 height 68
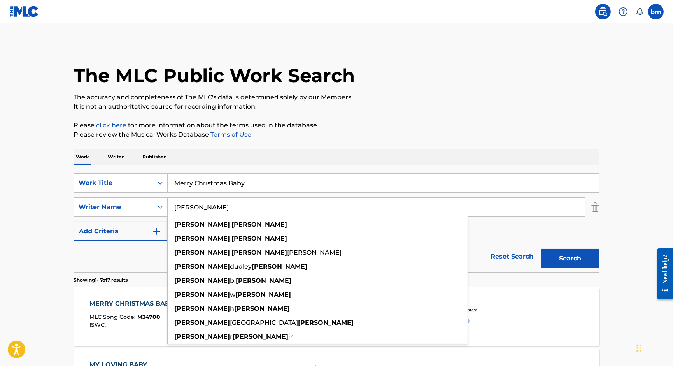
drag, startPoint x: 232, startPoint y: 209, endPoint x: 210, endPoint y: 200, distance: 23.6
click at [108, 209] on div "SearchWithCriteriaeebc789f-fb9f-41d9-ae05-81bbce167949 Writer Name [PERSON_NAME…" at bounding box center [337, 206] width 526 height 19
paste input "[PERSON_NAME]"
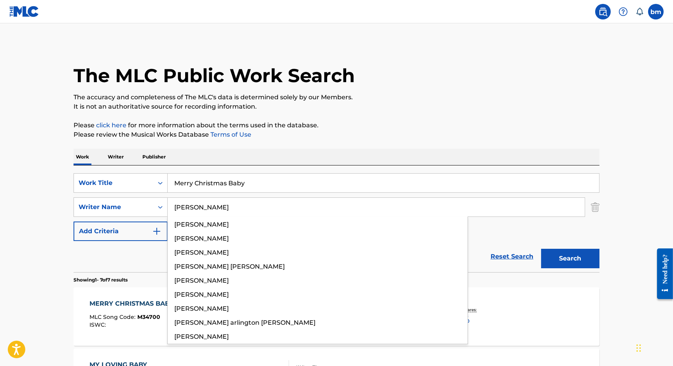
type input "[PERSON_NAME]"
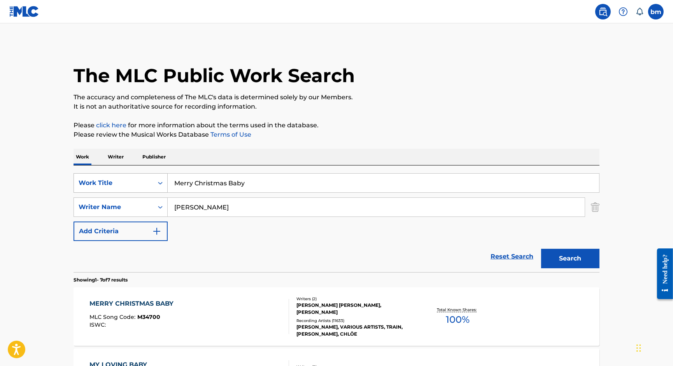
drag, startPoint x: 217, startPoint y: 177, endPoint x: 107, endPoint y: 178, distance: 109.7
click at [108, 178] on div "SearchWithCriteriacc556dee-9fe9-44a3-9286-b6f4fd1323b3 Work Title Merry Christm…" at bounding box center [337, 182] width 526 height 19
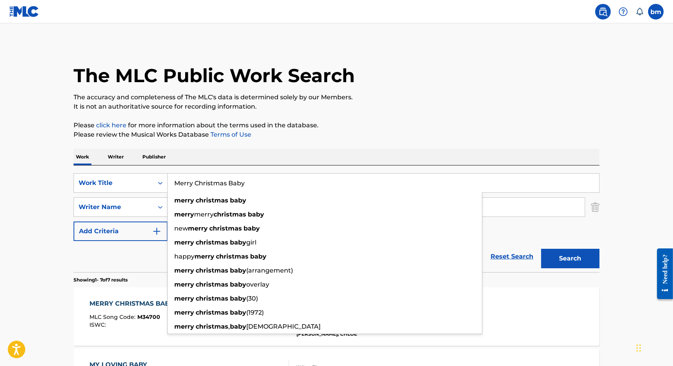
paste input "You're the Only One Watching [PERSON_NAME]"
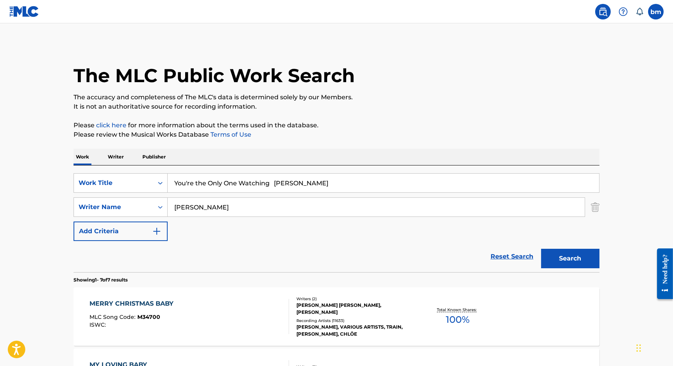
drag, startPoint x: 278, startPoint y: 184, endPoint x: 484, endPoint y: 156, distance: 207.8
type input "You're the Only One Watching"
click at [459, 102] on p "It is not an authoritative source for recording information." at bounding box center [337, 106] width 526 height 9
click at [556, 255] on button "Search" at bounding box center [570, 258] width 58 height 19
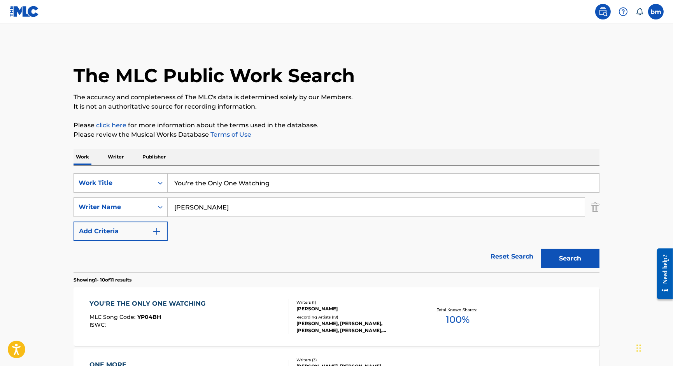
click at [225, 317] on div "YOU'RE THE ONLY ONE WATCHING MLC Song Code : YP04BH ISWC :" at bounding box center [189, 316] width 200 height 35
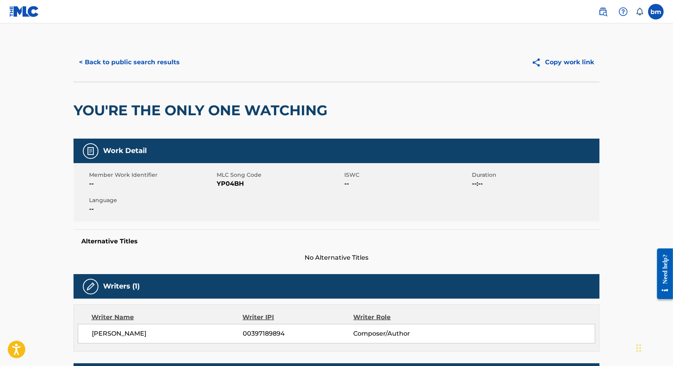
click at [227, 185] on span "YP04BH" at bounding box center [280, 183] width 126 height 9
click at [158, 69] on button "< Back to public search results" at bounding box center [130, 62] width 112 height 19
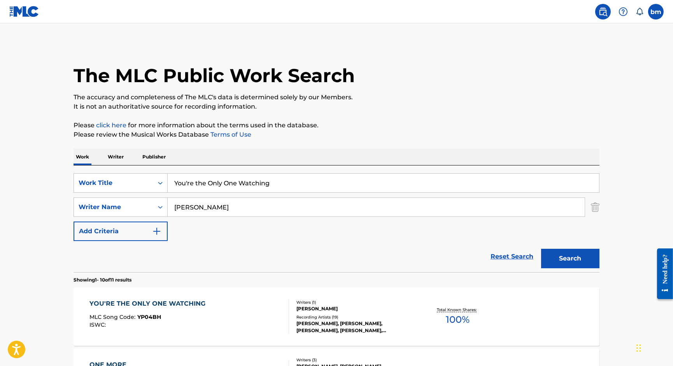
click at [231, 210] on input "[PERSON_NAME]" at bounding box center [376, 207] width 417 height 19
drag, startPoint x: 226, startPoint y: 207, endPoint x: 124, endPoint y: 205, distance: 101.9
click at [124, 205] on div "SearchWithCriteriaeebc789f-fb9f-41d9-ae05-81bbce167949 Writer Name [PERSON_NAME]" at bounding box center [337, 206] width 526 height 19
paste input "[PERSON_NAME]"
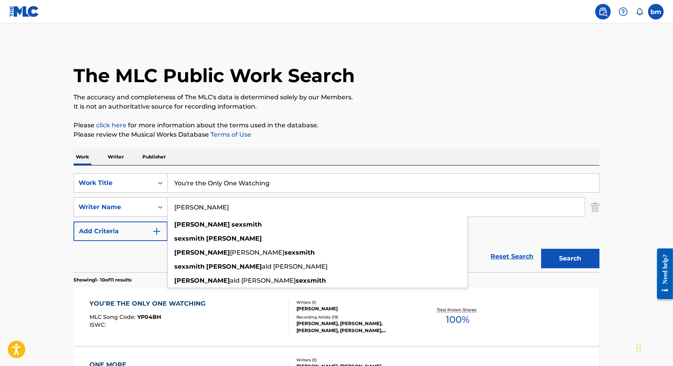
type input "[PERSON_NAME]"
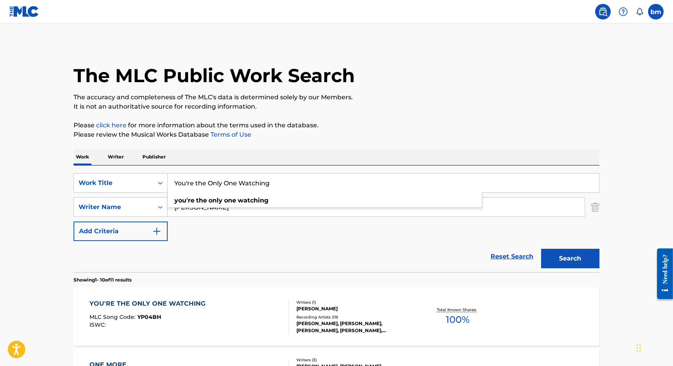
drag, startPoint x: 296, startPoint y: 190, endPoint x: 140, endPoint y: 199, distance: 156.3
click at [126, 194] on div "SearchWithCriteriacc556dee-9fe9-44a3-9286-b6f4fd1323b3 Work Title You're the On…" at bounding box center [337, 207] width 526 height 68
paste input "Maybe This Christmas [PERSON_NAME]"
drag, startPoint x: 252, startPoint y: 181, endPoint x: 565, endPoint y: 110, distance: 321.1
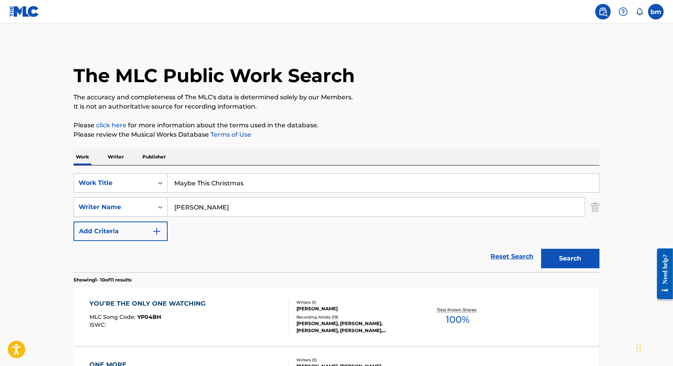
type input "Maybe This Christmas"
click at [532, 74] on div "The MLC Public Work Search" at bounding box center [337, 71] width 526 height 57
click at [572, 258] on button "Search" at bounding box center [570, 258] width 58 height 19
click at [201, 317] on div "MAYBE THIS CHRISTMAS MLC Song Code : M5199C ISWC : T0722222027" at bounding box center [189, 316] width 200 height 35
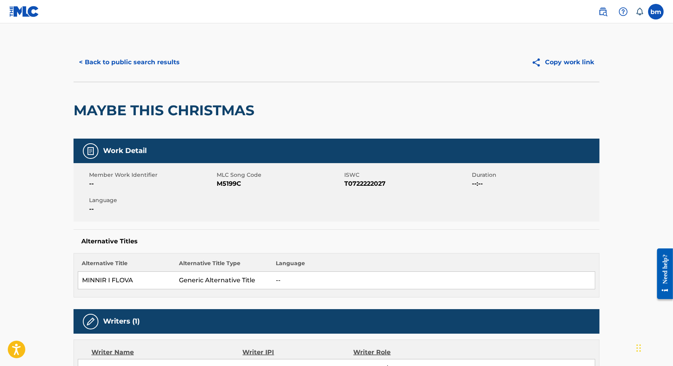
click at [230, 184] on span "M5199C" at bounding box center [280, 183] width 126 height 9
click at [127, 61] on button "< Back to public search results" at bounding box center [130, 62] width 112 height 19
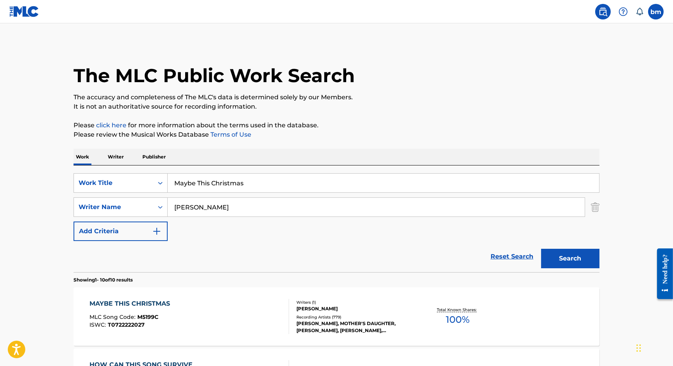
drag, startPoint x: 152, startPoint y: 213, endPoint x: 239, endPoint y: 217, distance: 87.6
click at [134, 216] on div "SearchWithCriteriaeebc789f-fb9f-41d9-ae05-81bbce167949 Writer Name [PERSON_NAME]" at bounding box center [337, 206] width 526 height 19
paste input "[PERSON_NAME] [PERSON_NAME]"
drag, startPoint x: 297, startPoint y: 201, endPoint x: 168, endPoint y: 195, distance: 128.9
click at [128, 192] on div "SearchWithCriteriacc556dee-9fe9-44a3-9286-b6f4fd1323b3 Work Title Maybe This Ch…" at bounding box center [337, 207] width 526 height 68
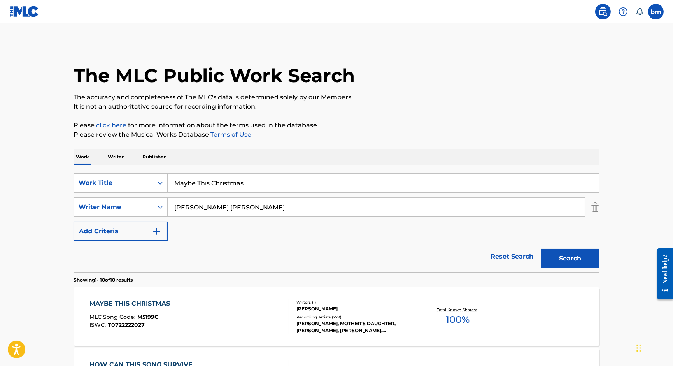
type input "[PERSON_NAME] [PERSON_NAME]"
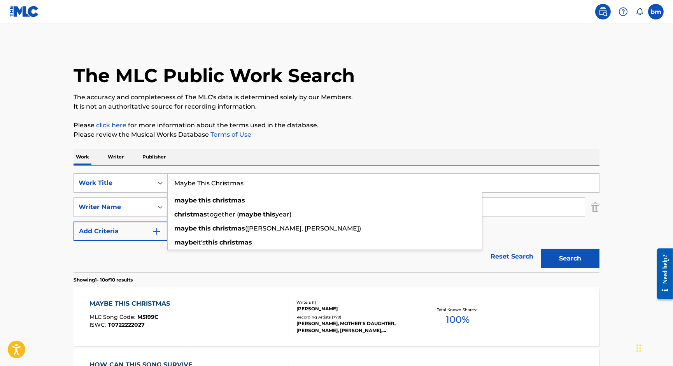
drag, startPoint x: 261, startPoint y: 176, endPoint x: 53, endPoint y: 173, distance: 208.6
paste input "Someday at Christmas [PERSON_NAME]"
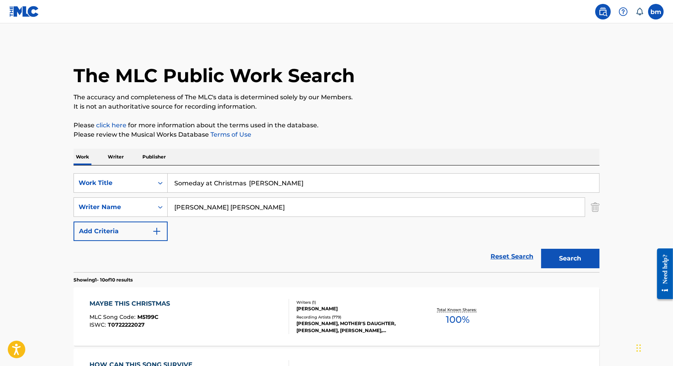
drag, startPoint x: 251, startPoint y: 183, endPoint x: 466, endPoint y: 181, distance: 214.4
click at [466, 181] on input "Someday at Christmas [PERSON_NAME]" at bounding box center [383, 183] width 431 height 19
type input "Someday at Christmas"
drag, startPoint x: 213, startPoint y: 207, endPoint x: 479, endPoint y: 246, distance: 268.9
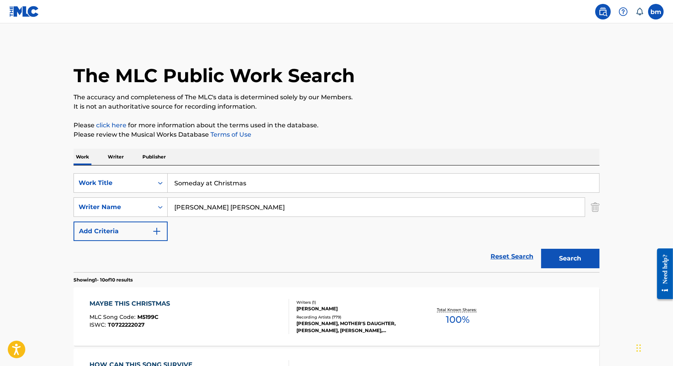
click at [461, 231] on div "SearchWithCriteriacc556dee-9fe9-44a3-9286-b6f4fd1323b3 Work Title Someday at Ch…" at bounding box center [337, 207] width 526 height 68
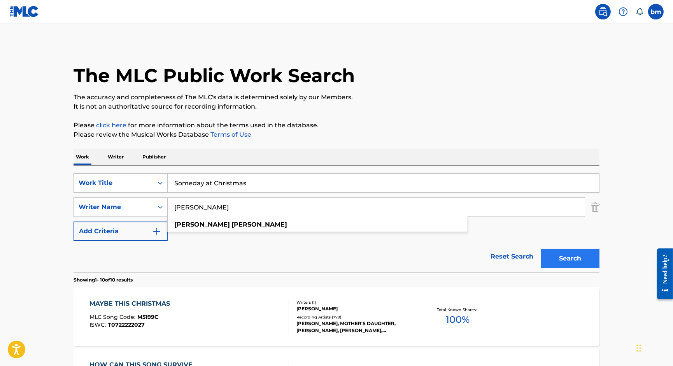
type input "[PERSON_NAME]"
click at [569, 258] on button "Search" at bounding box center [570, 258] width 58 height 19
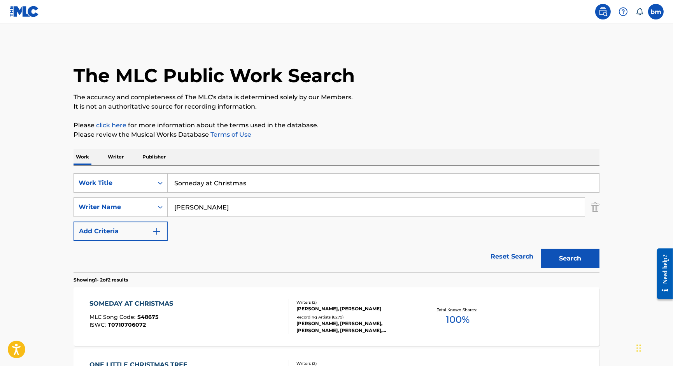
click at [216, 326] on div "SOMEDAY AT CHRISTMAS MLC Song Code : S48675 ISWC : T0710706072" at bounding box center [189, 316] width 200 height 35
